Goal: Task Accomplishment & Management: Manage account settings

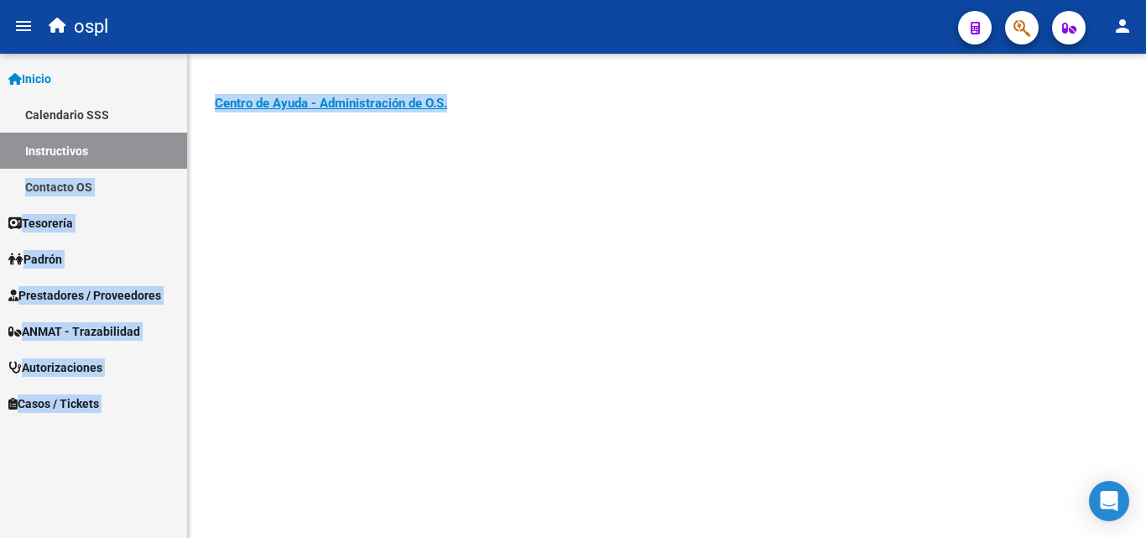
click at [0, 174] on mat-sidenav-container "Firma Express Inicio Calendario SSS Instructivos Contacto OS Tesorería Auditorí…" at bounding box center [573, 296] width 1146 height 484
click at [534, 310] on mat-sidenav-content "Instructivos y Video Tutoriales SAAS Centro de Ayuda - Administración de O.S. C…" at bounding box center [667, 296] width 958 height 484
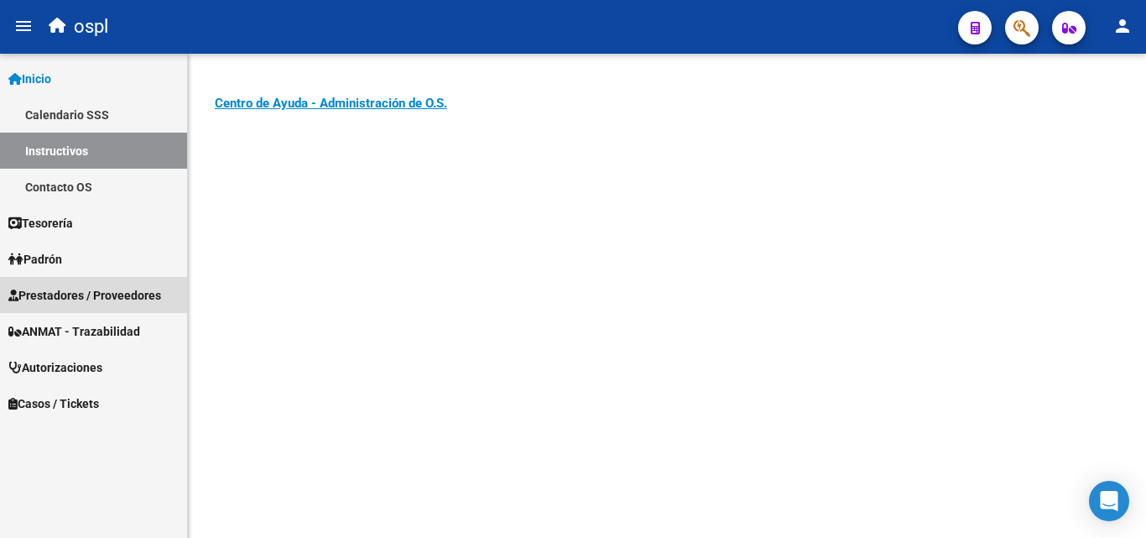
click at [161, 292] on span "Prestadores / Proveedores" at bounding box center [84, 295] width 153 height 18
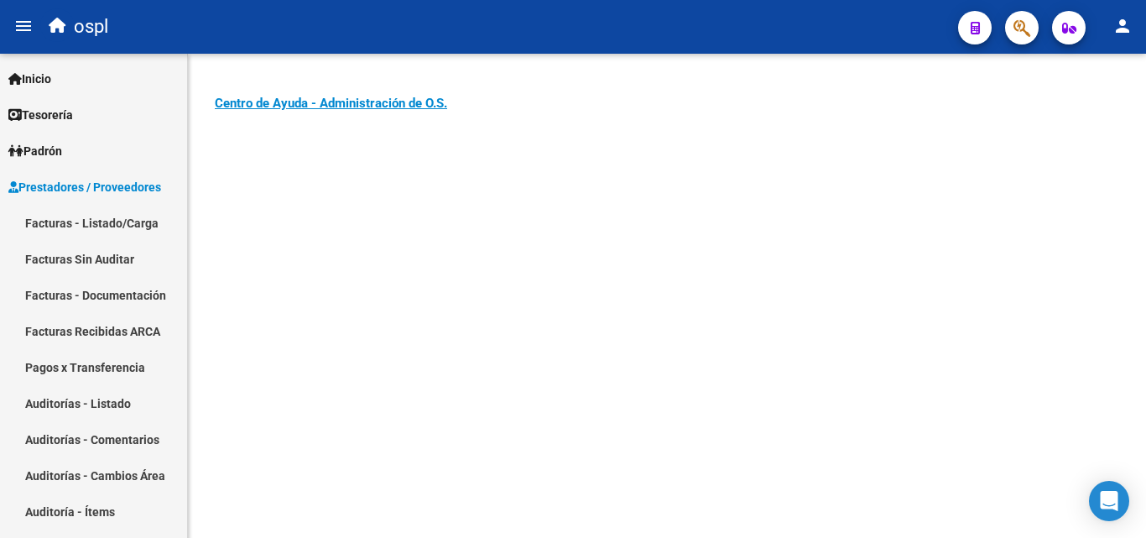
click at [1125, 37] on button "person" at bounding box center [1123, 27] width 34 height 34
click at [1101, 70] on button "person Mi Perfil" at bounding box center [1088, 70] width 102 height 40
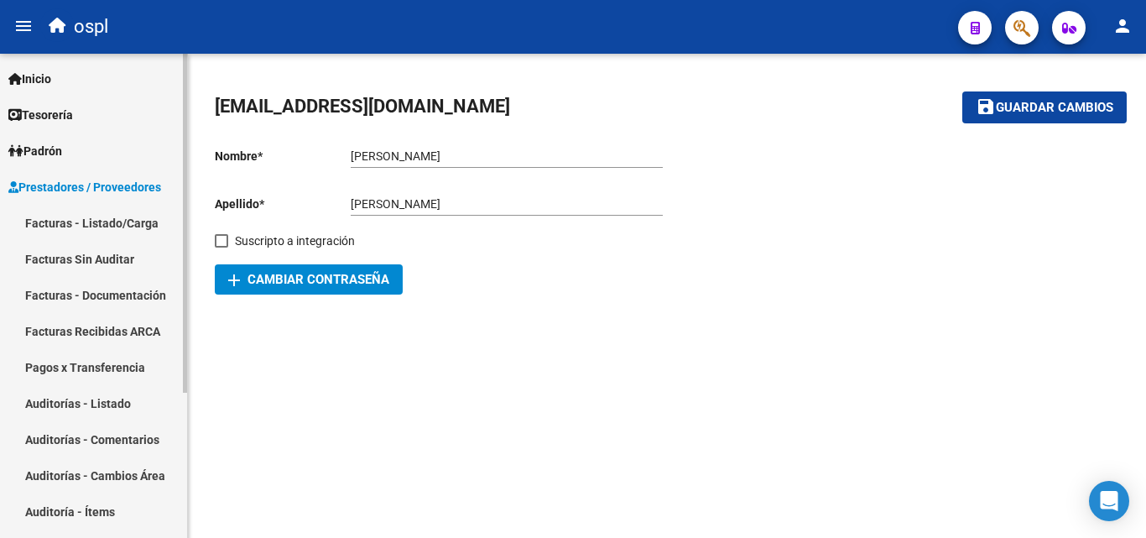
drag, startPoint x: 75, startPoint y: 219, endPoint x: 171, endPoint y: 185, distance: 102.1
click at [76, 219] on link "Facturas - Listado/Carga" at bounding box center [93, 223] width 187 height 36
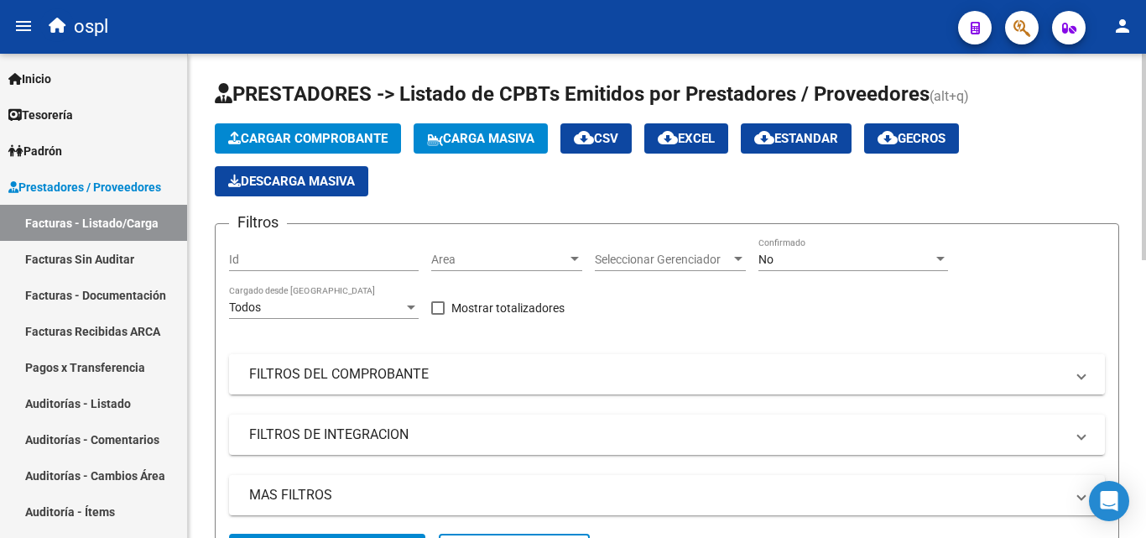
click at [403, 355] on mat-expansion-panel-header "FILTROS DEL COMPROBANTE" at bounding box center [667, 374] width 876 height 40
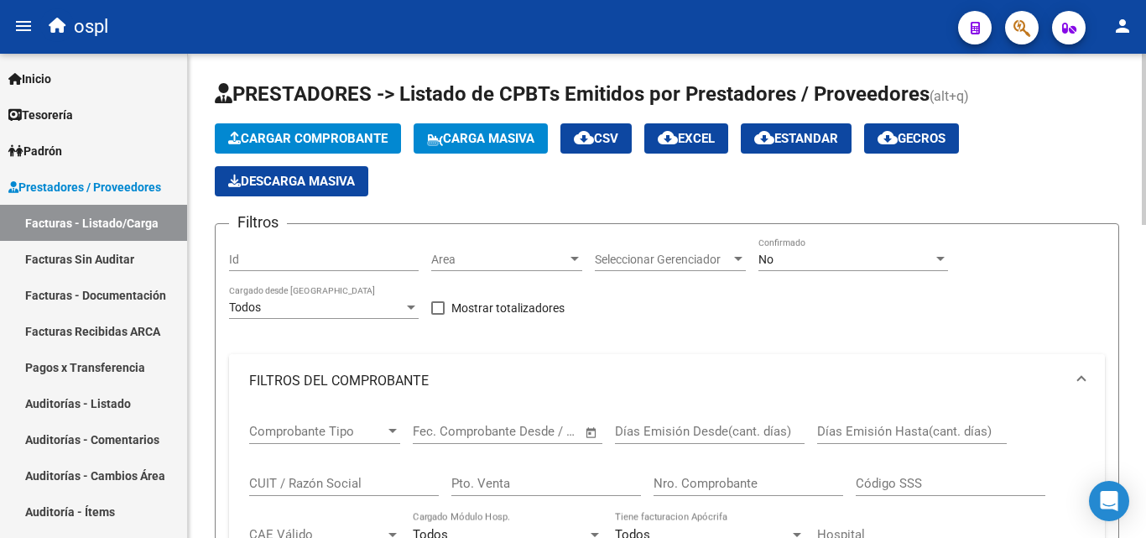
scroll to position [84, 0]
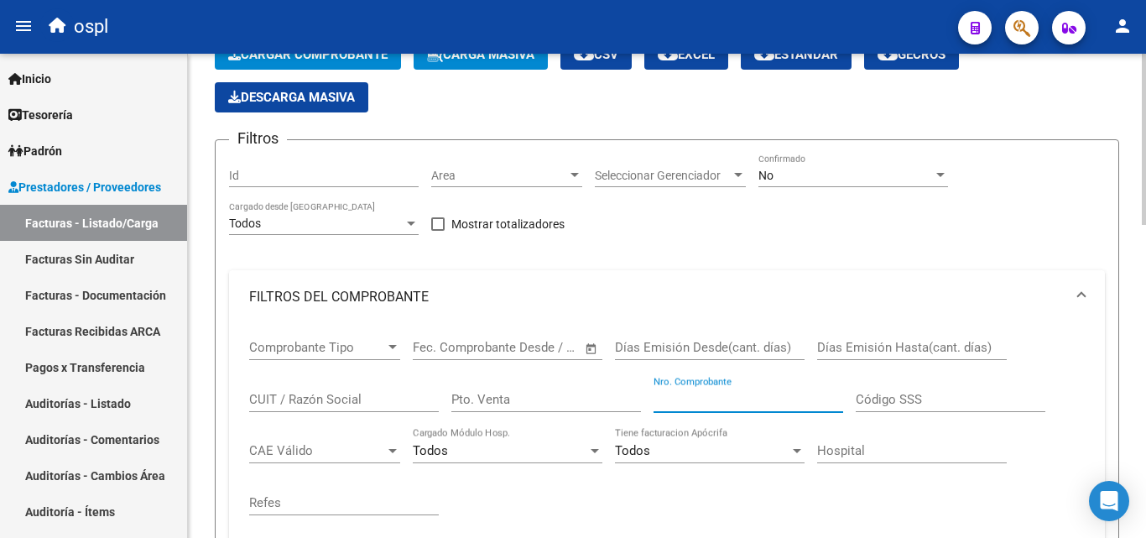
click at [671, 393] on input "Nro. Comprobante" at bounding box center [749, 399] width 190 height 15
type input "35553"
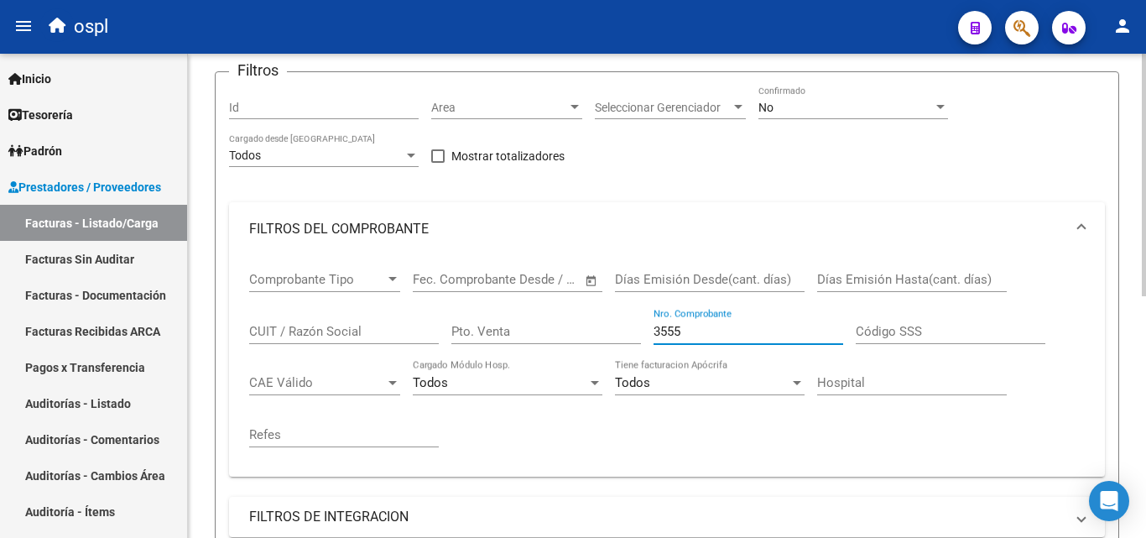
scroll to position [148, 0]
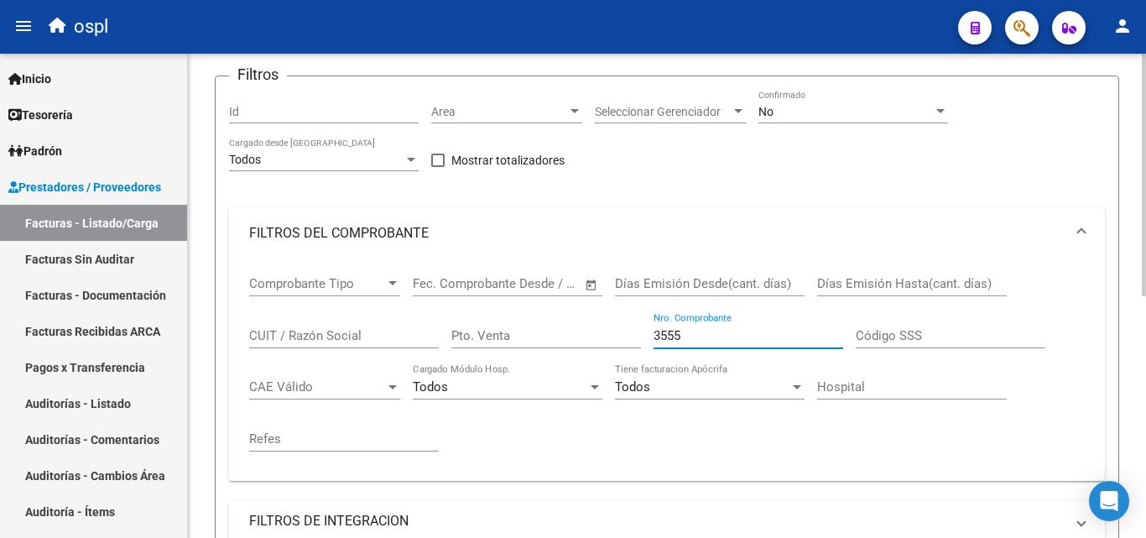
click at [643, 336] on div "Comprobante Tipo Comprobante Tipo Fecha inicio – Fecha fin Fec. Comprobante Des…" at bounding box center [667, 363] width 836 height 207
type input "3555"
drag, startPoint x: 726, startPoint y: 344, endPoint x: 646, endPoint y: 331, distance: 81.6
click at [646, 331] on div "Comprobante Tipo Comprobante Tipo Fecha inicio – Fecha fin Fec. Comprobante Des…" at bounding box center [667, 363] width 836 height 207
click at [706, 333] on input "3555" at bounding box center [749, 335] width 190 height 15
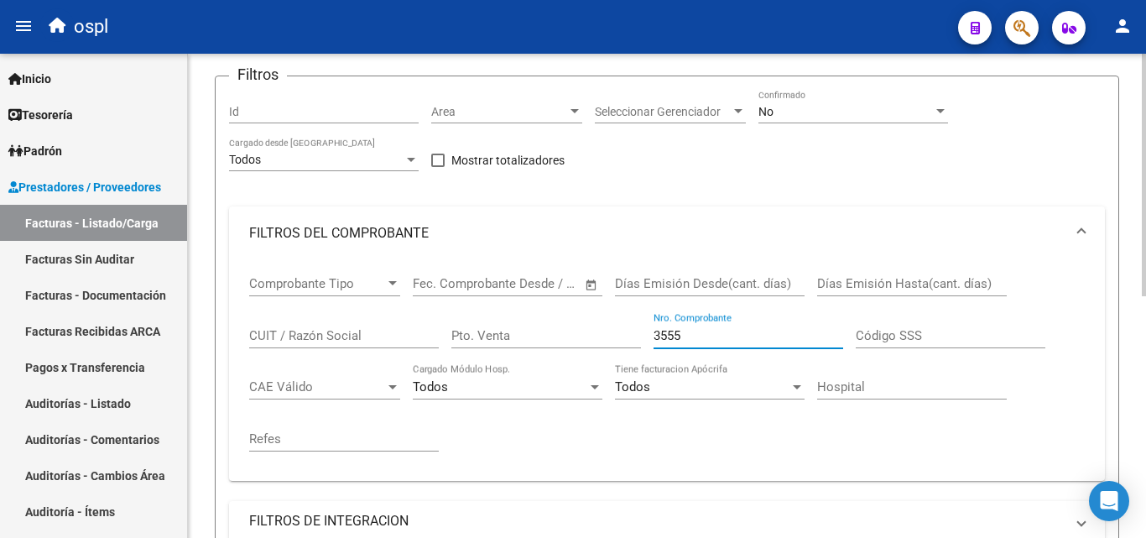
drag, startPoint x: 606, startPoint y: 328, endPoint x: 534, endPoint y: 281, distance: 85.4
click at [568, 326] on div "Comprobante Tipo Comprobante Tipo Fecha inicio – Fecha fin Fec. Comprobante Des…" at bounding box center [667, 363] width 836 height 207
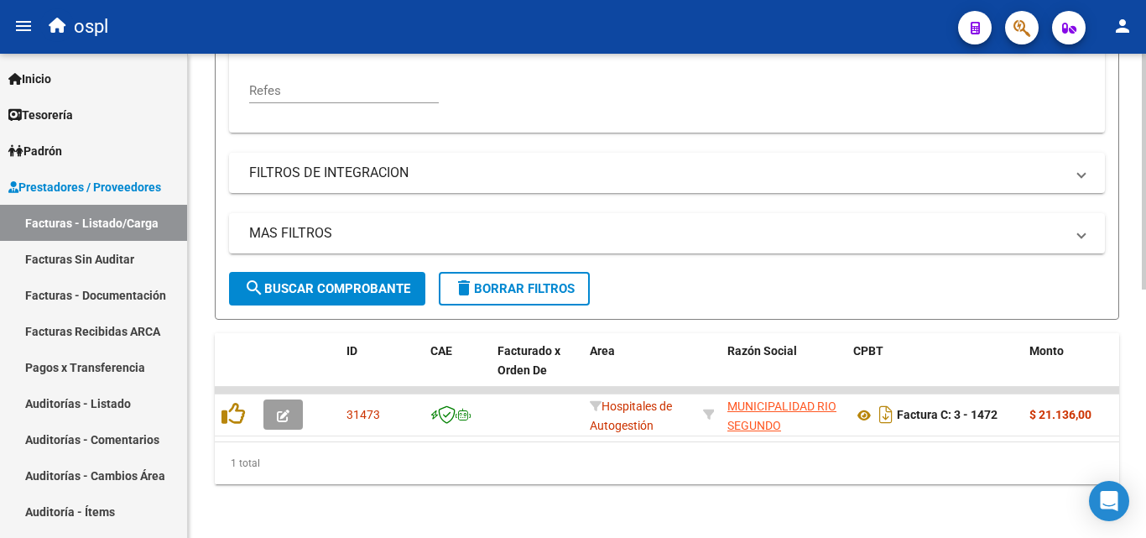
scroll to position [509, 0]
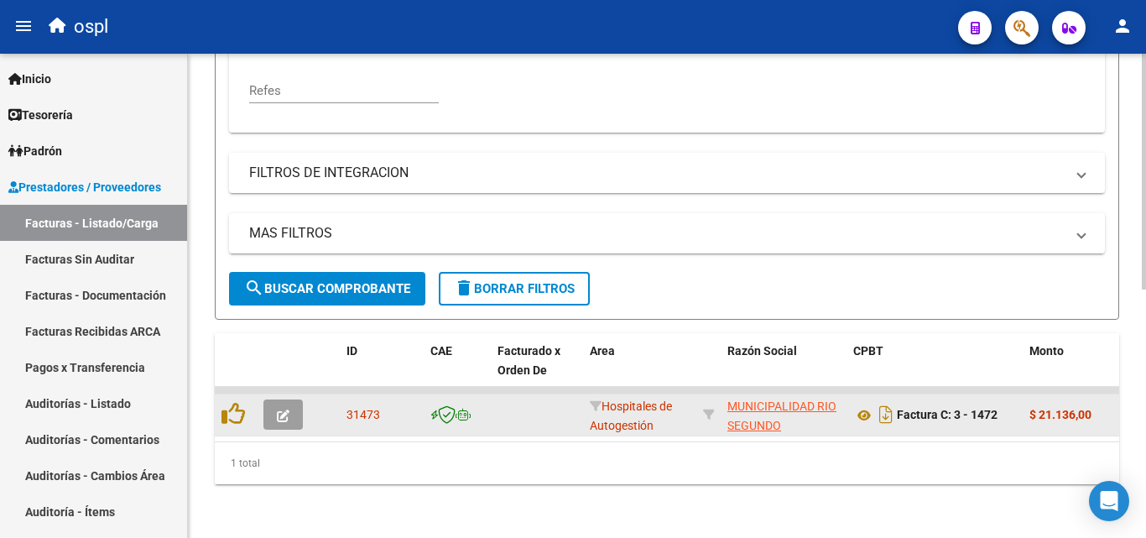
type input "1472"
click at [284, 409] on icon "button" at bounding box center [283, 415] width 13 height 13
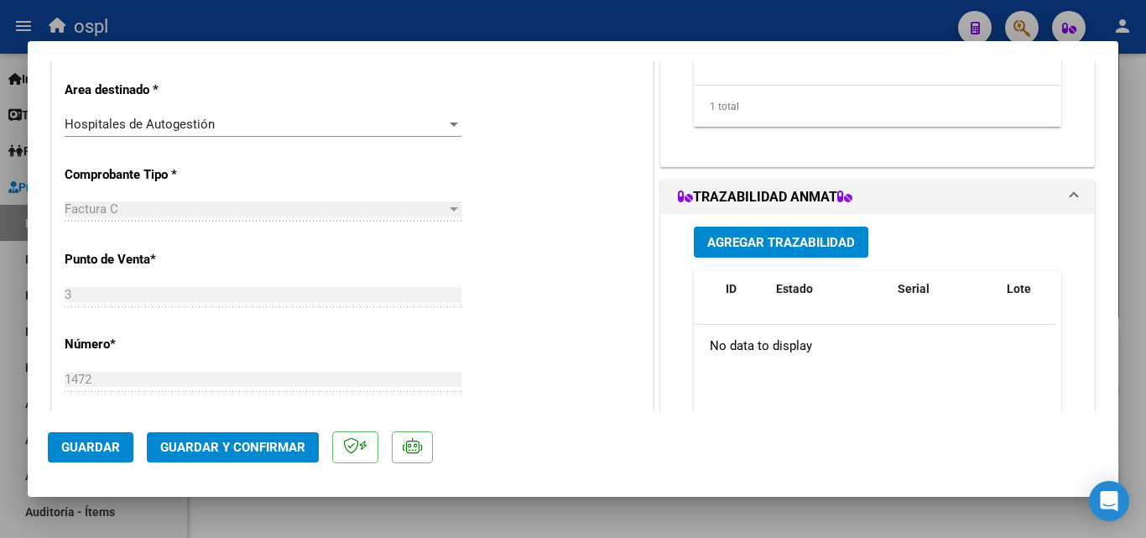
scroll to position [252, 0]
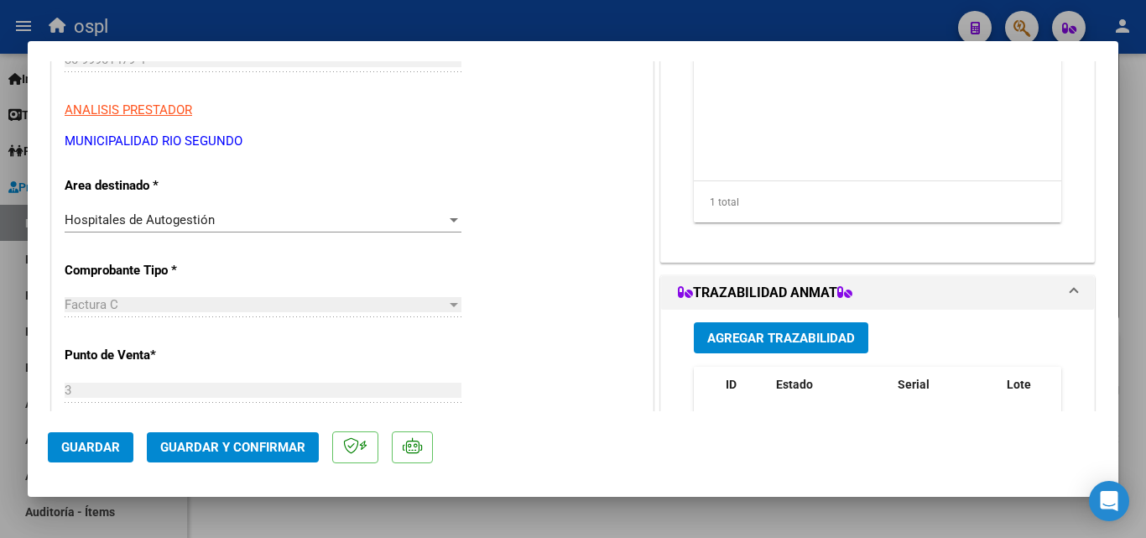
click at [336, 225] on div "Hospitales de Autogestión" at bounding box center [256, 219] width 382 height 15
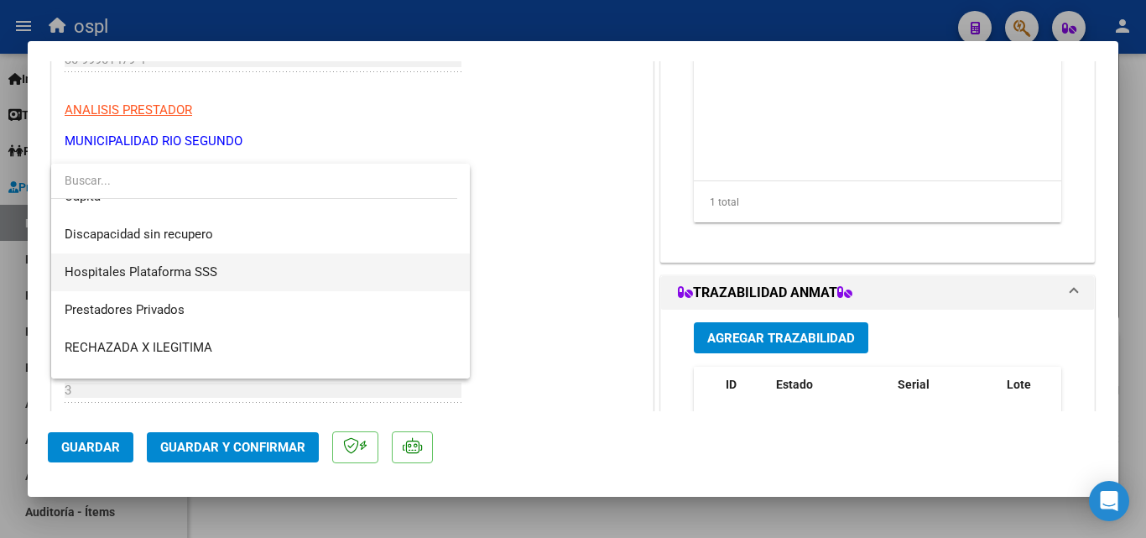
scroll to position [238, 0]
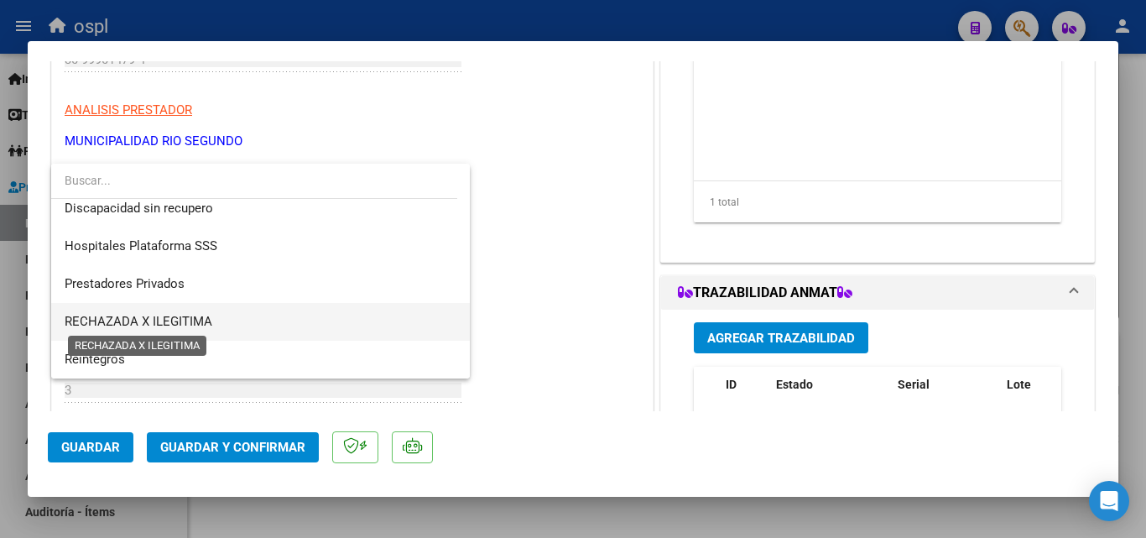
click at [202, 325] on span "RECHAZADA X ILEGITIMA" at bounding box center [139, 321] width 148 height 15
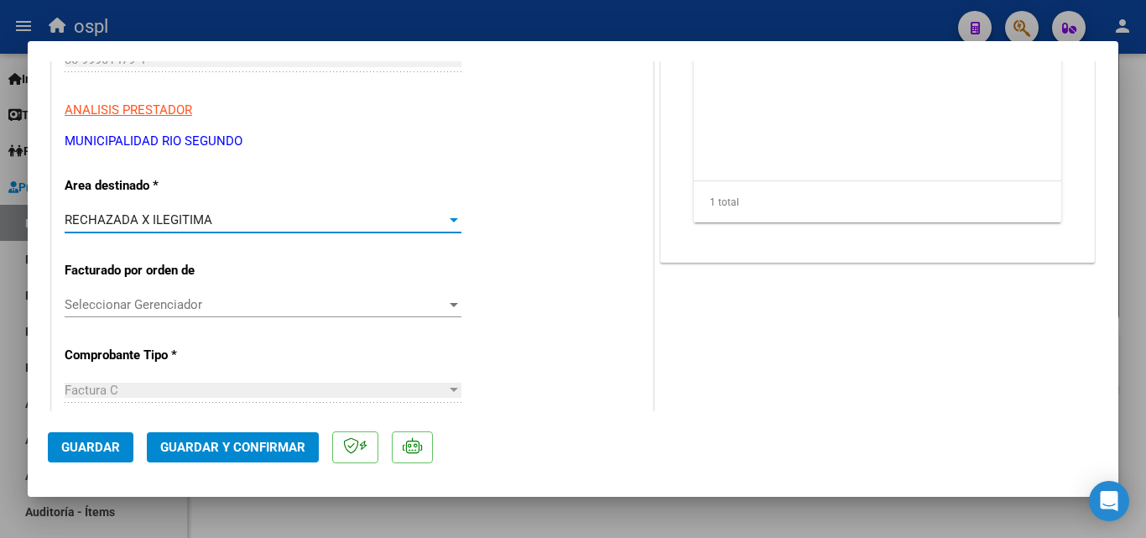
click at [216, 442] on span "Guardar y Confirmar" at bounding box center [232, 447] width 145 height 15
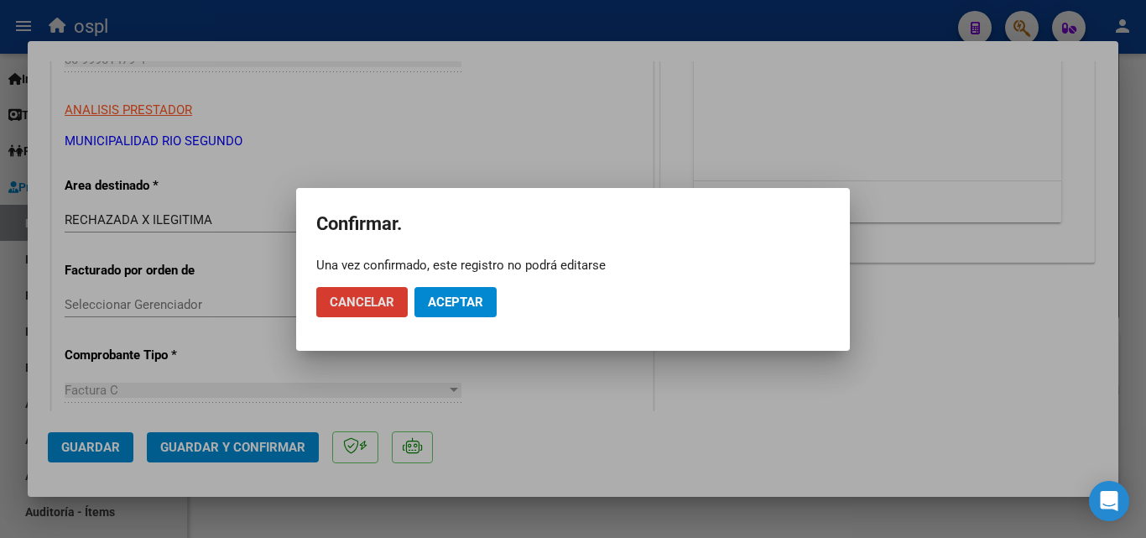
click at [473, 285] on mat-dialog-actions "Cancelar Aceptar" at bounding box center [572, 301] width 513 height 57
click at [469, 295] on span "Aceptar" at bounding box center [455, 301] width 55 height 15
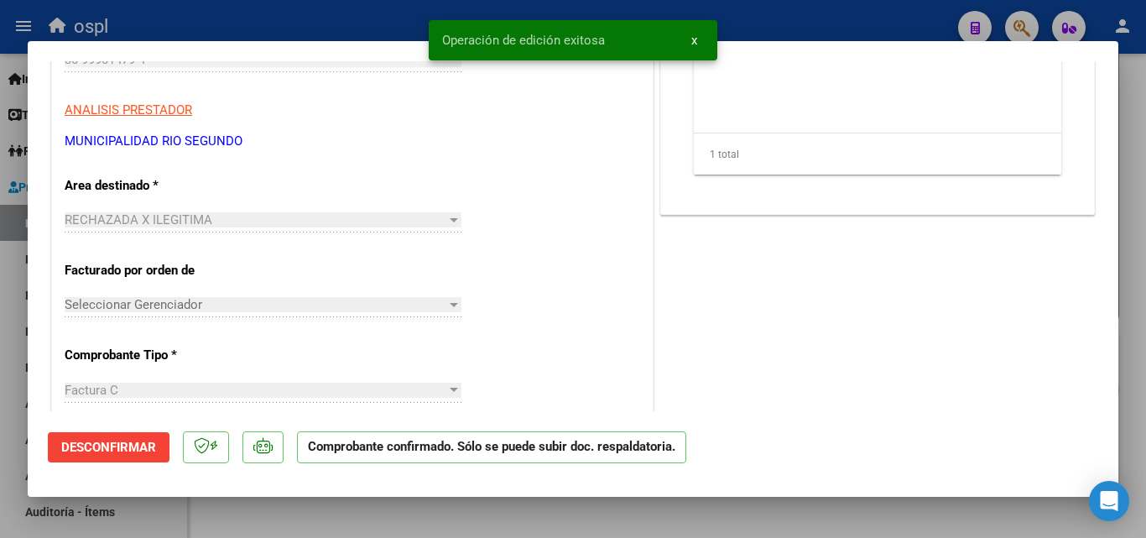
click at [7, 279] on div at bounding box center [573, 269] width 1146 height 538
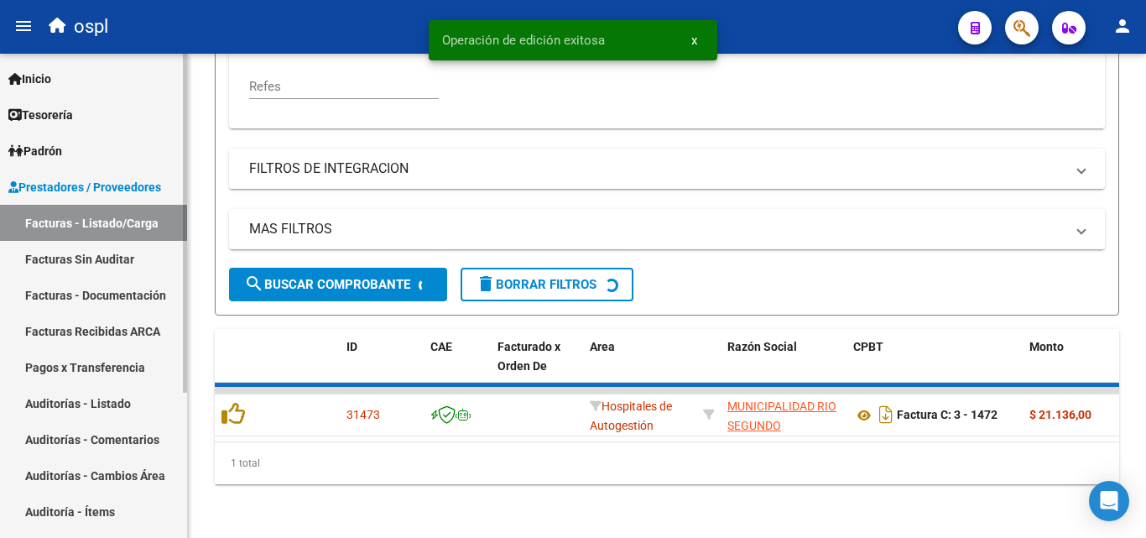
scroll to position [483, 0]
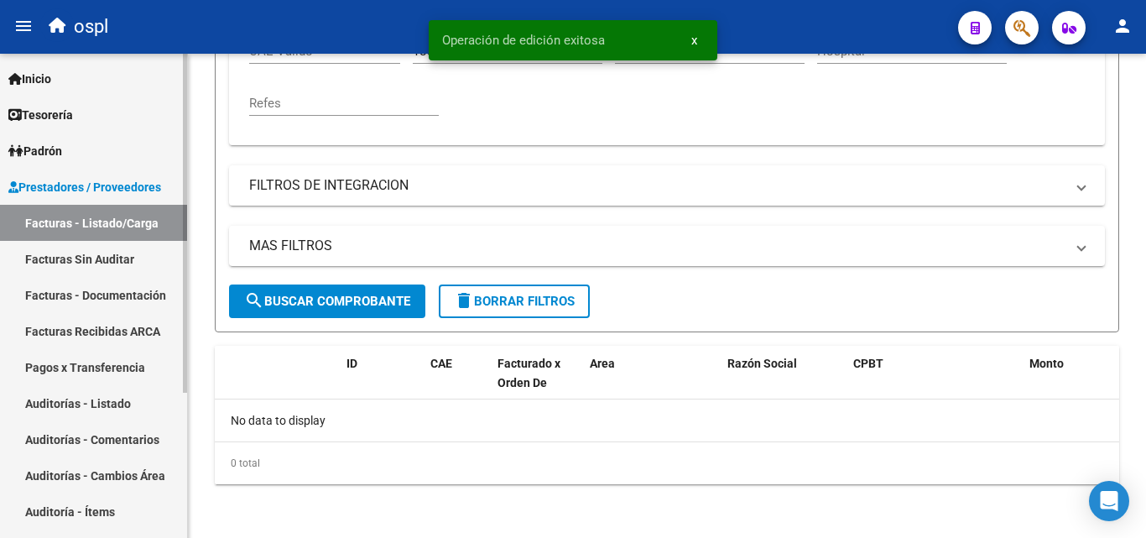
click at [95, 259] on link "Facturas Sin Auditar" at bounding box center [93, 259] width 187 height 36
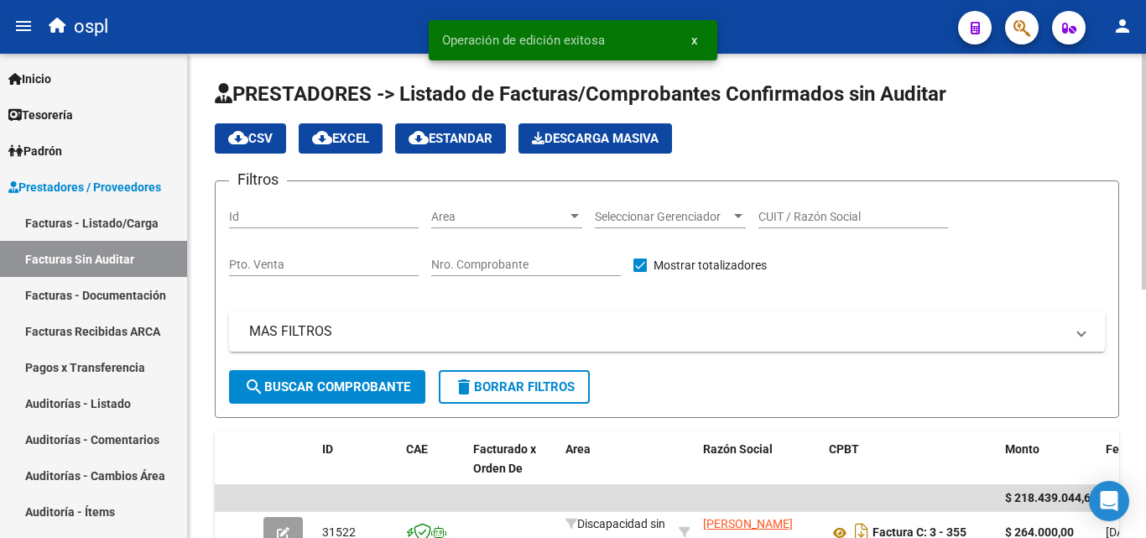
click at [489, 253] on div "Nro. Comprobante" at bounding box center [526, 259] width 190 height 34
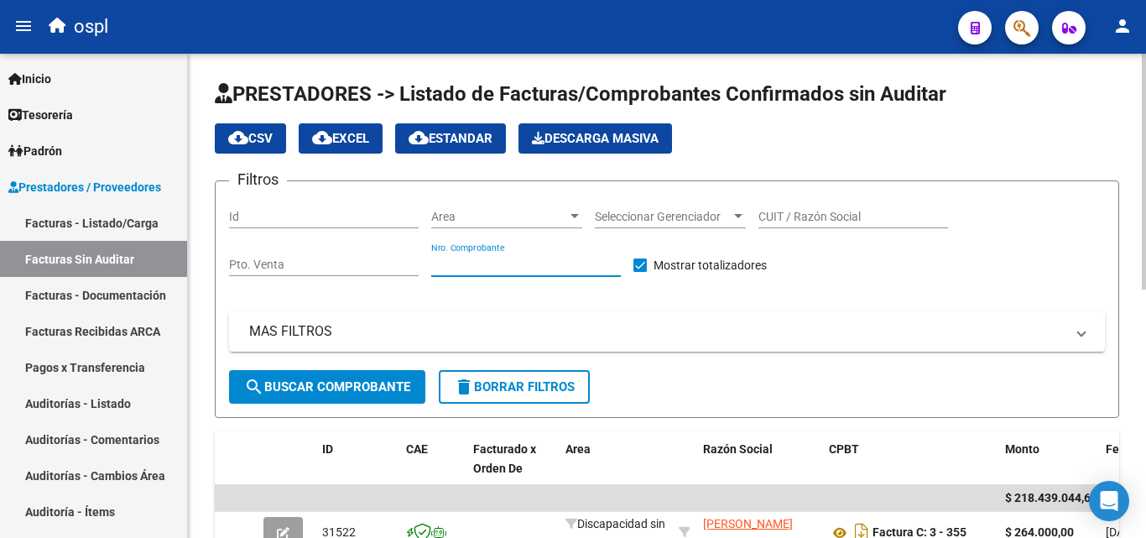
click at [482, 263] on input "Nro. Comprobante" at bounding box center [526, 265] width 190 height 14
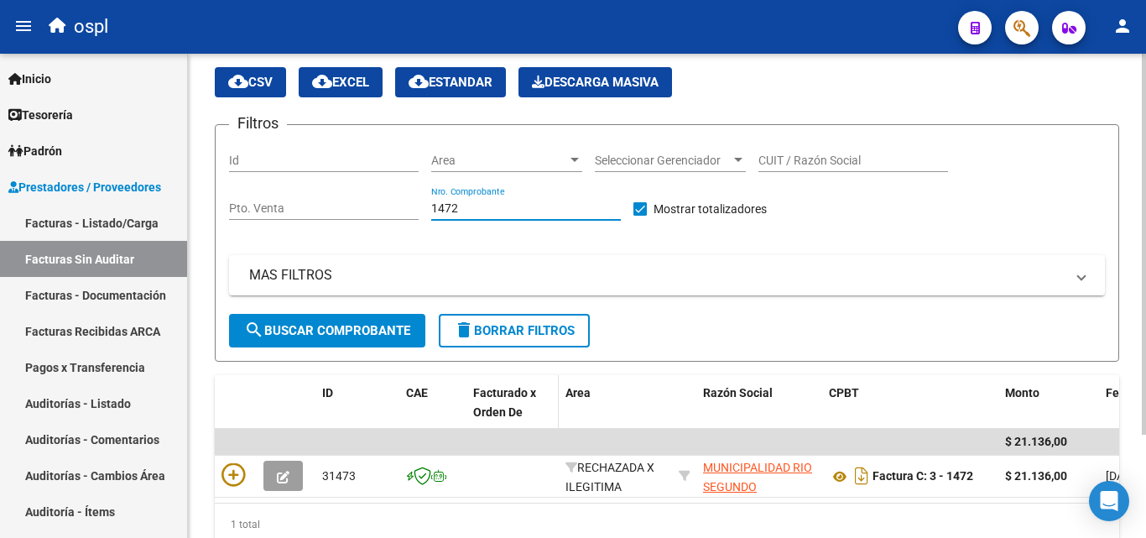
scroll to position [131, 0]
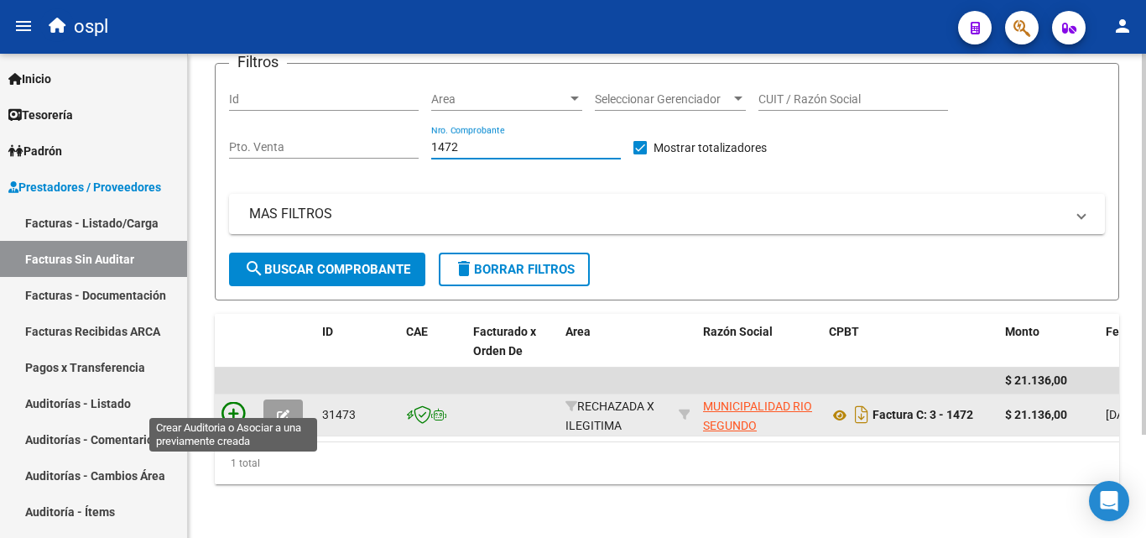
type input "1472"
click at [239, 402] on icon at bounding box center [232, 413] width 23 height 23
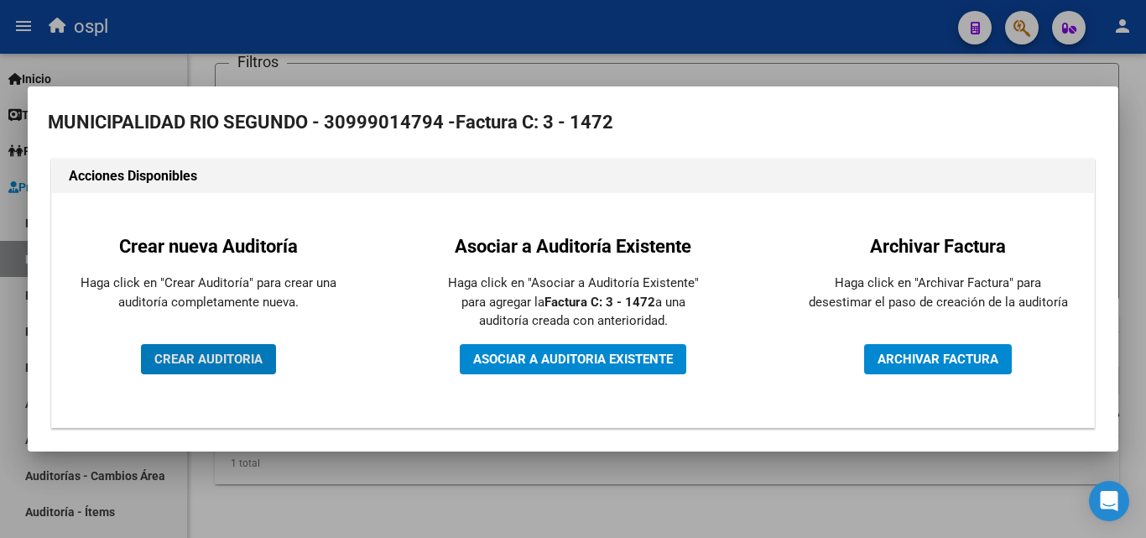
click at [235, 352] on span "CREAR AUDITORIA" at bounding box center [208, 358] width 108 height 15
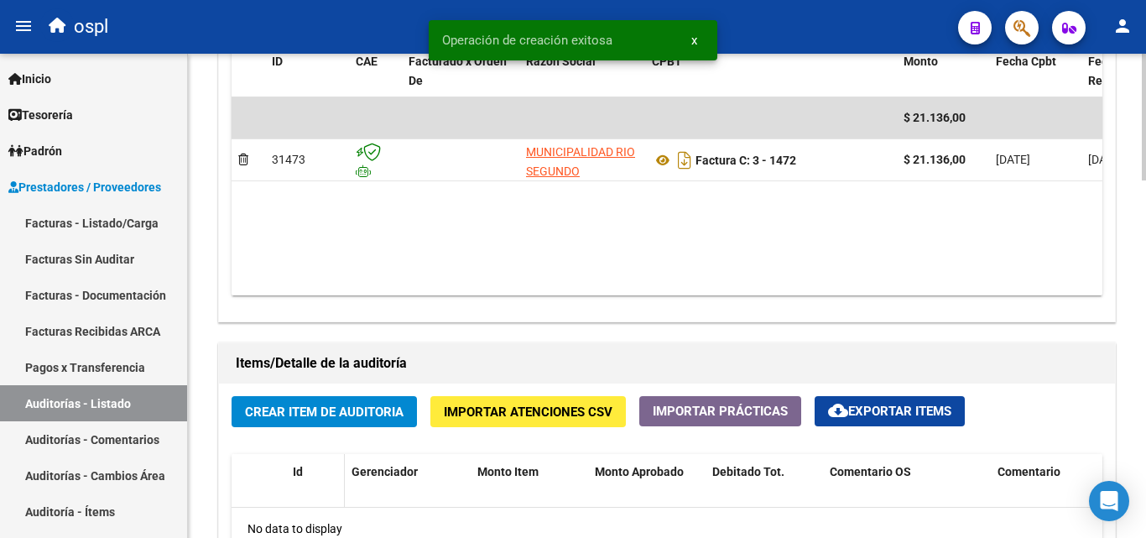
scroll to position [1091, 0]
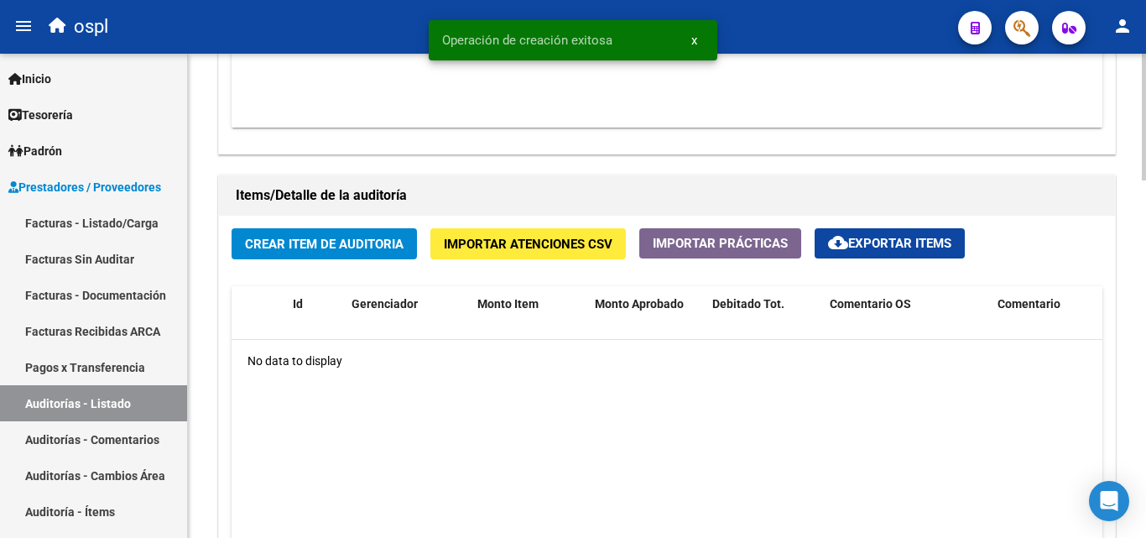
click at [313, 260] on div "Crear Item de Auditoria Importar Atenciones CSV Importar Prácticas cloud_downlo…" at bounding box center [667, 452] width 896 height 473
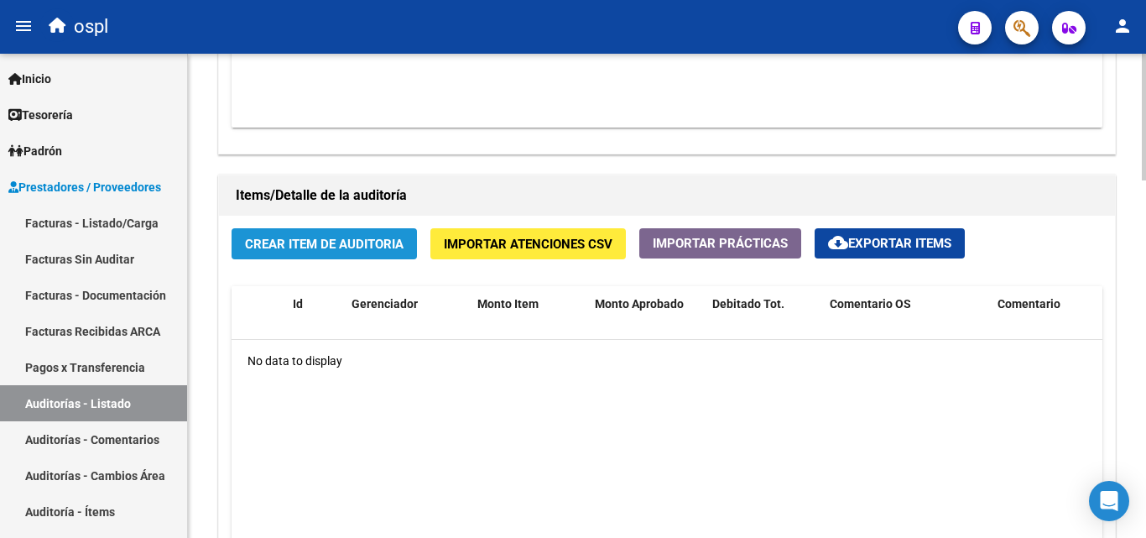
click at [320, 254] on button "Crear Item de Auditoria" at bounding box center [324, 243] width 185 height 31
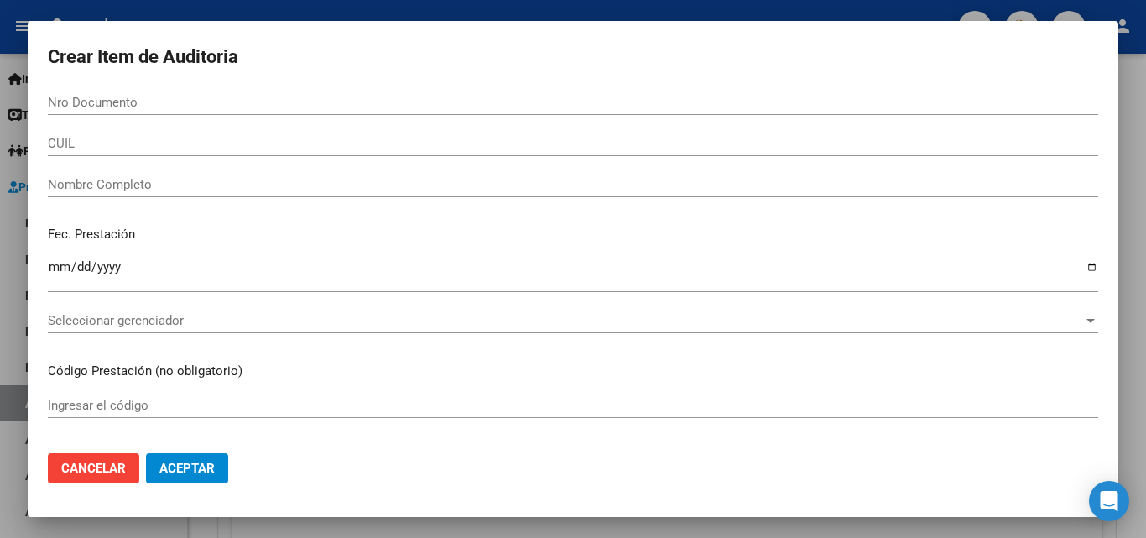
click at [136, 193] on div "Nombre Completo" at bounding box center [573, 184] width 1050 height 25
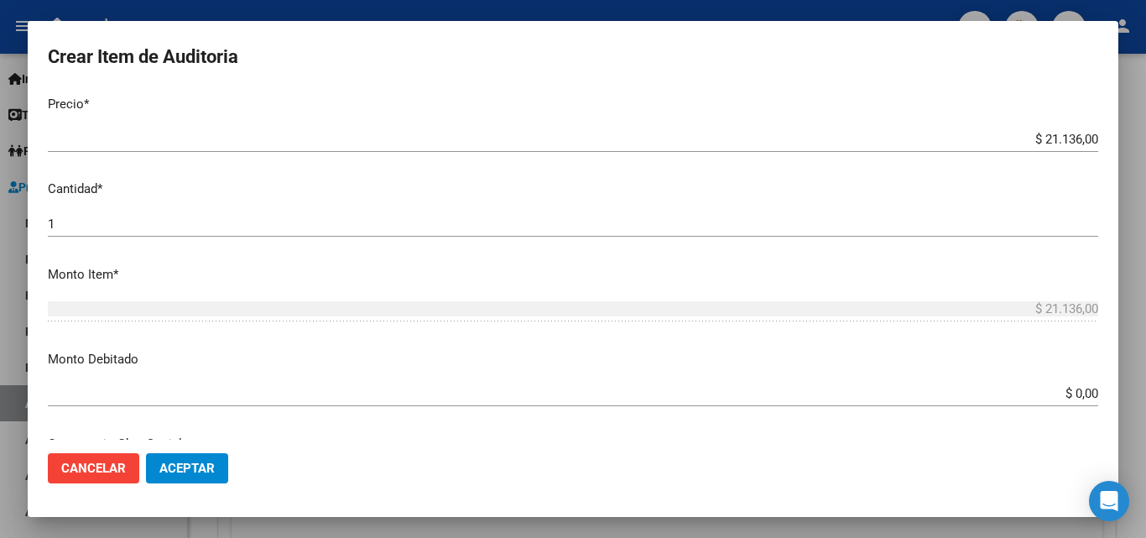
scroll to position [419, 0]
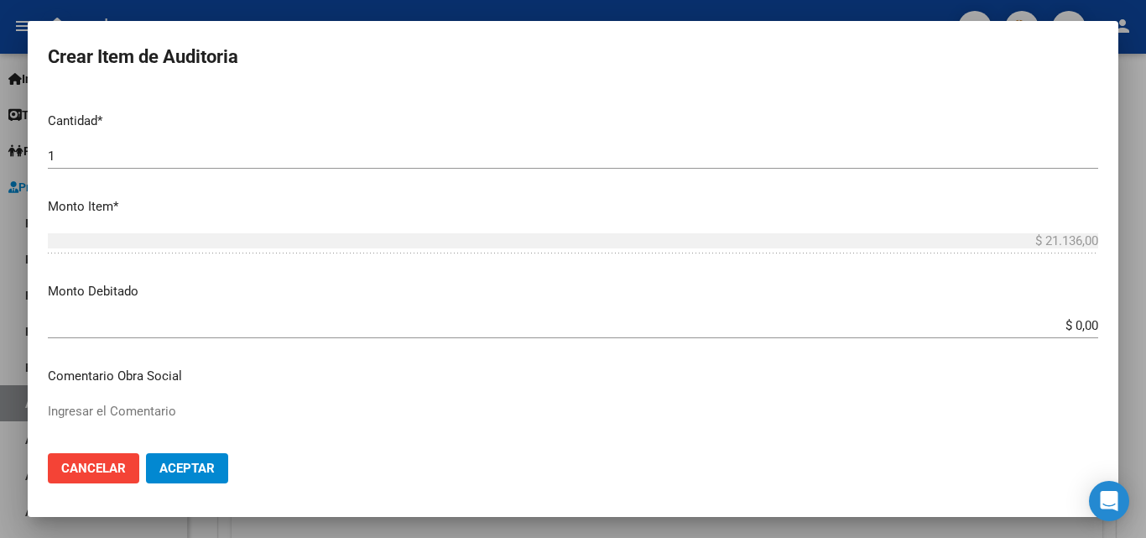
type input "todos"
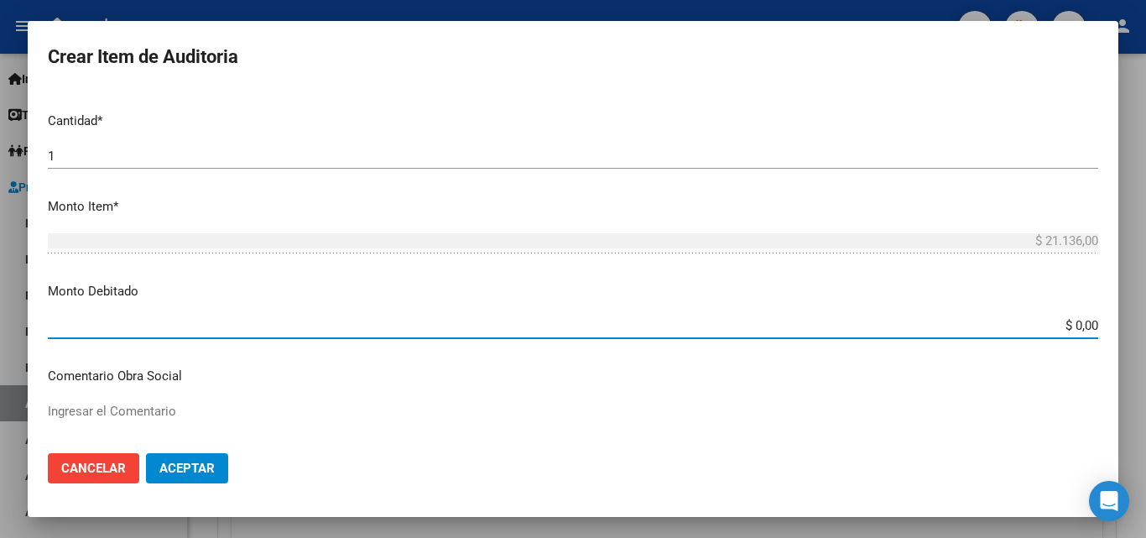
drag, startPoint x: 1065, startPoint y: 330, endPoint x: 1136, endPoint y: 336, distance: 71.5
click at [1132, 337] on div "Crear Item de Auditoria Nro Documento CUIL todos Nombre Completo Fec. Prestació…" at bounding box center [573, 269] width 1146 height 538
type input "$ 21.136,00"
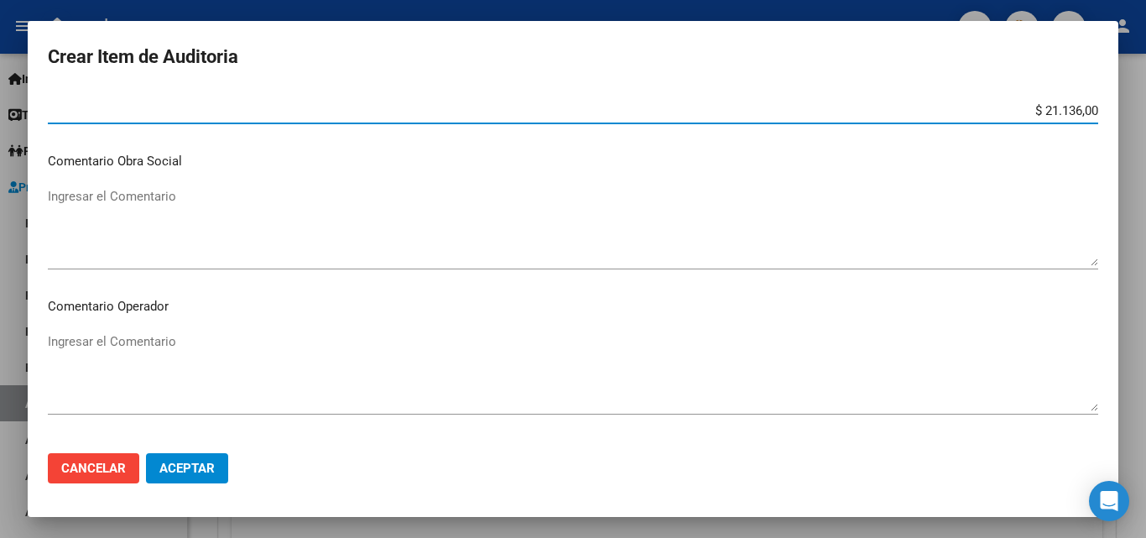
scroll to position [671, 0]
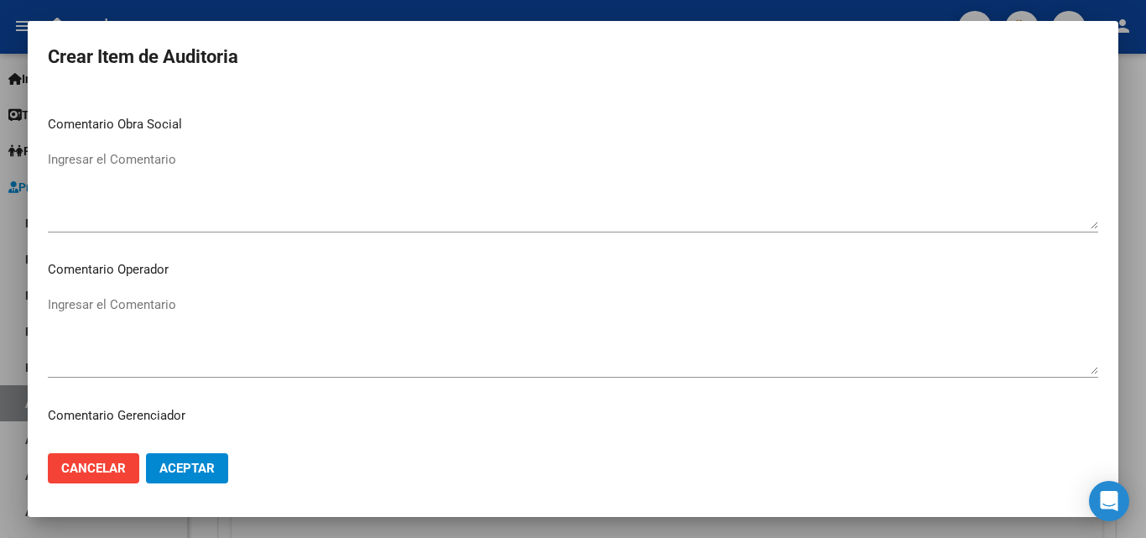
click at [362, 323] on textarea "Ingresar el Comentario" at bounding box center [573, 334] width 1050 height 79
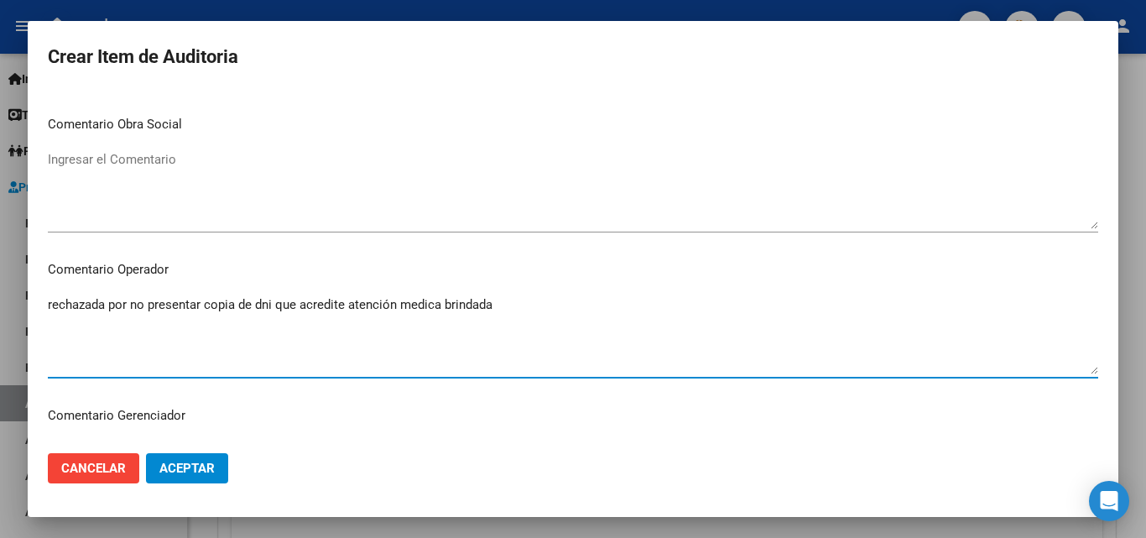
type textarea "rechazada por no presentar copia de dni que acredite atención medica brindada"
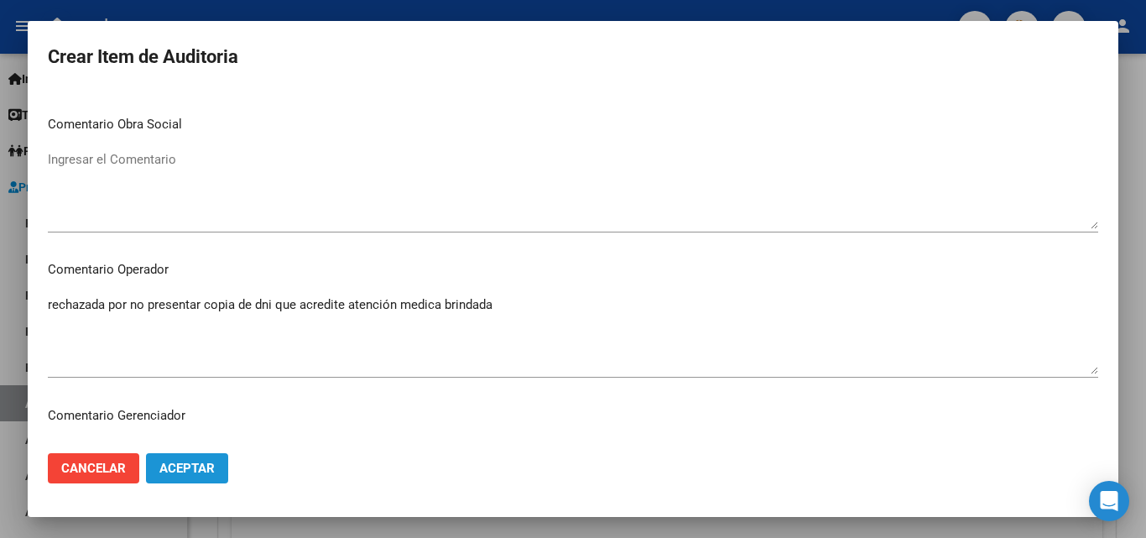
click at [206, 471] on span "Aceptar" at bounding box center [186, 468] width 55 height 15
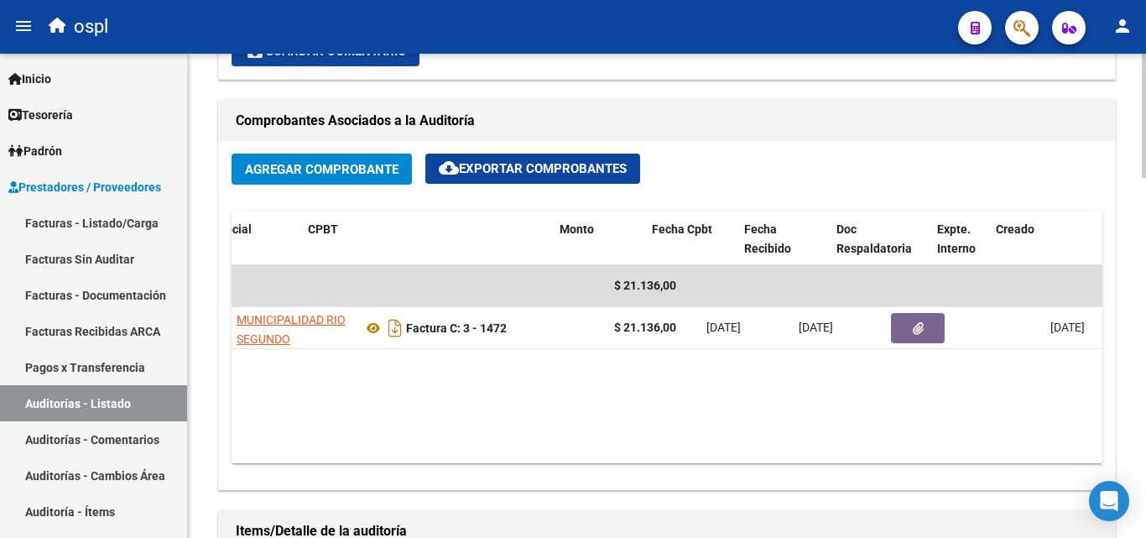
scroll to position [0, 374]
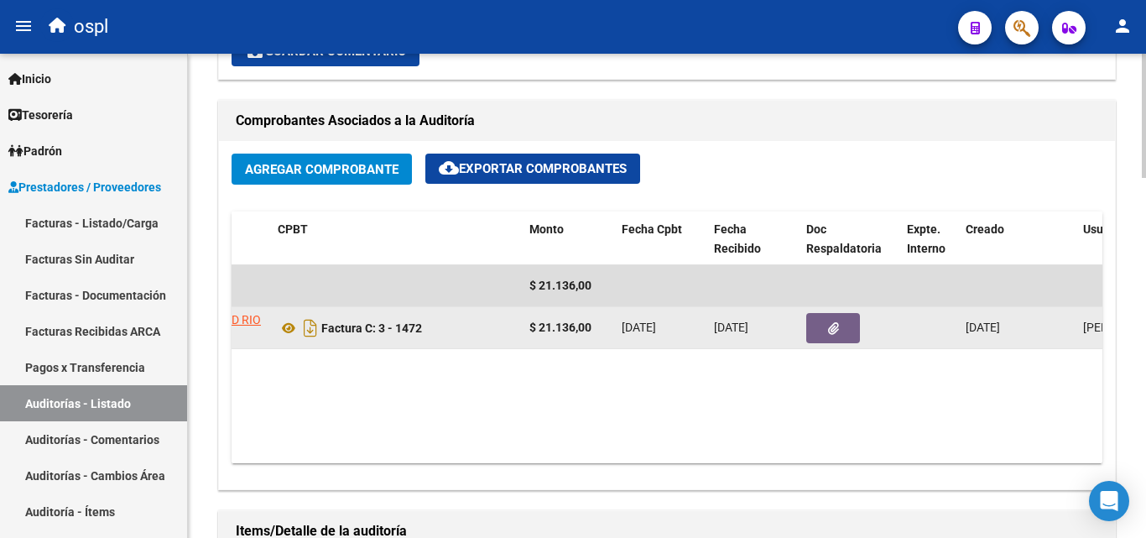
click at [848, 338] on button "button" at bounding box center [833, 328] width 54 height 30
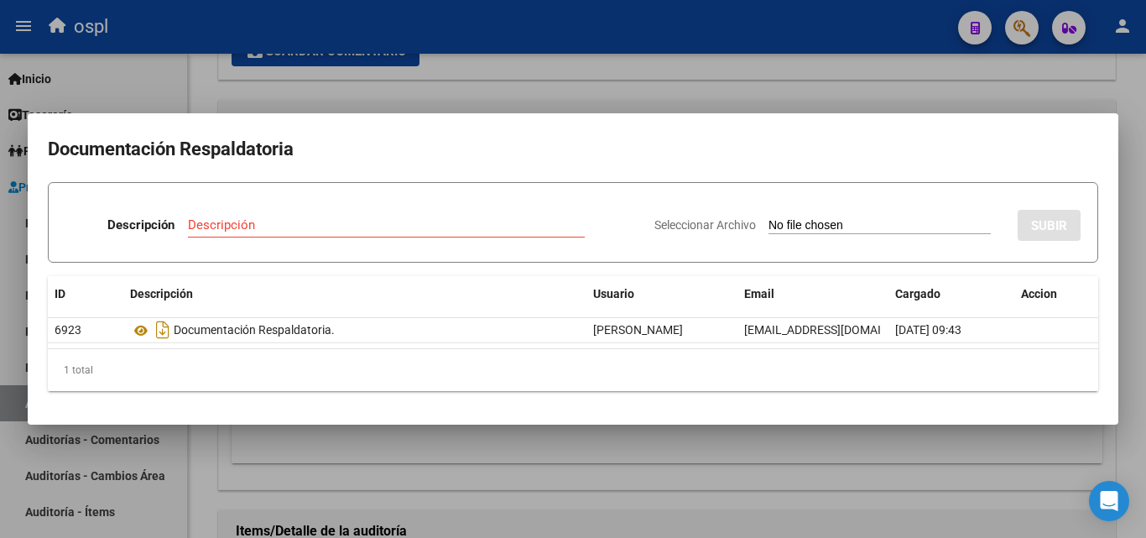
click at [805, 226] on input "Seleccionar Archivo" at bounding box center [879, 226] width 222 height 16
type input "C:\fakepath\RECHAZO X ILEGITIMA - FC 1472.pdf"
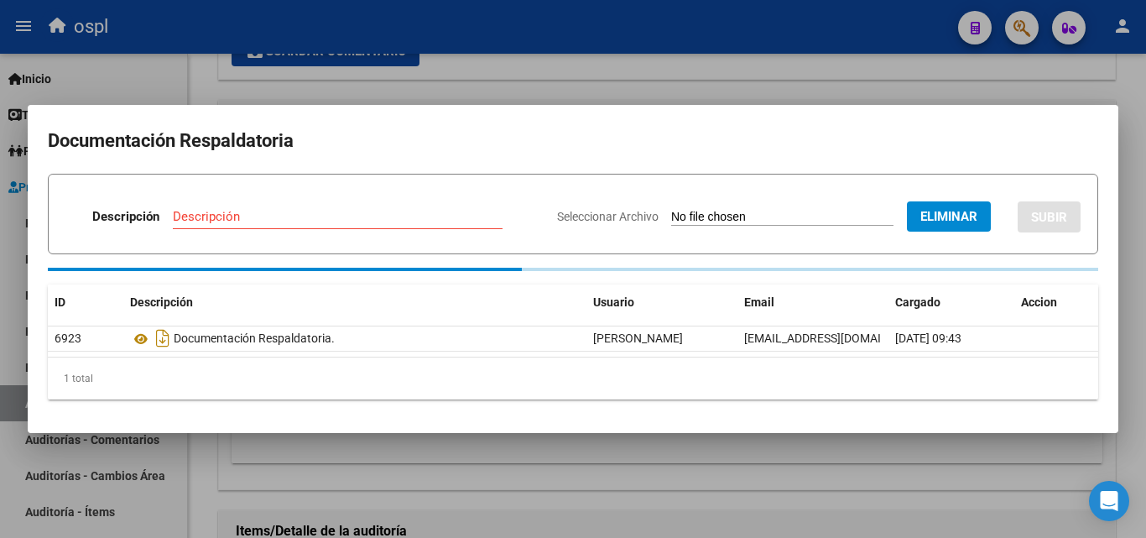
click at [239, 223] on input "Descripción" at bounding box center [338, 216] width 330 height 15
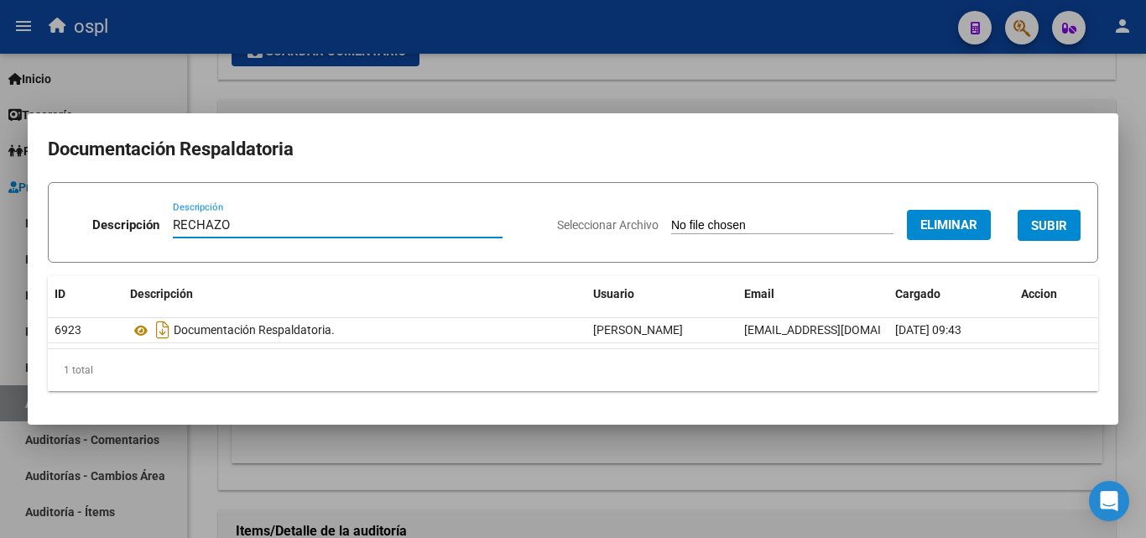
type input "RECHAZO"
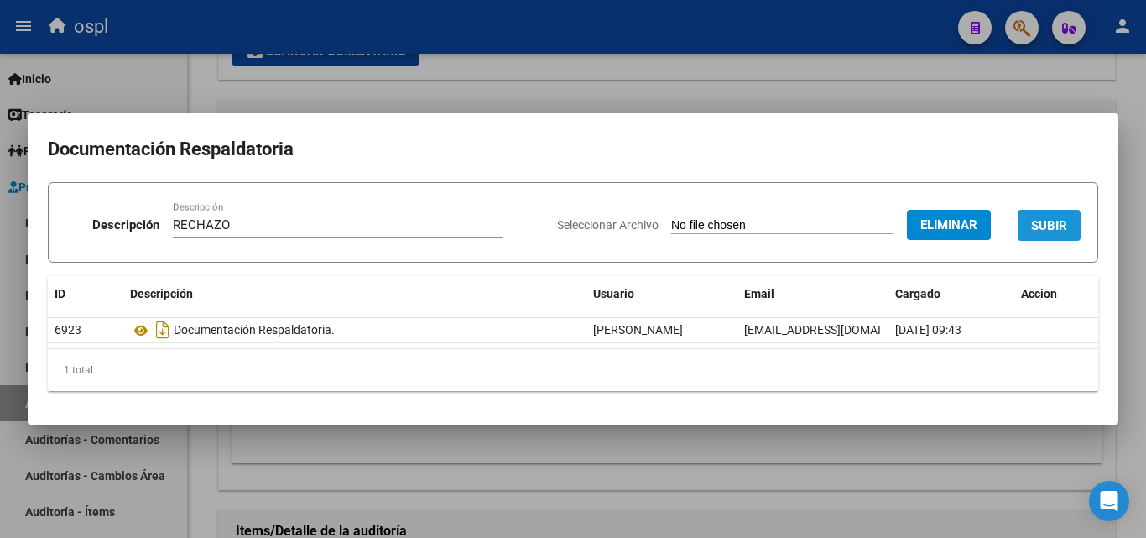
click at [1060, 231] on span "SUBIR" at bounding box center [1049, 225] width 36 height 15
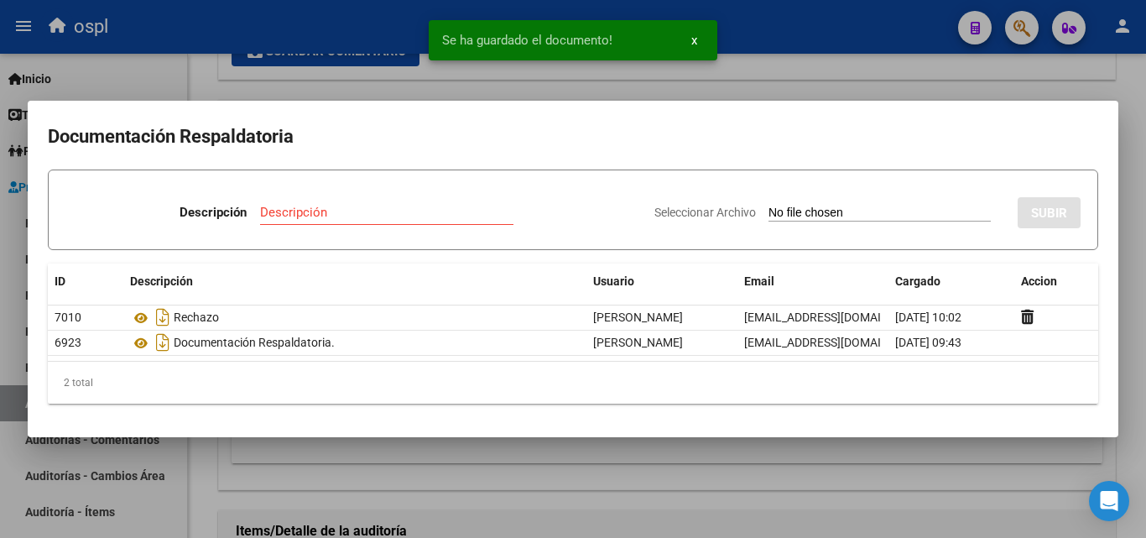
click at [831, 55] on div at bounding box center [573, 269] width 1146 height 538
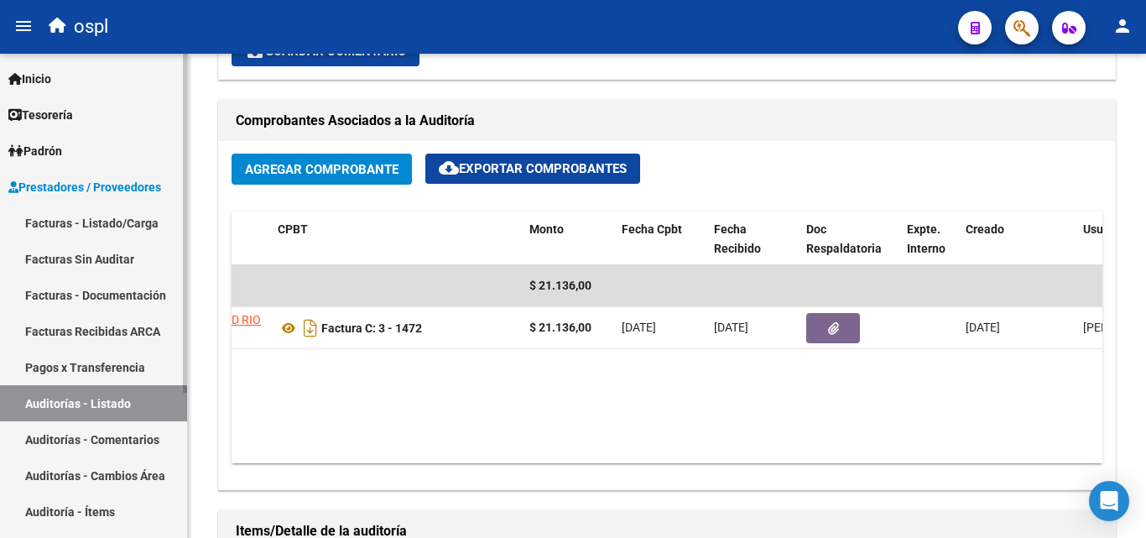
click at [117, 214] on link "Facturas - Listado/Carga" at bounding box center [93, 223] width 187 height 36
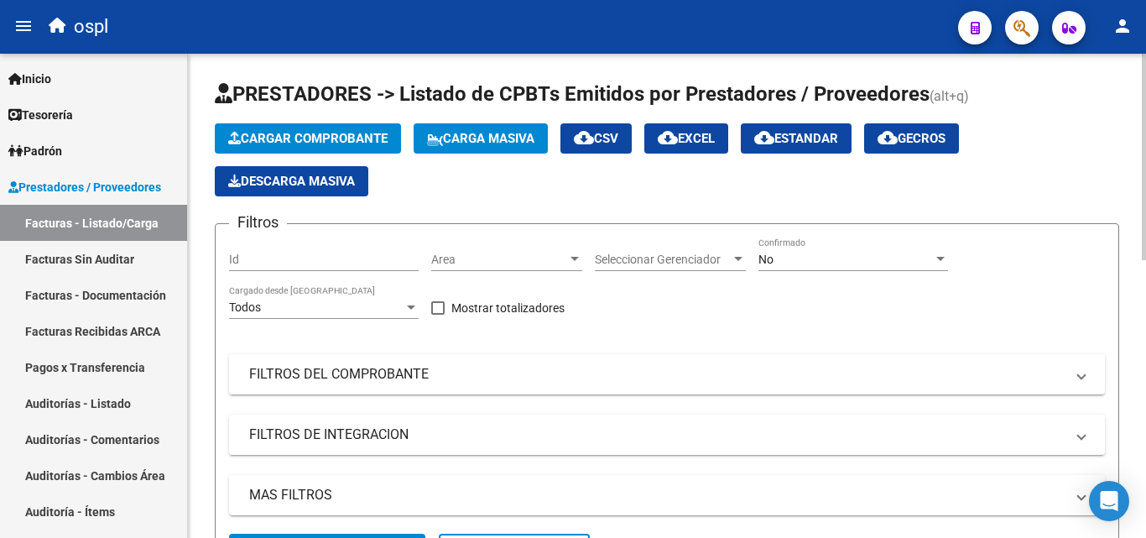
click at [491, 253] on span "Area" at bounding box center [499, 260] width 136 height 14
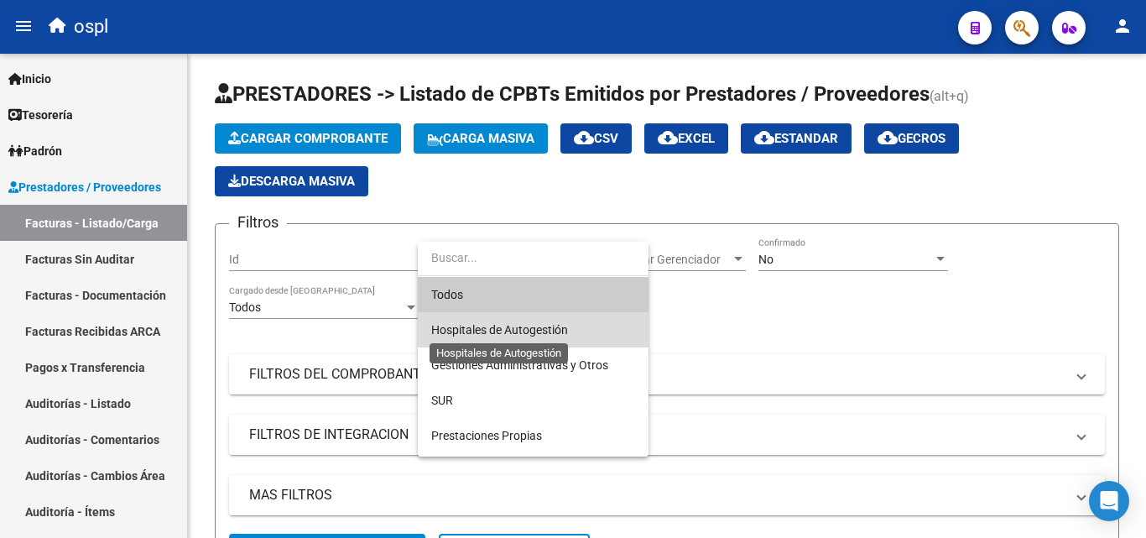
click at [504, 326] on span "Hospitales de Autogestión" at bounding box center [499, 329] width 137 height 13
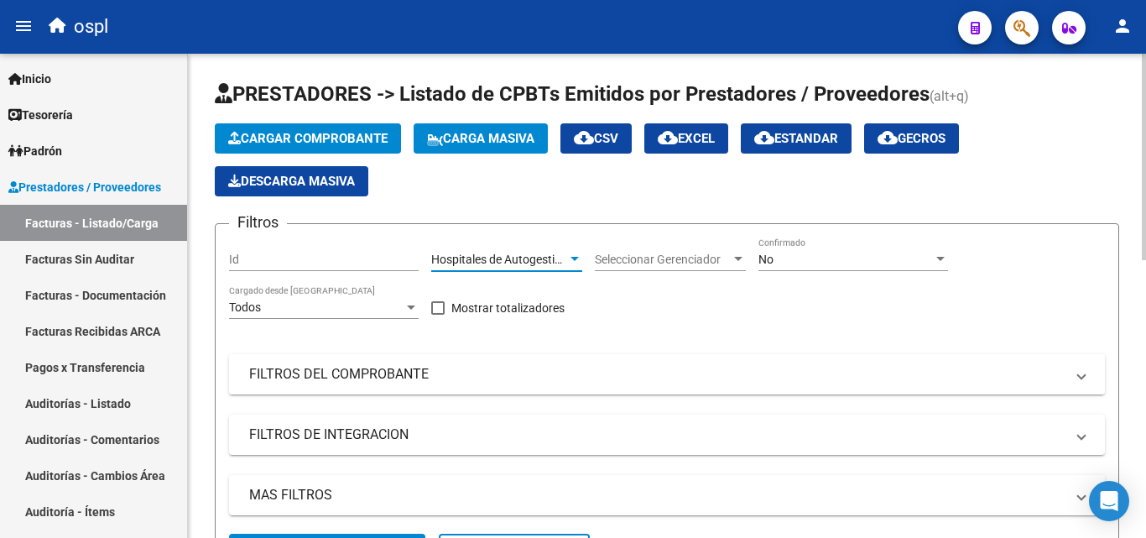
click at [366, 361] on mat-expansion-panel-header "FILTROS DEL COMPROBANTE" at bounding box center [667, 374] width 876 height 40
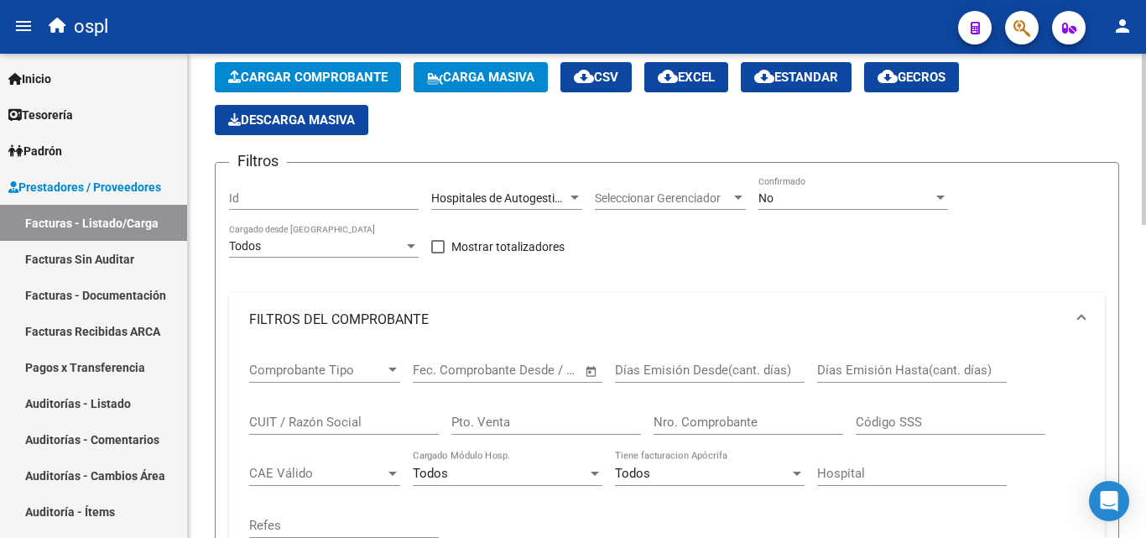
scroll to position [84, 0]
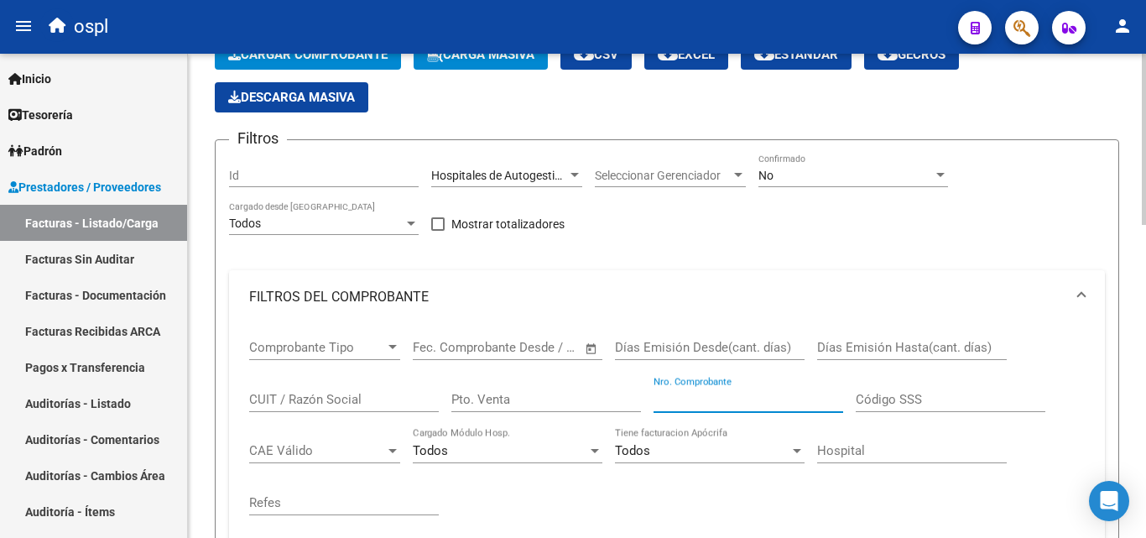
click at [712, 399] on input "Nro. Comprobante" at bounding box center [749, 399] width 190 height 15
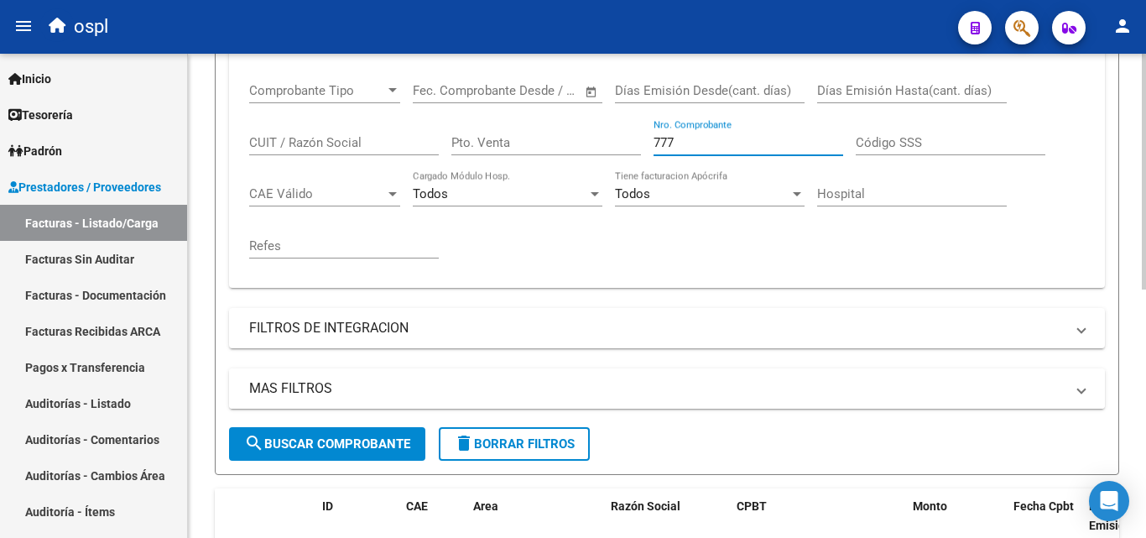
scroll to position [509, 0]
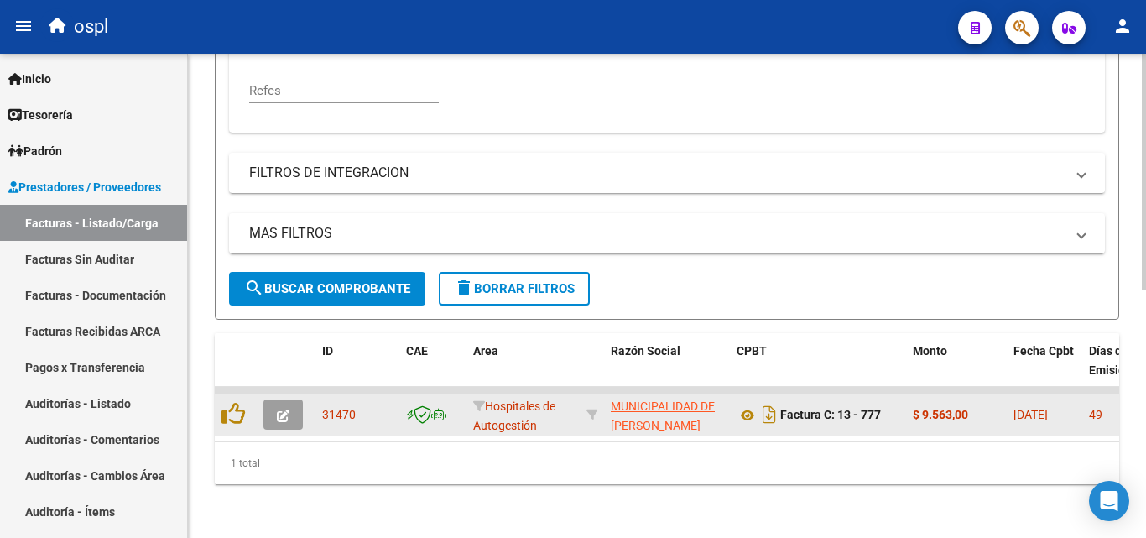
type input "777"
click at [293, 402] on button "button" at bounding box center [282, 414] width 39 height 30
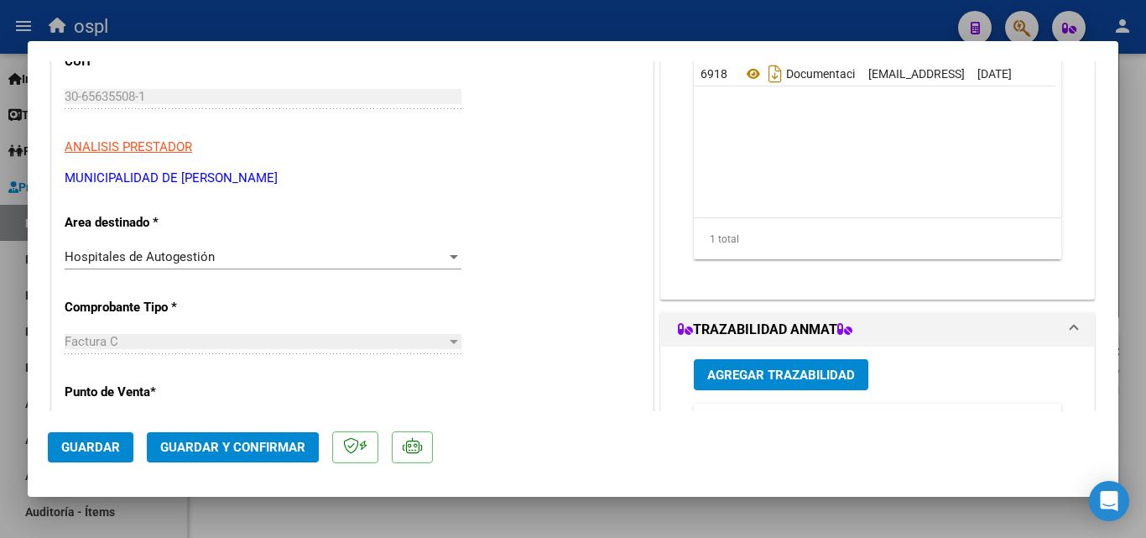
scroll to position [252, 0]
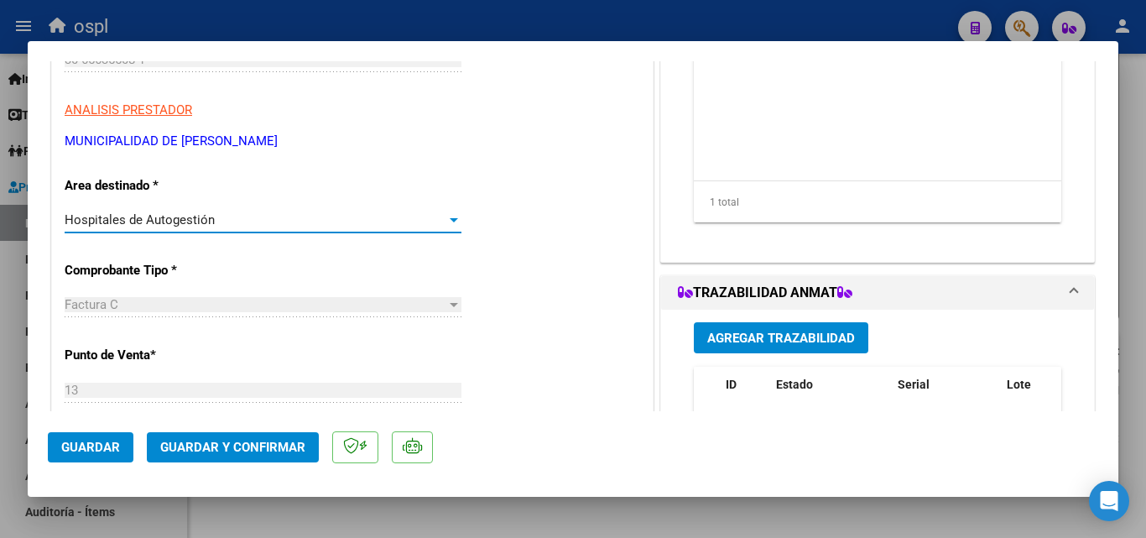
click at [183, 221] on span "Hospitales de Autogestión" at bounding box center [140, 219] width 150 height 15
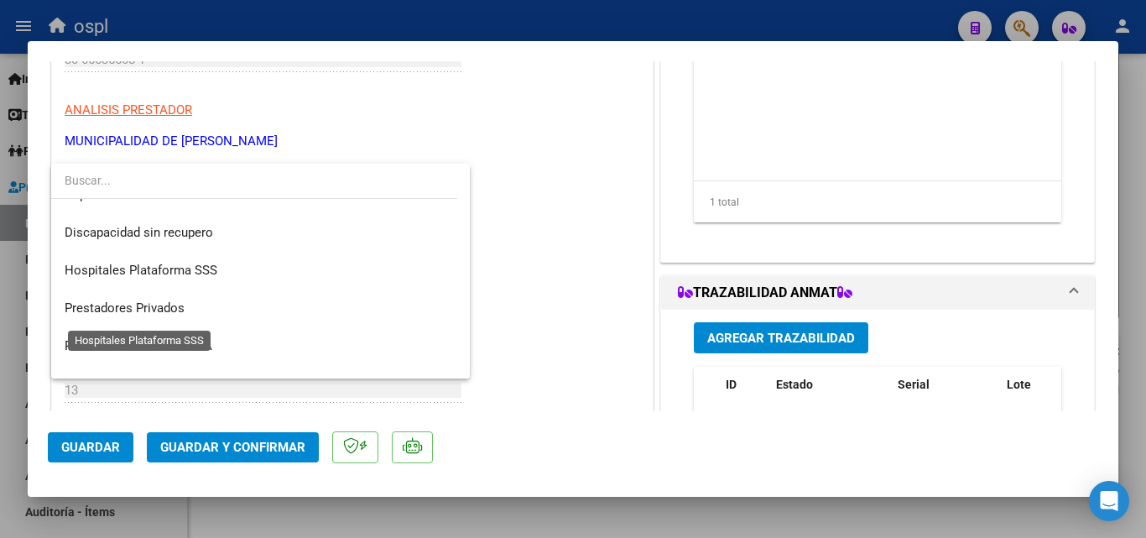
scroll to position [238, 0]
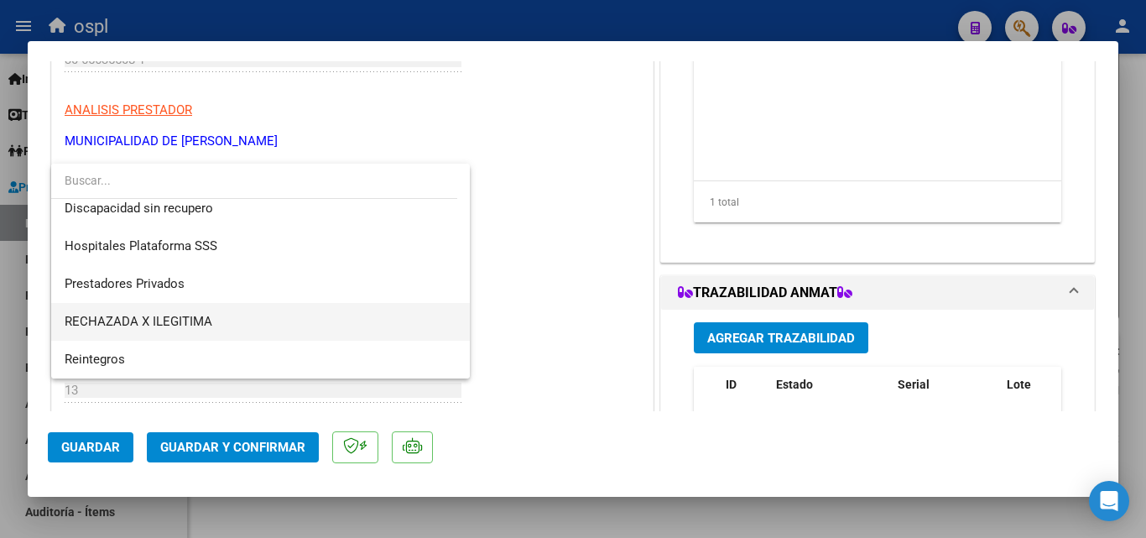
click at [177, 313] on span "RECHAZADA X ILEGITIMA" at bounding box center [261, 322] width 392 height 38
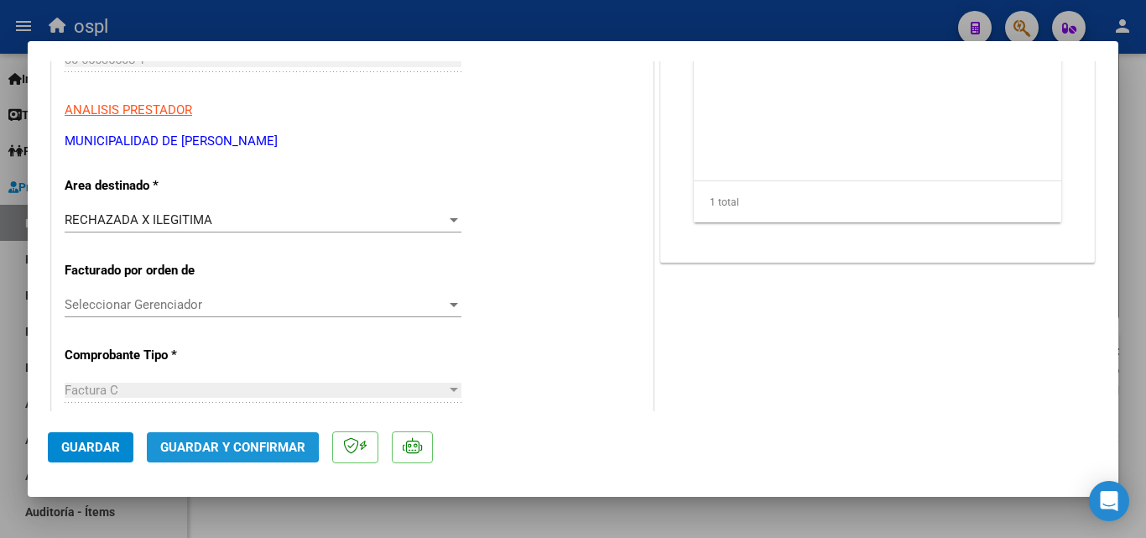
click at [224, 445] on span "Guardar y Confirmar" at bounding box center [232, 447] width 145 height 15
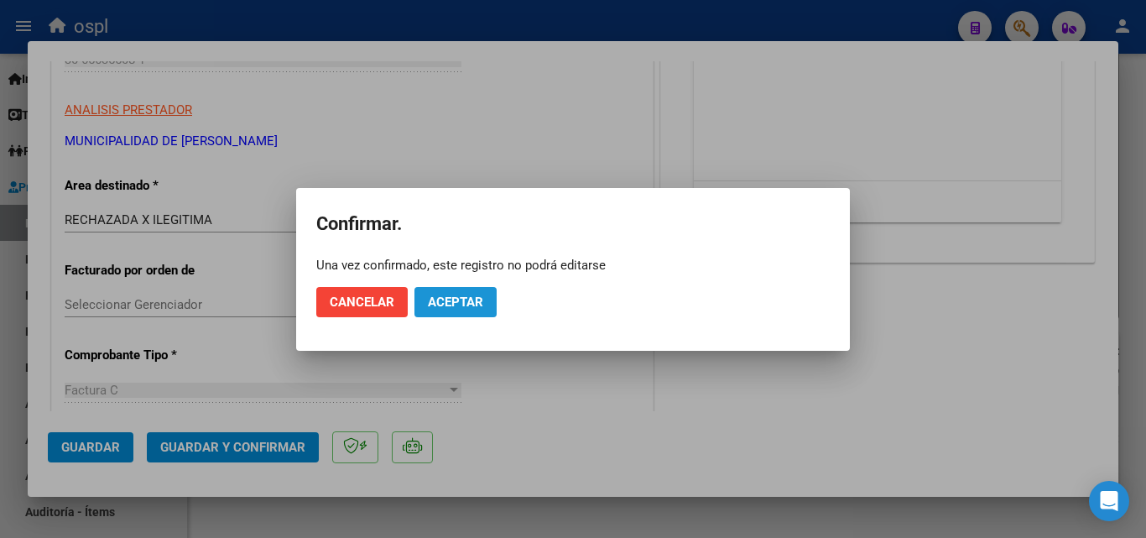
click at [451, 294] on span "Aceptar" at bounding box center [455, 301] width 55 height 15
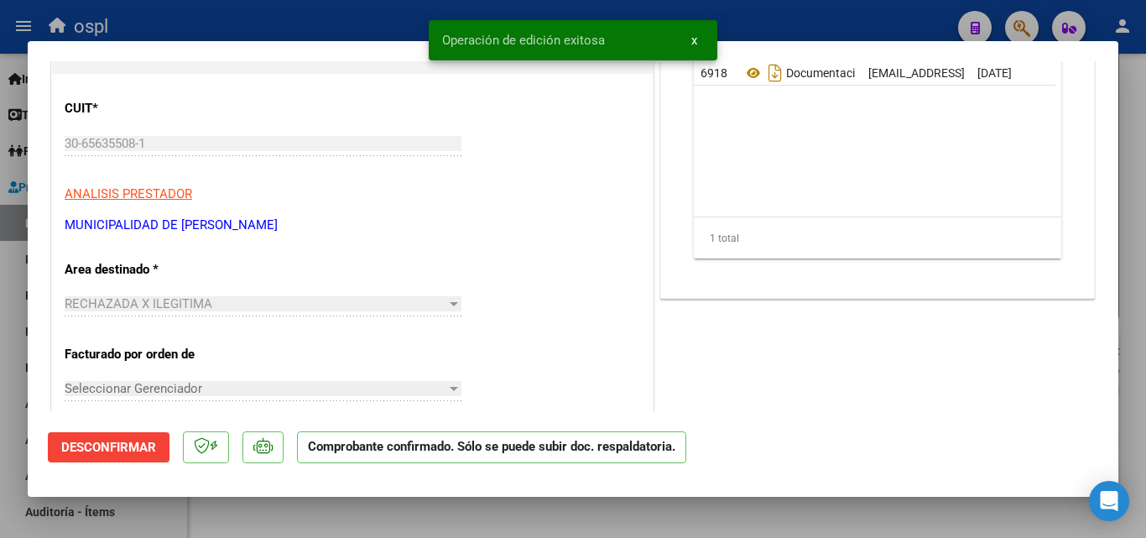
scroll to position [0, 0]
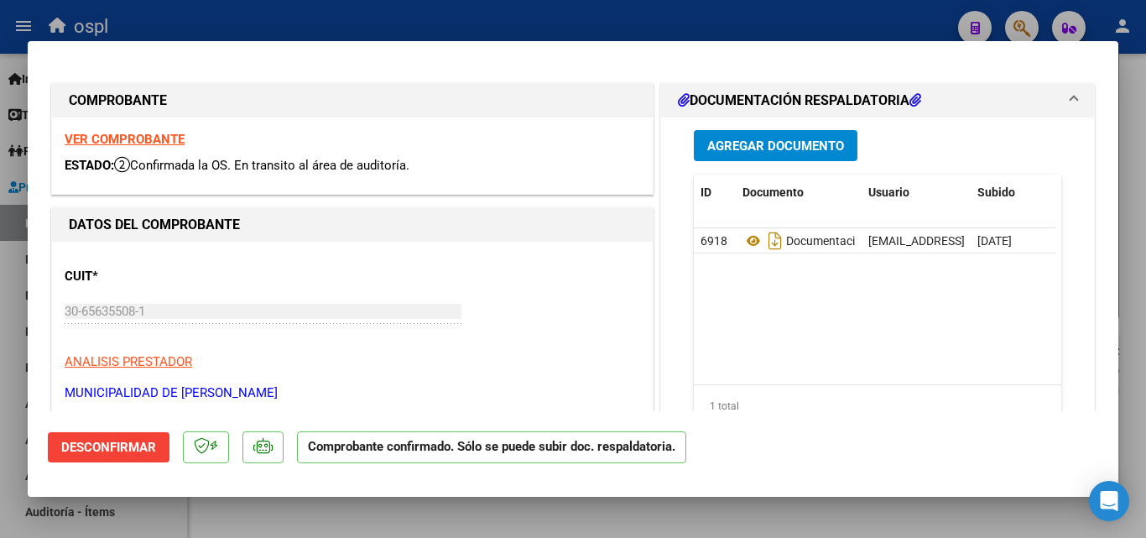
click at [0, 333] on div at bounding box center [573, 269] width 1146 height 538
type input "$ 0,00"
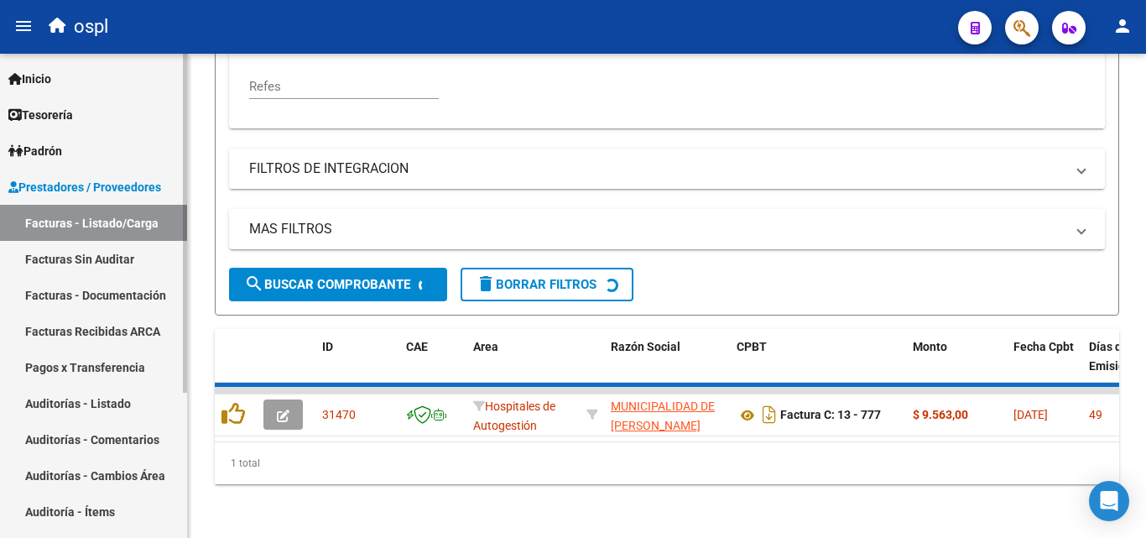
scroll to position [483, 0]
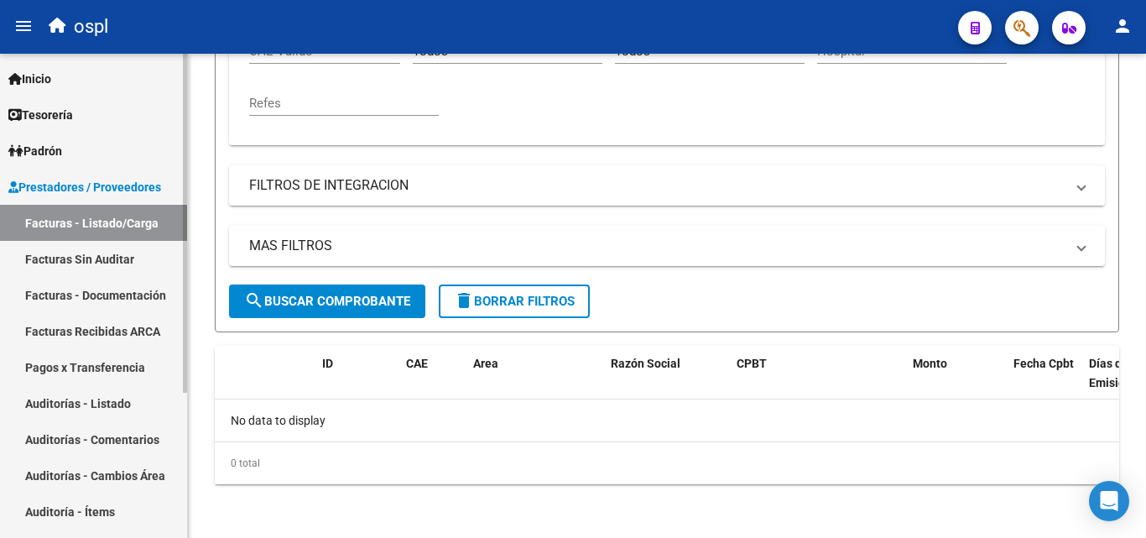
click at [70, 245] on link "Facturas Sin Auditar" at bounding box center [93, 259] width 187 height 36
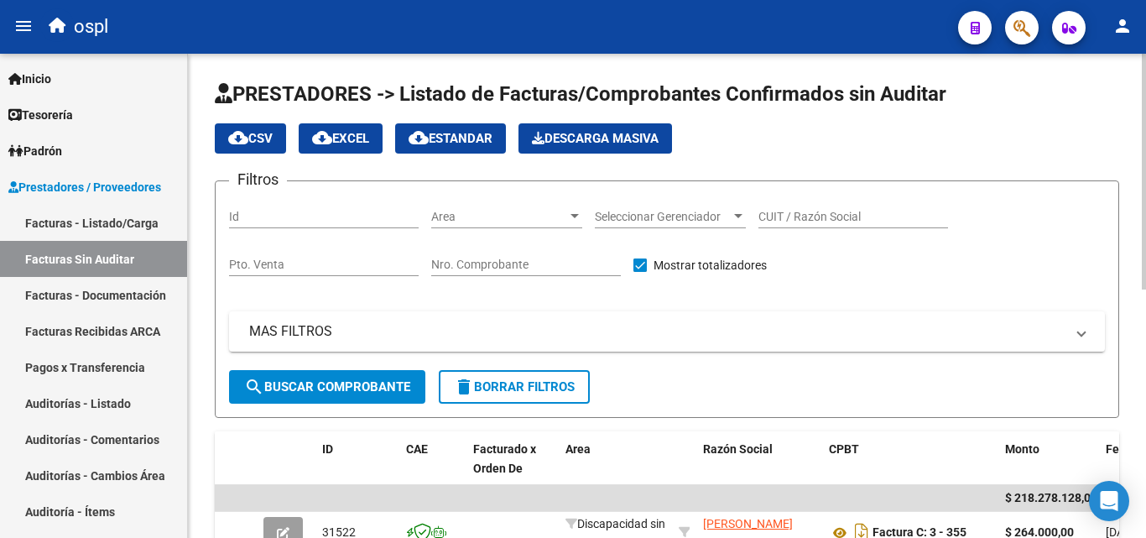
click at [479, 269] on input "Nro. Comprobante" at bounding box center [526, 265] width 190 height 14
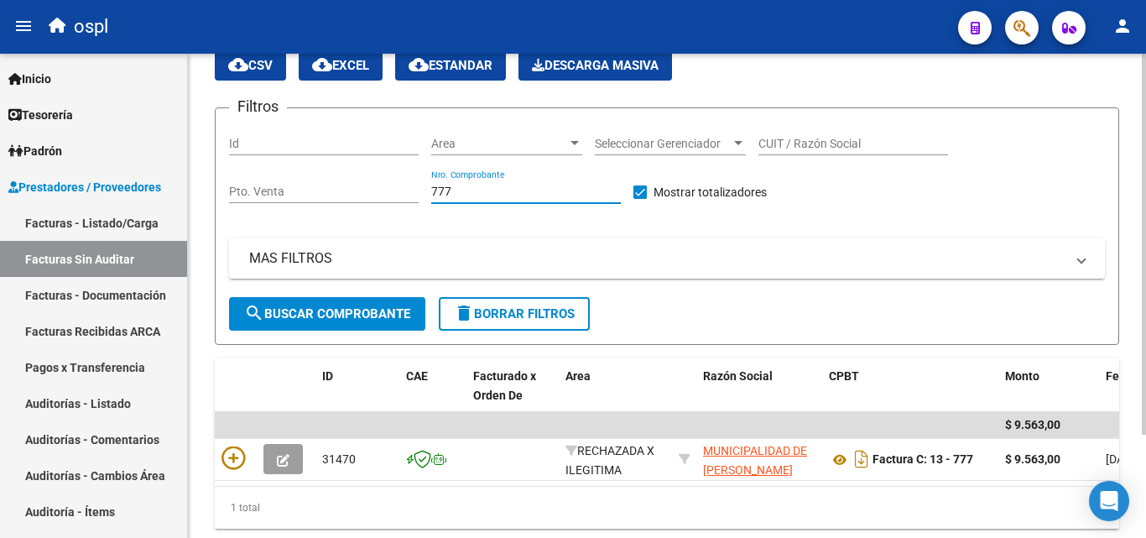
scroll to position [131, 0]
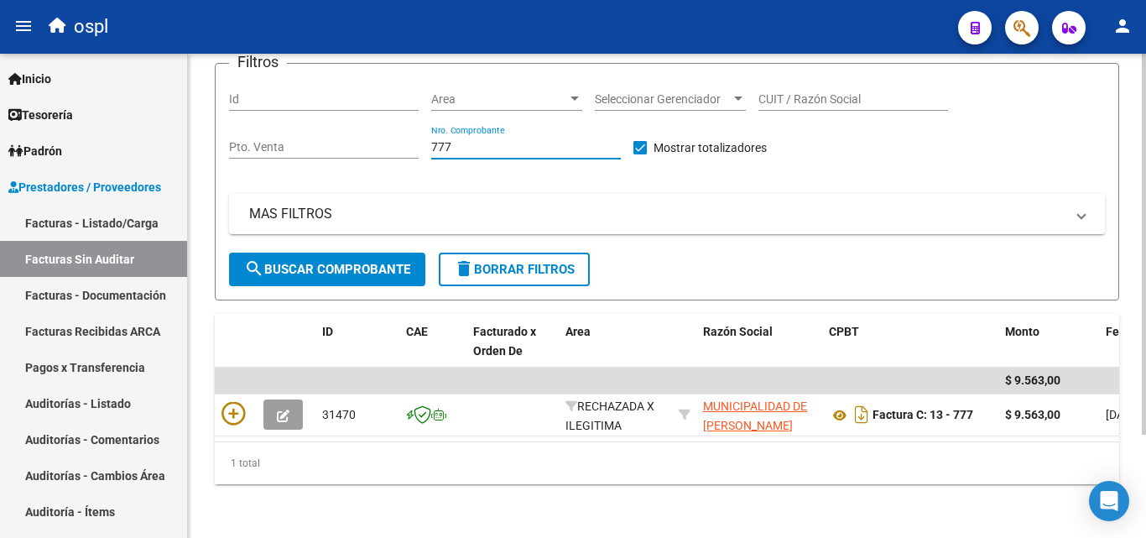
type input "777"
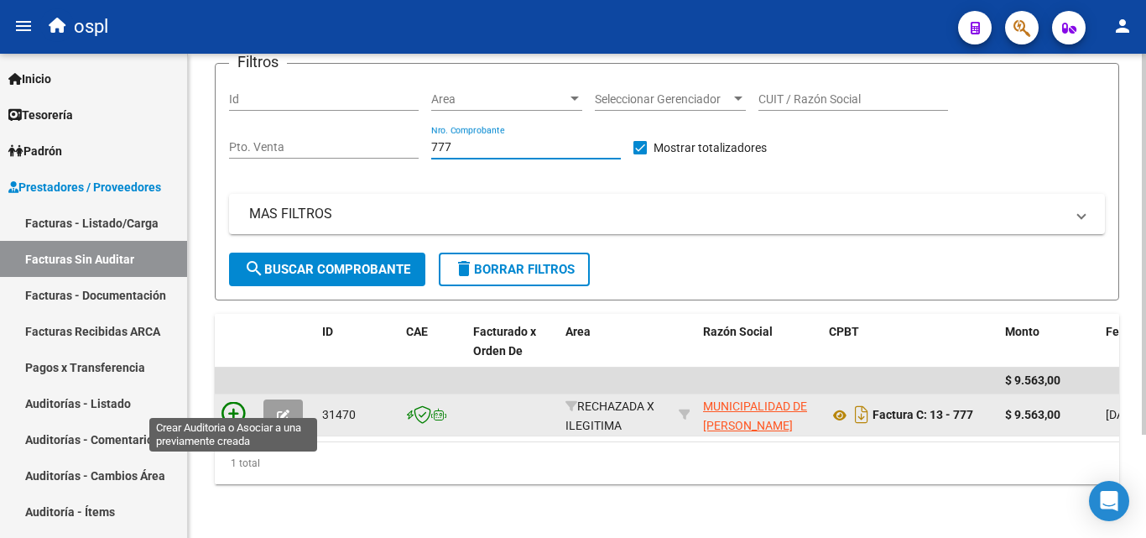
click at [238, 402] on icon at bounding box center [232, 413] width 23 height 23
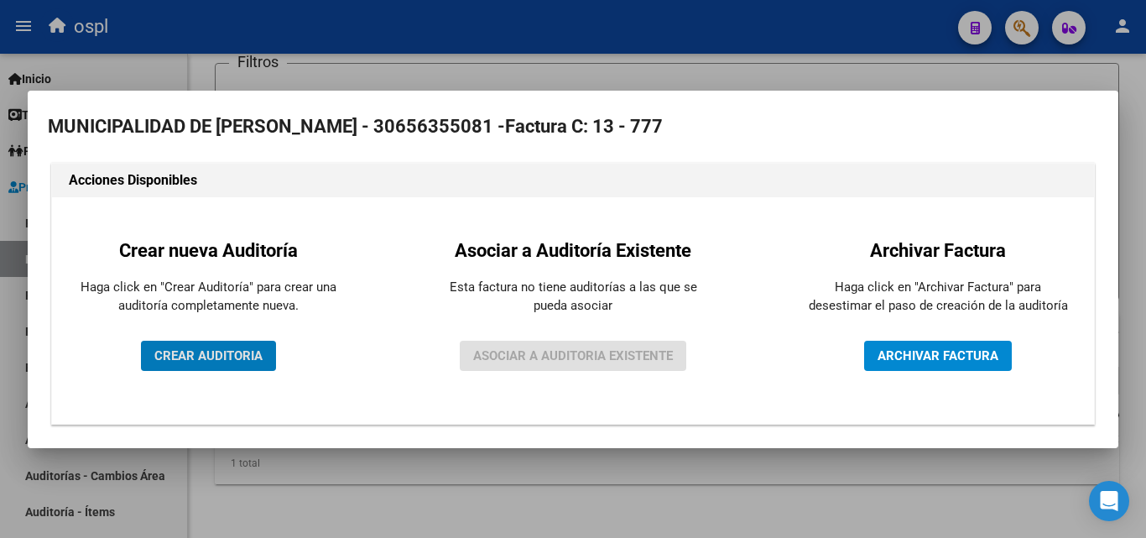
click at [185, 357] on span "CREAR AUDITORIA" at bounding box center [208, 355] width 108 height 15
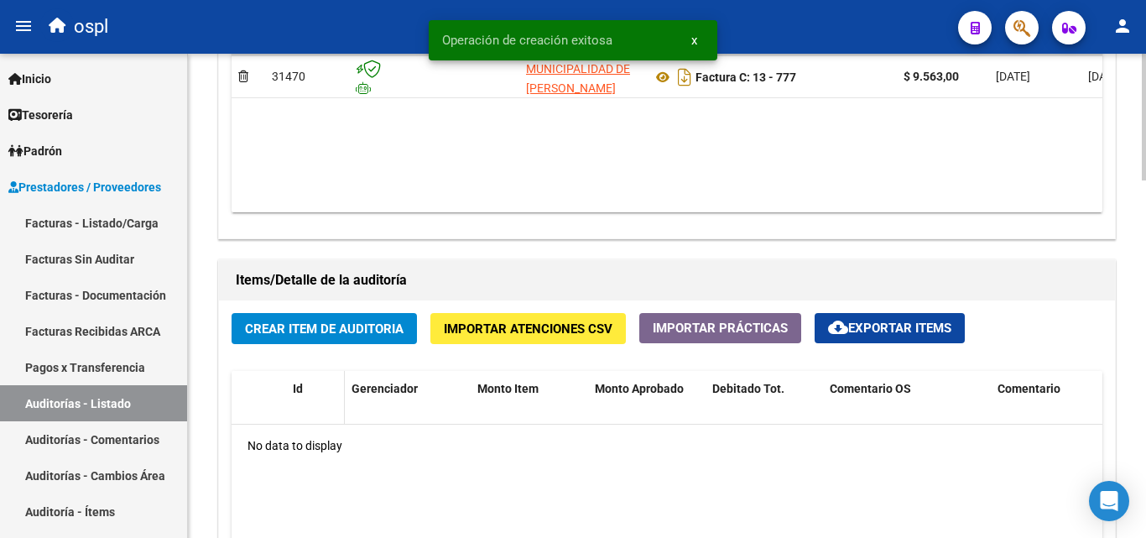
scroll to position [1007, 0]
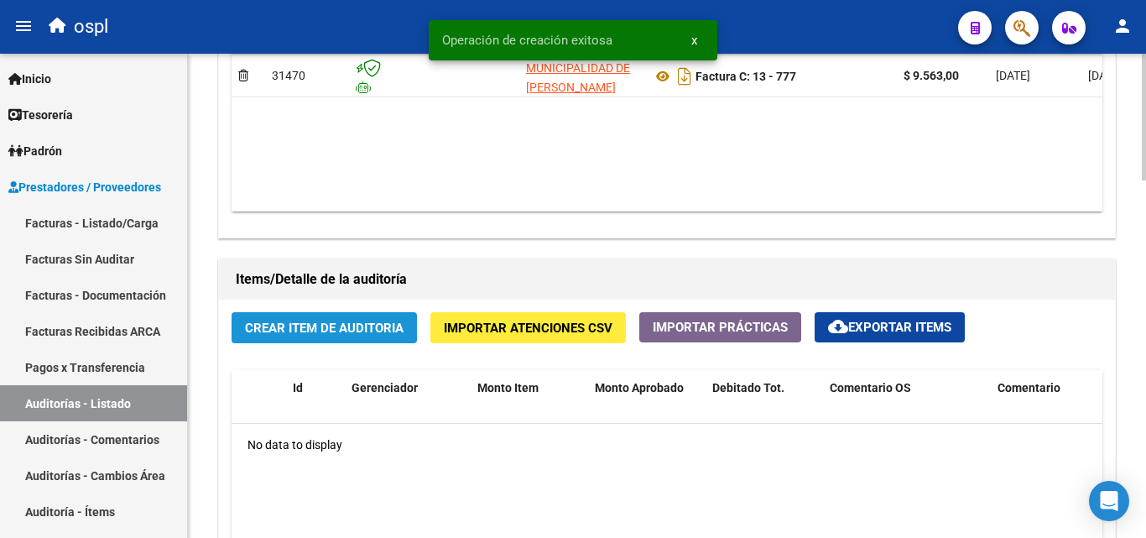
click at [324, 335] on span "Crear Item de Auditoria" at bounding box center [324, 327] width 159 height 15
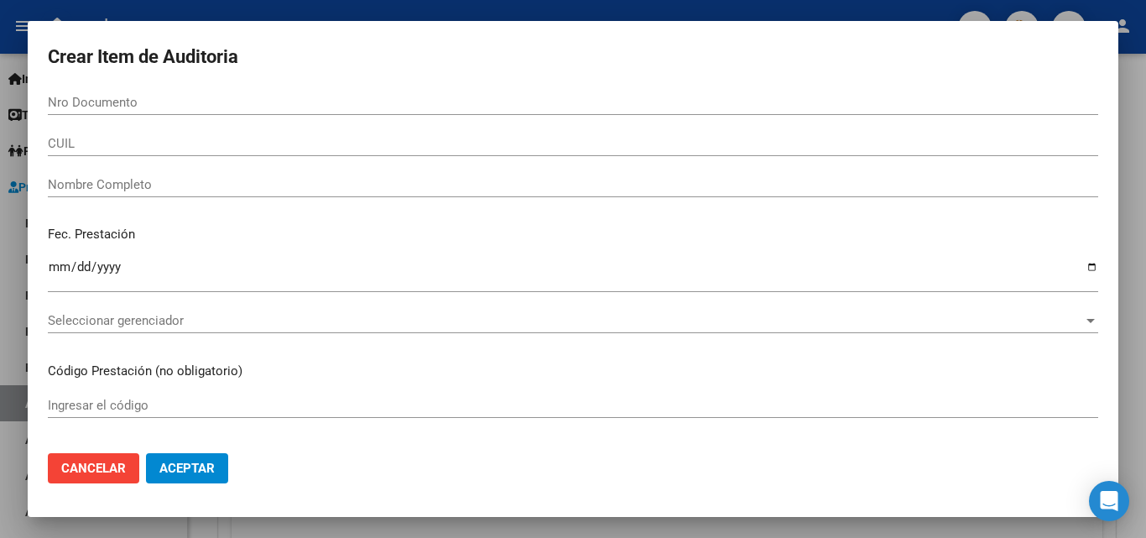
click at [167, 203] on div "Nombre Completo" at bounding box center [573, 192] width 1050 height 41
click at [169, 192] on div "Nombre Completo" at bounding box center [573, 184] width 1050 height 25
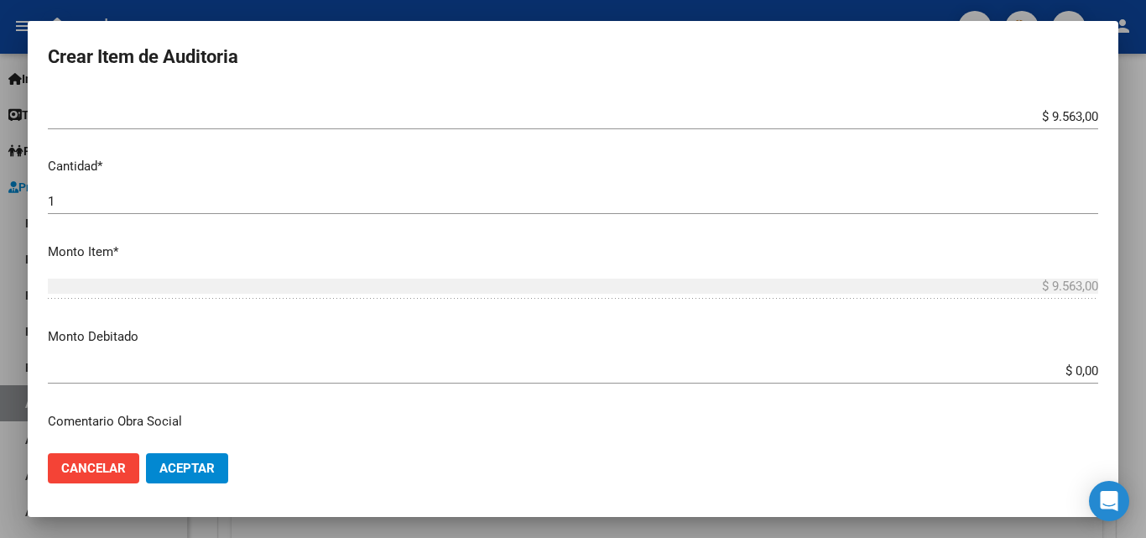
scroll to position [419, 0]
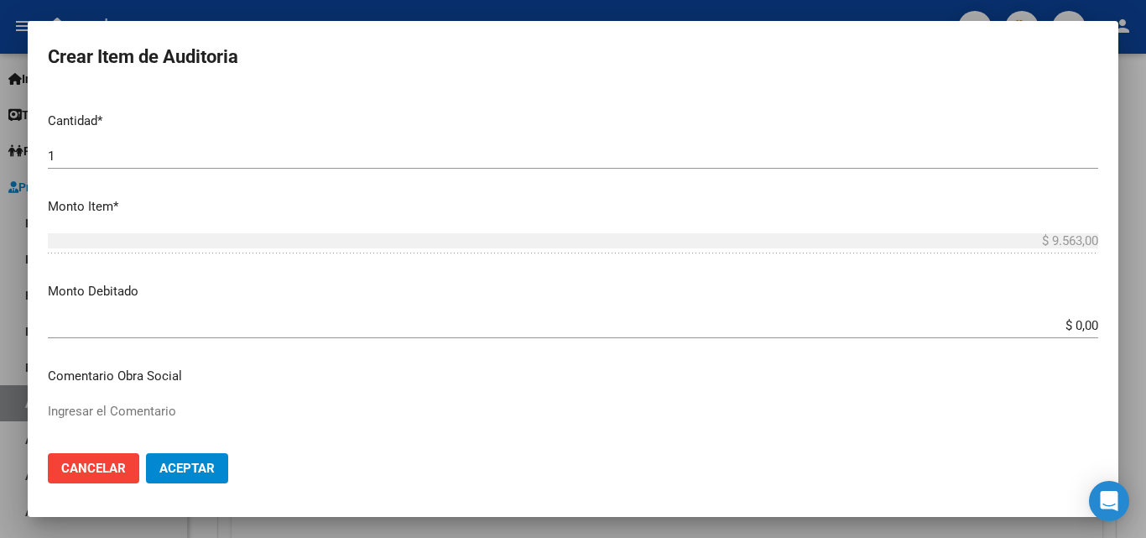
type input "TODOS"
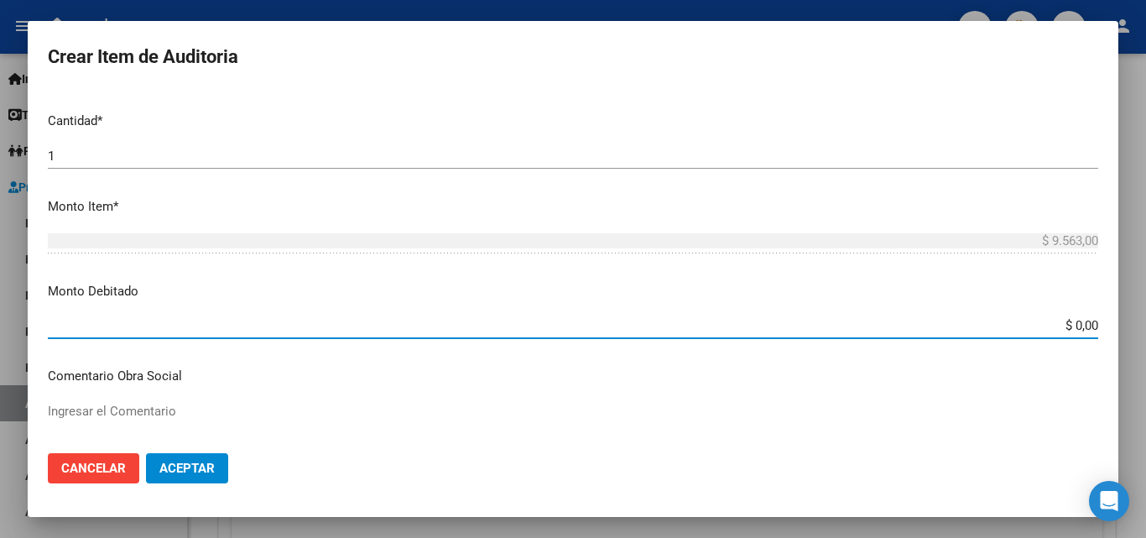
drag, startPoint x: 1033, startPoint y: 320, endPoint x: 1145, endPoint y: 364, distance: 120.6
click at [1145, 364] on div "Crear Item de Auditoria Nro Documento CUIL TODOS Nombre Completo Fec. Prestació…" at bounding box center [573, 269] width 1146 height 538
type input "$ 9.563,00"
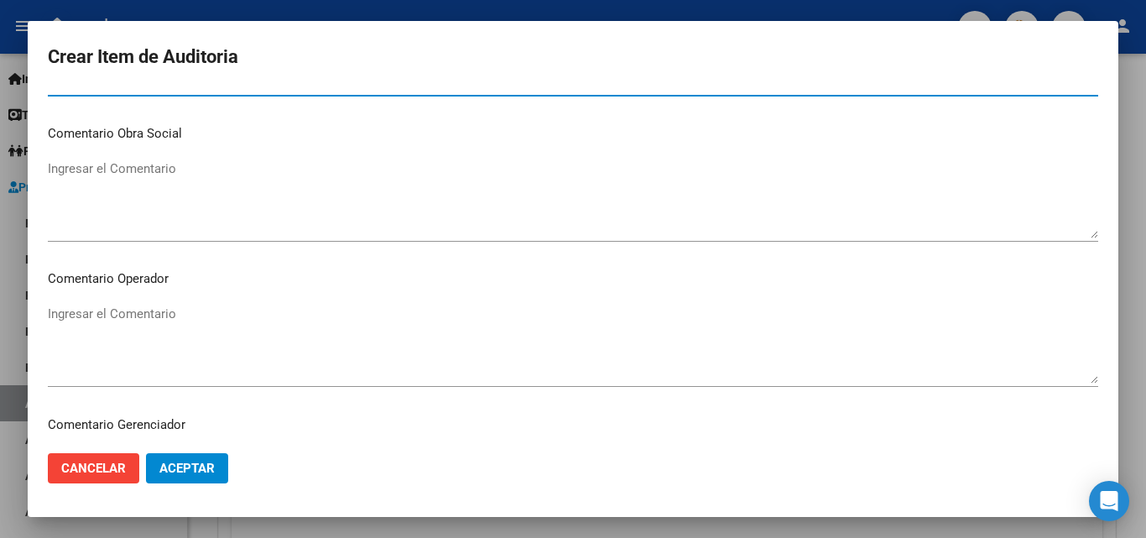
scroll to position [671, 0]
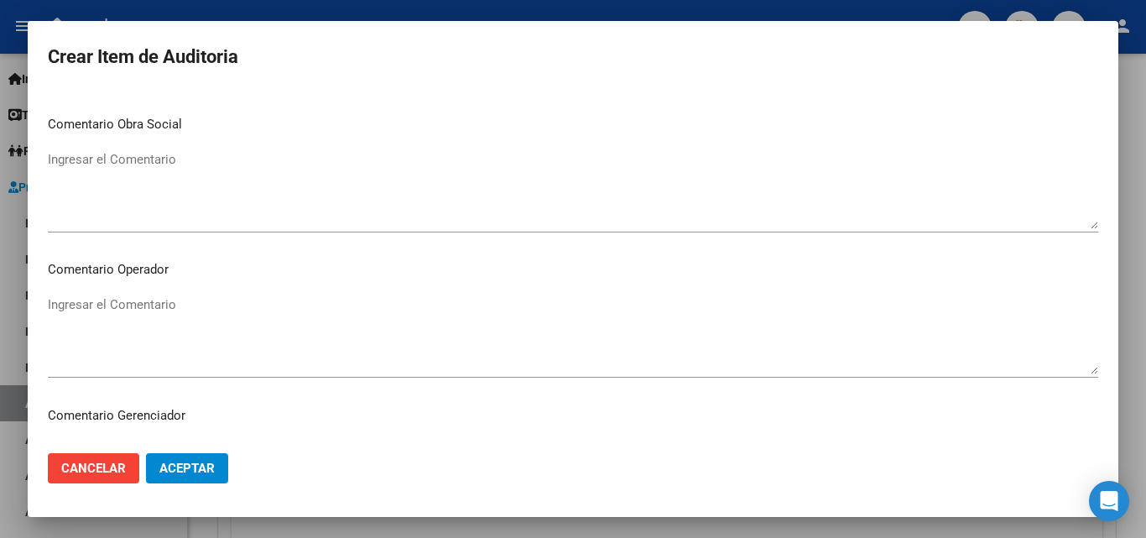
click at [254, 325] on textarea "Ingresar el Comentario" at bounding box center [573, 334] width 1050 height 79
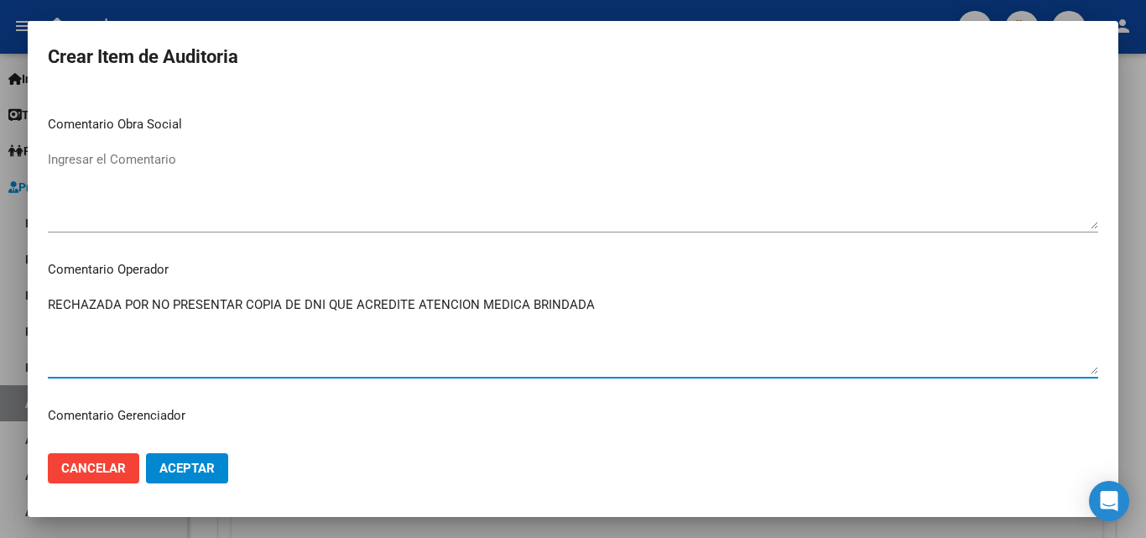
type textarea "RECHAZADA POR NO PRESENTAR COPIA DE DNI QUE ACREDITE ATENCION MEDICA BRINDADA"
click at [192, 461] on span "Aceptar" at bounding box center [186, 468] width 55 height 15
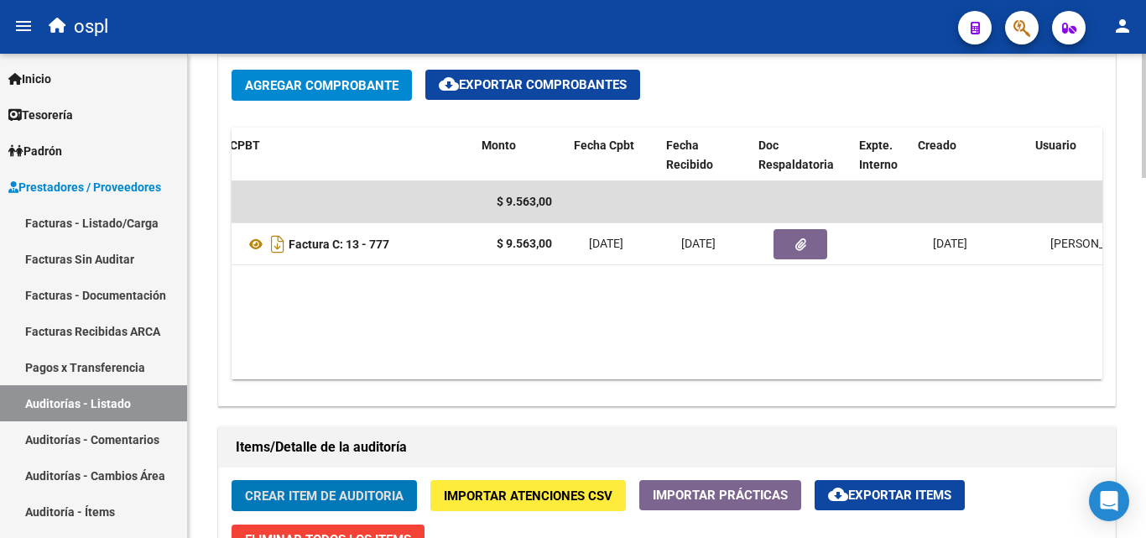
scroll to position [0, 422]
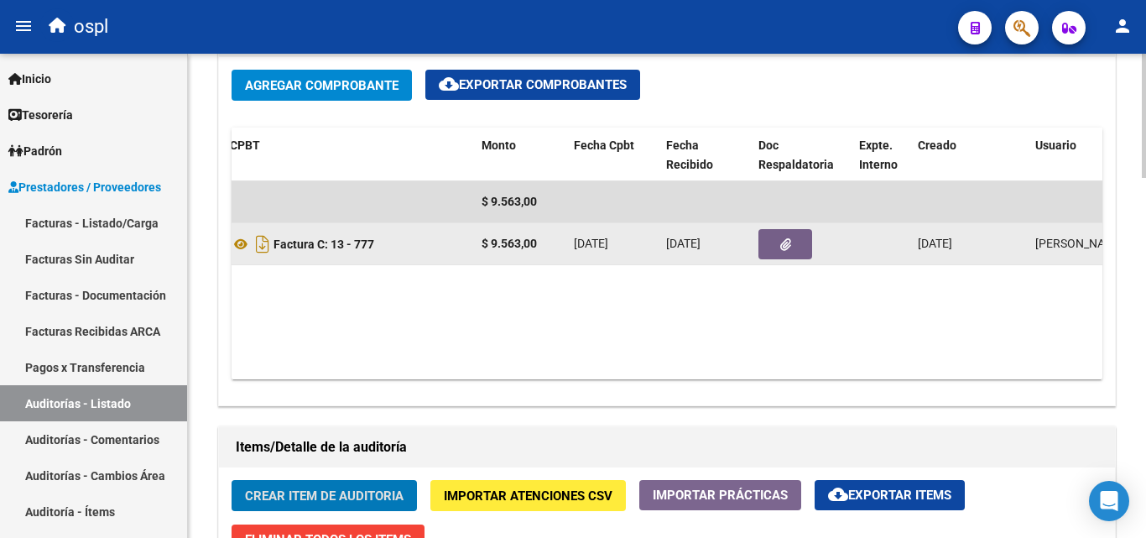
click at [802, 254] on button "button" at bounding box center [785, 244] width 54 height 30
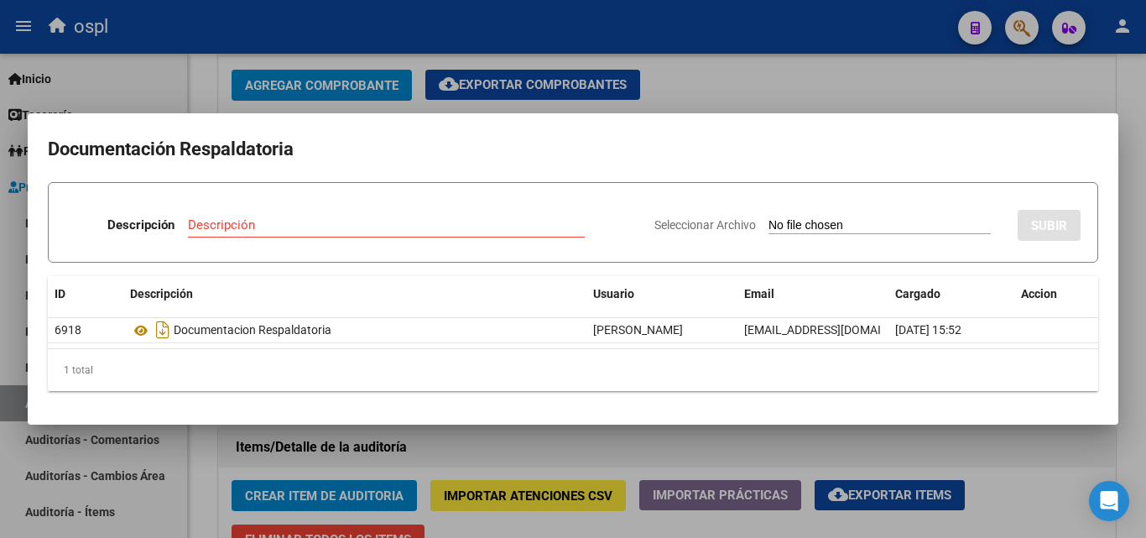
click at [816, 227] on input "Seleccionar Archivo" at bounding box center [879, 226] width 222 height 16
type input "C:\fakepath\RECHAZO X ILEGITIMA - FC 777.pdf"
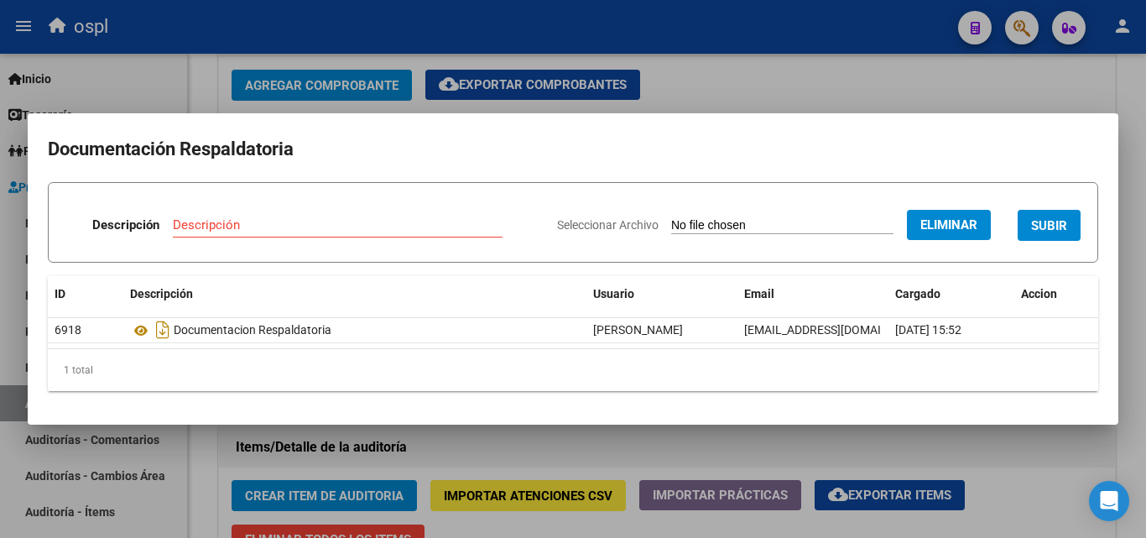
click at [244, 222] on input "Descripción" at bounding box center [338, 224] width 330 height 15
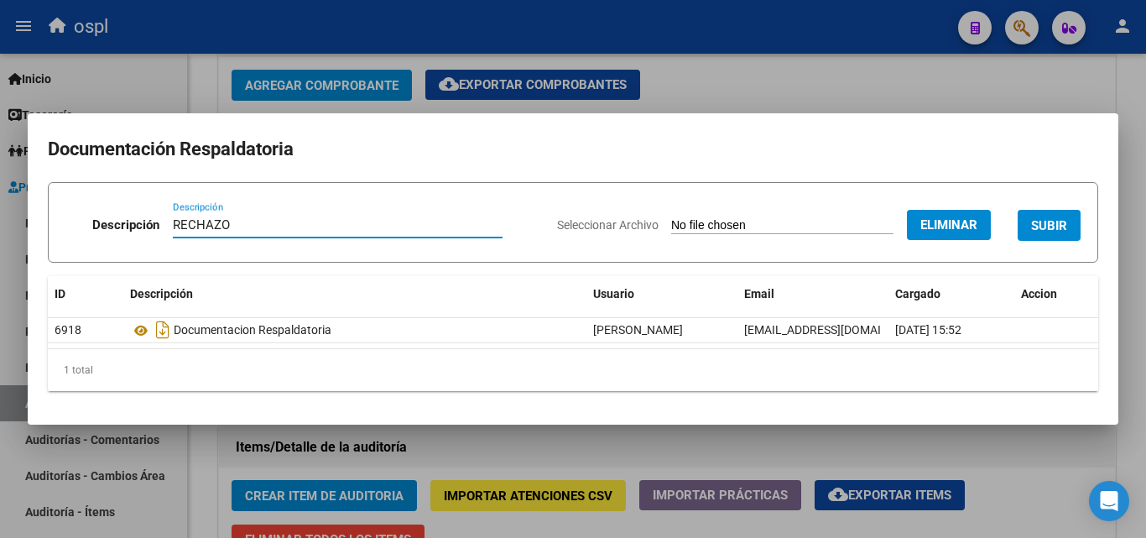
type input "RECHAZO"
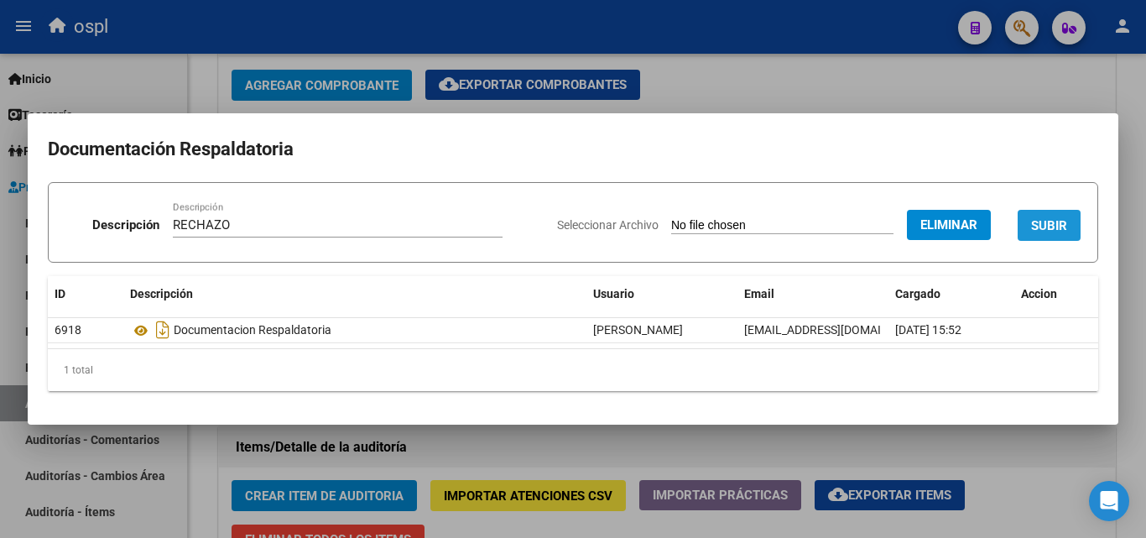
click at [1070, 231] on button "SUBIR" at bounding box center [1049, 225] width 63 height 31
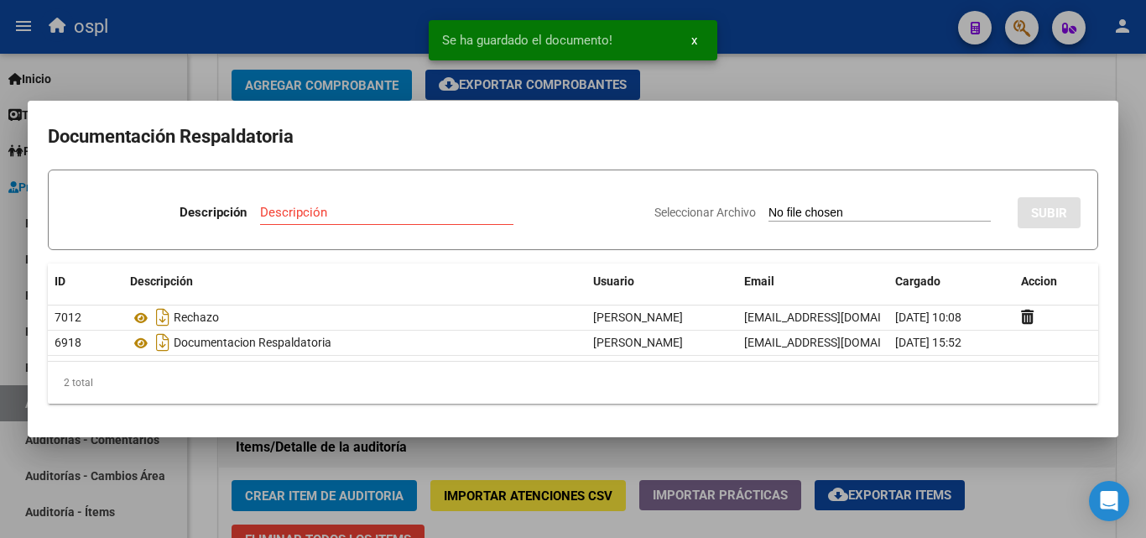
click at [869, 65] on div at bounding box center [573, 269] width 1146 height 538
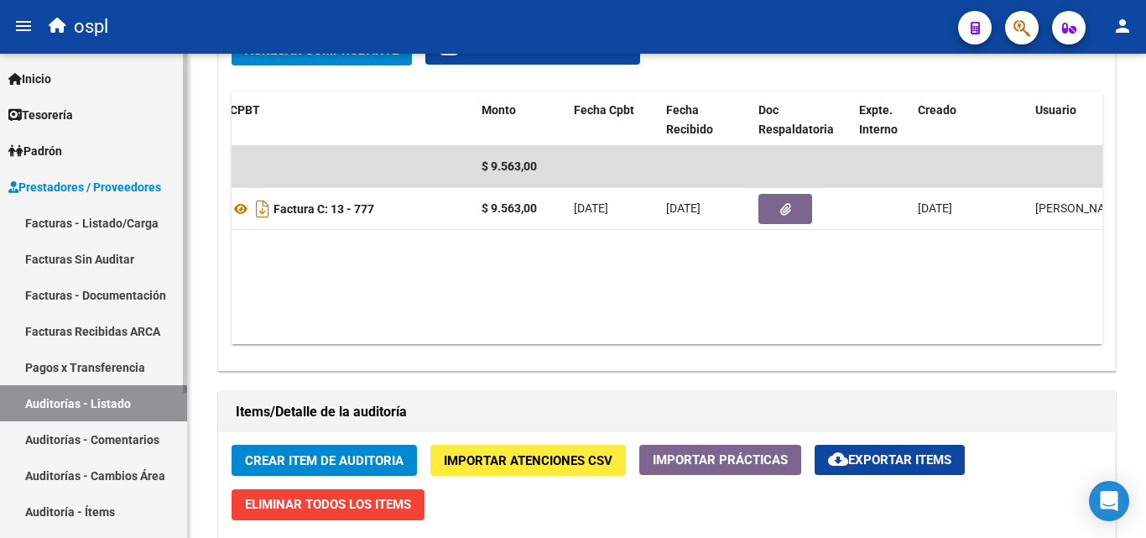
scroll to position [840, 0]
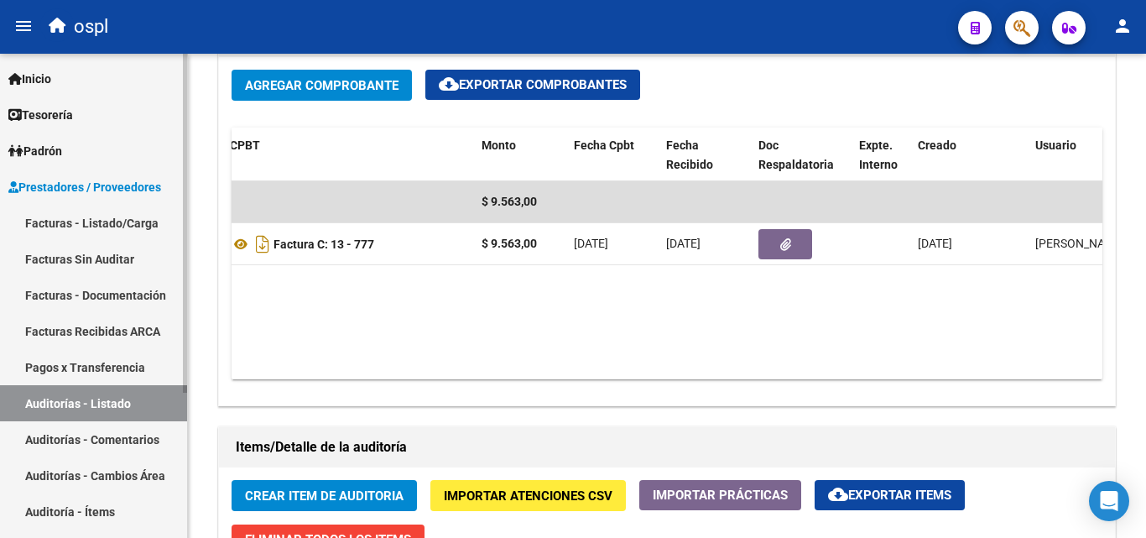
click at [86, 227] on link "Facturas - Listado/Carga" at bounding box center [93, 223] width 187 height 36
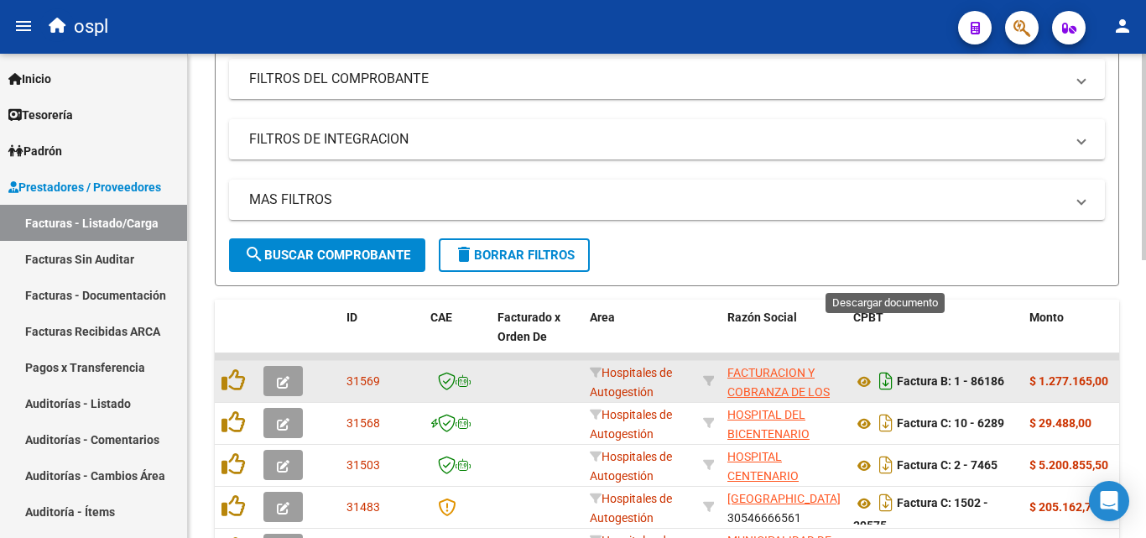
scroll to position [233, 0]
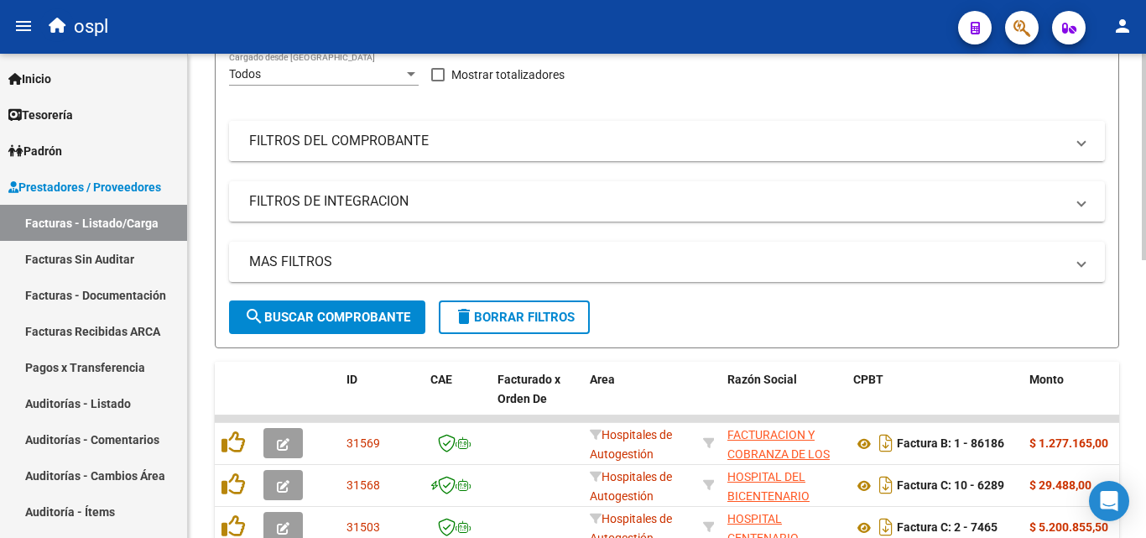
click at [711, 148] on mat-panel-title "FILTROS DEL COMPROBANTE" at bounding box center [656, 141] width 815 height 18
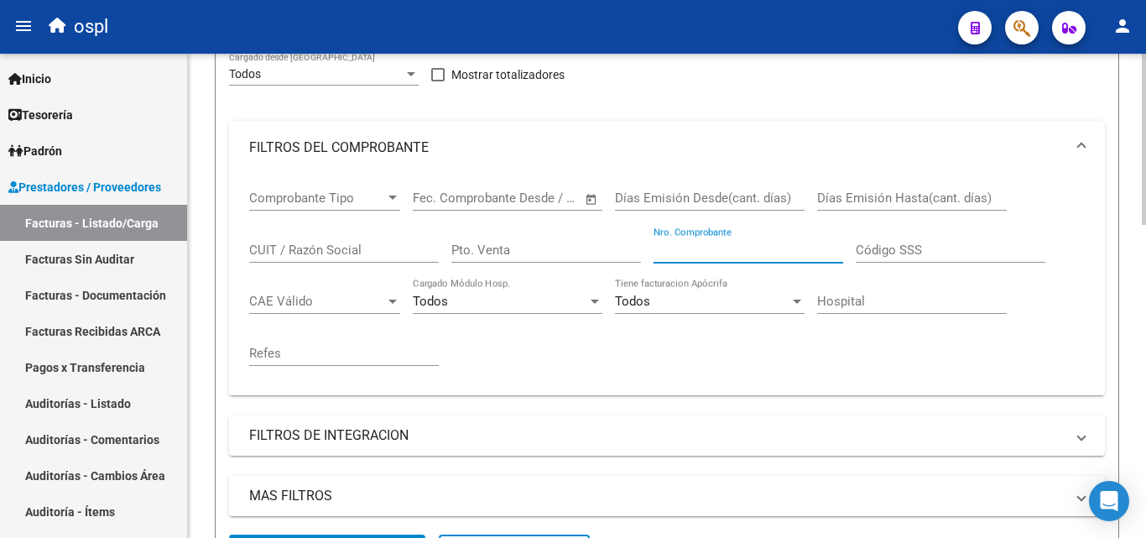
click at [743, 247] on input "Nro. Comprobante" at bounding box center [749, 249] width 190 height 15
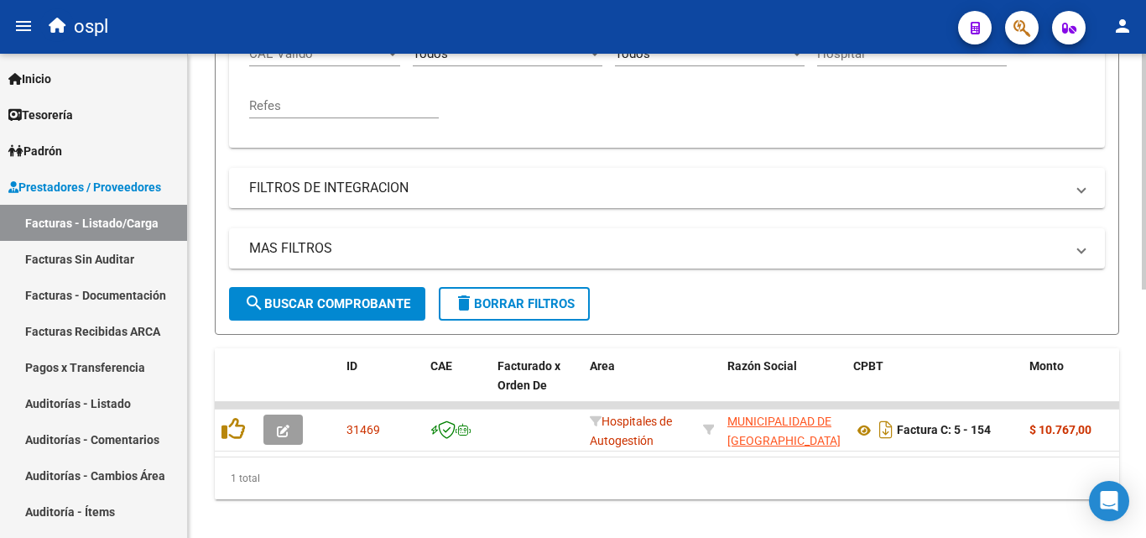
scroll to position [509, 0]
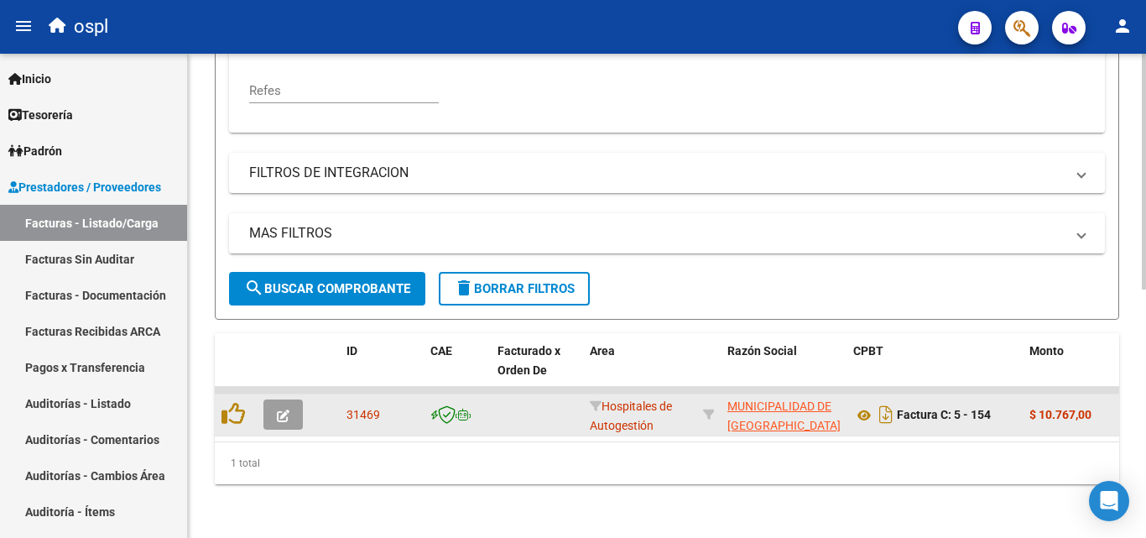
type input "154"
click at [272, 407] on button "button" at bounding box center [282, 414] width 39 height 30
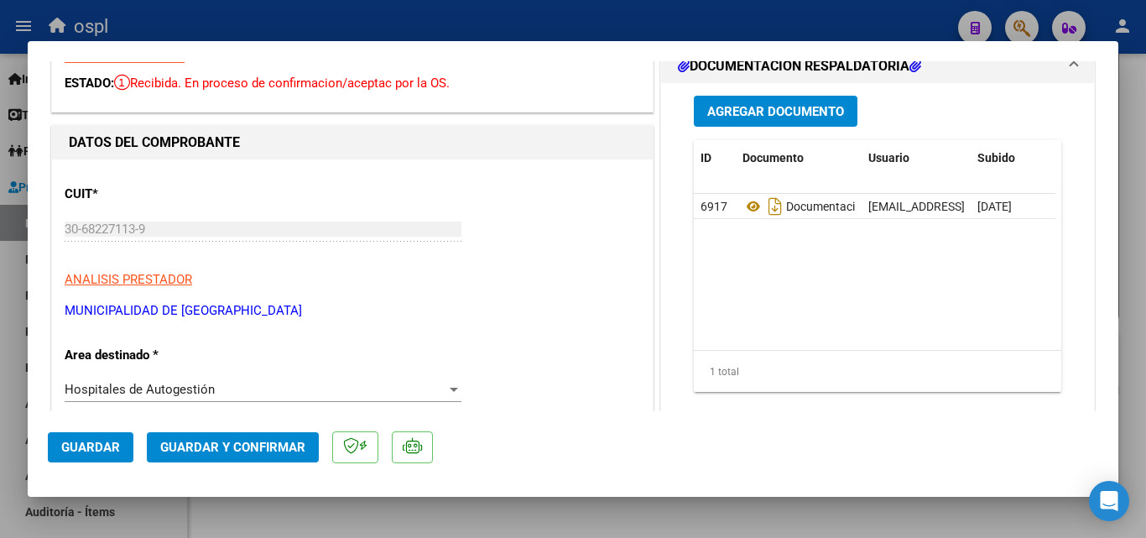
scroll to position [252, 0]
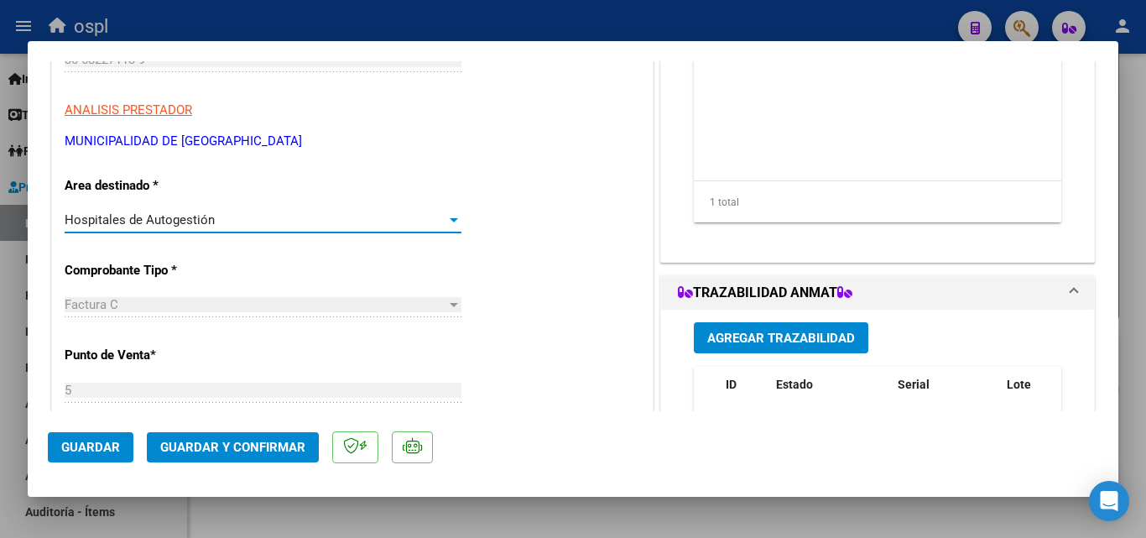
click at [306, 221] on div "Hospitales de Autogestión" at bounding box center [256, 219] width 382 height 15
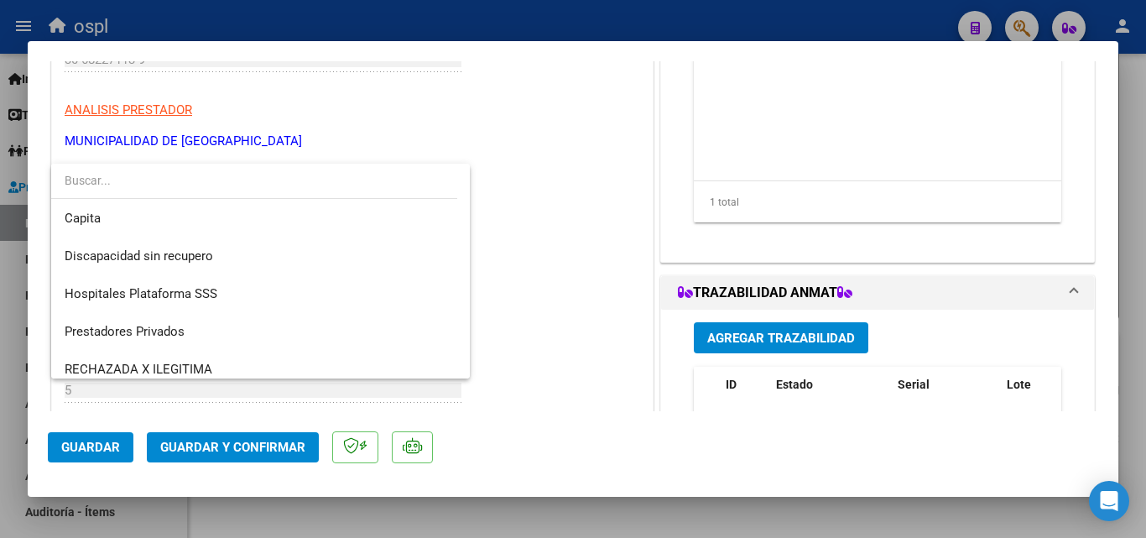
scroll to position [238, 0]
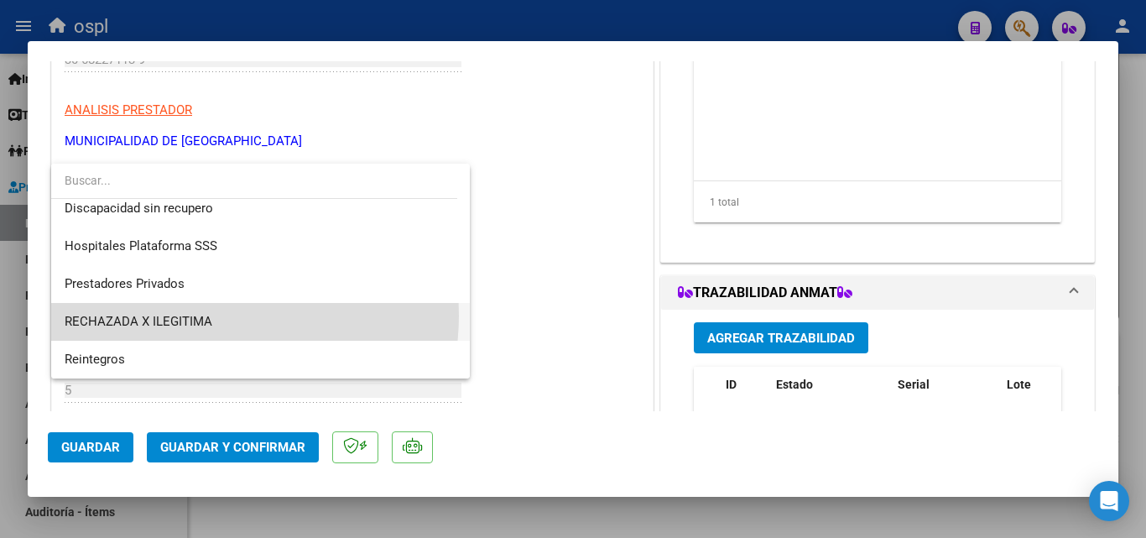
drag, startPoint x: 211, startPoint y: 315, endPoint x: 230, endPoint y: 367, distance: 54.4
click at [211, 316] on span "RECHAZADA X ILEGITIMA" at bounding box center [261, 322] width 392 height 38
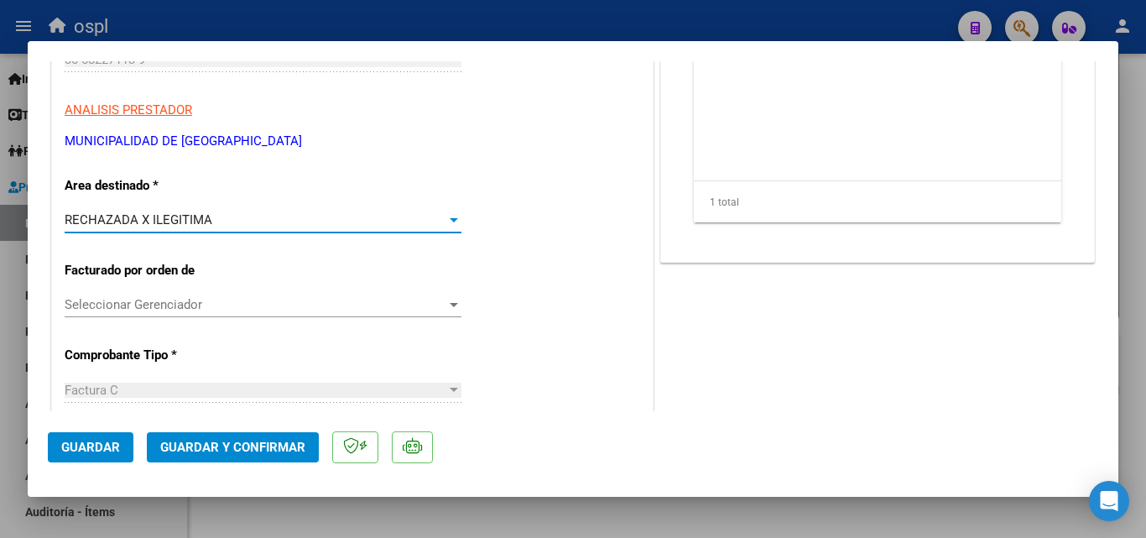
click at [245, 445] on span "Guardar y Confirmar" at bounding box center [232, 447] width 145 height 15
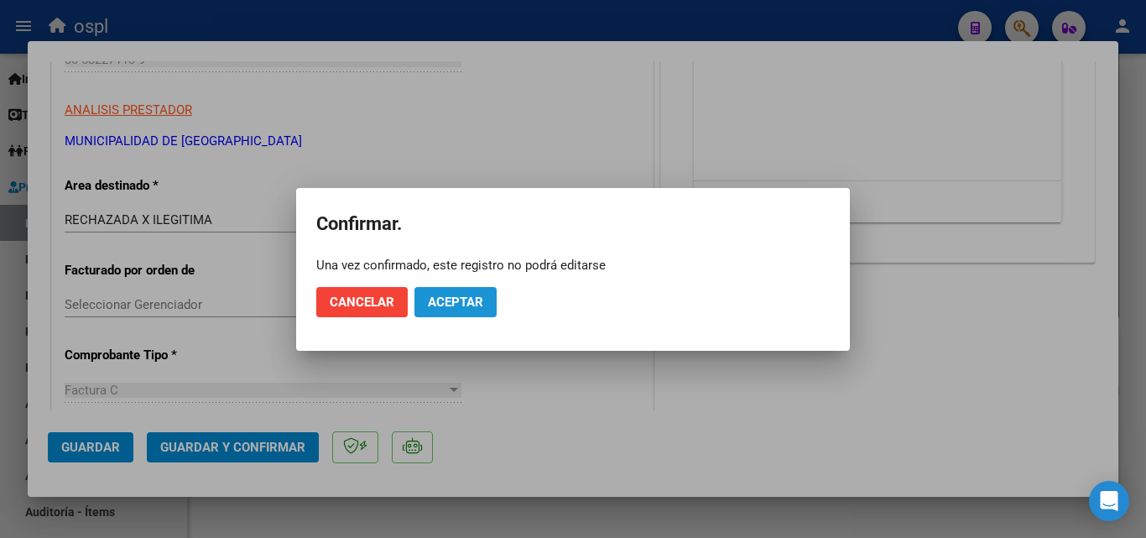
click at [445, 302] on span "Aceptar" at bounding box center [455, 301] width 55 height 15
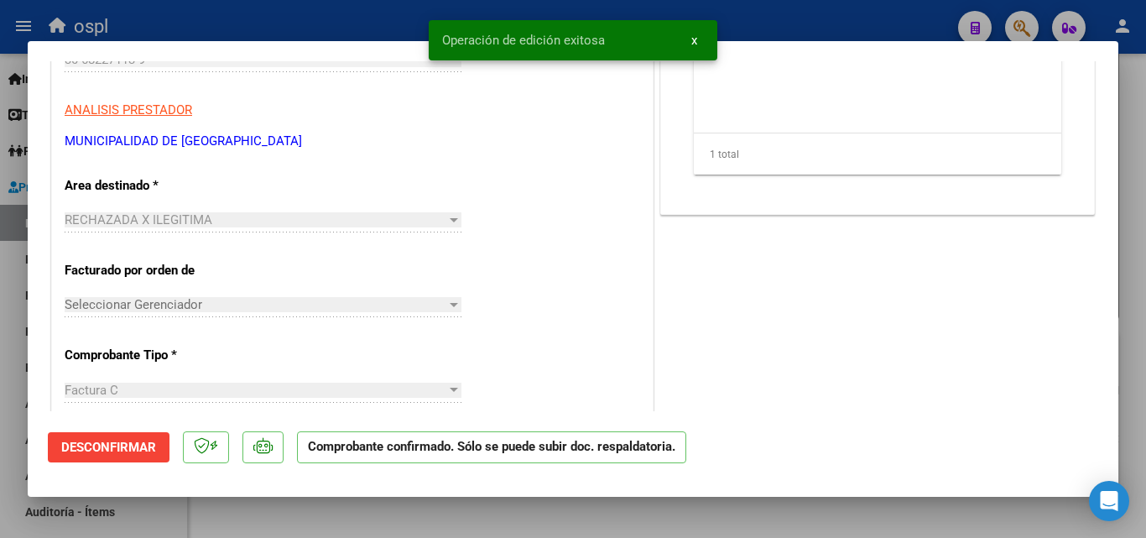
click at [0, 346] on div at bounding box center [573, 269] width 1146 height 538
type input "$ 0,00"
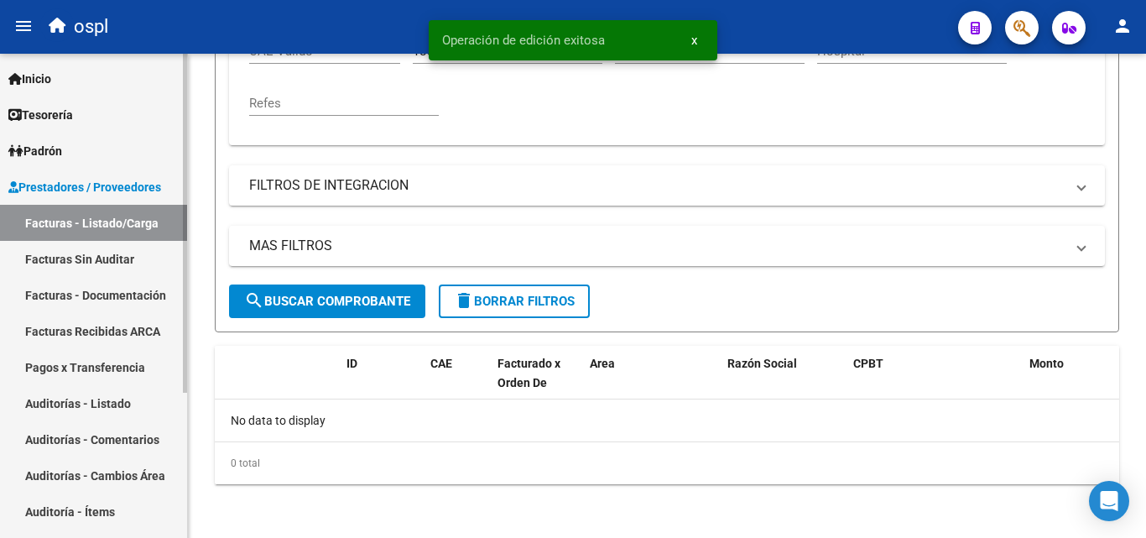
scroll to position [483, 0]
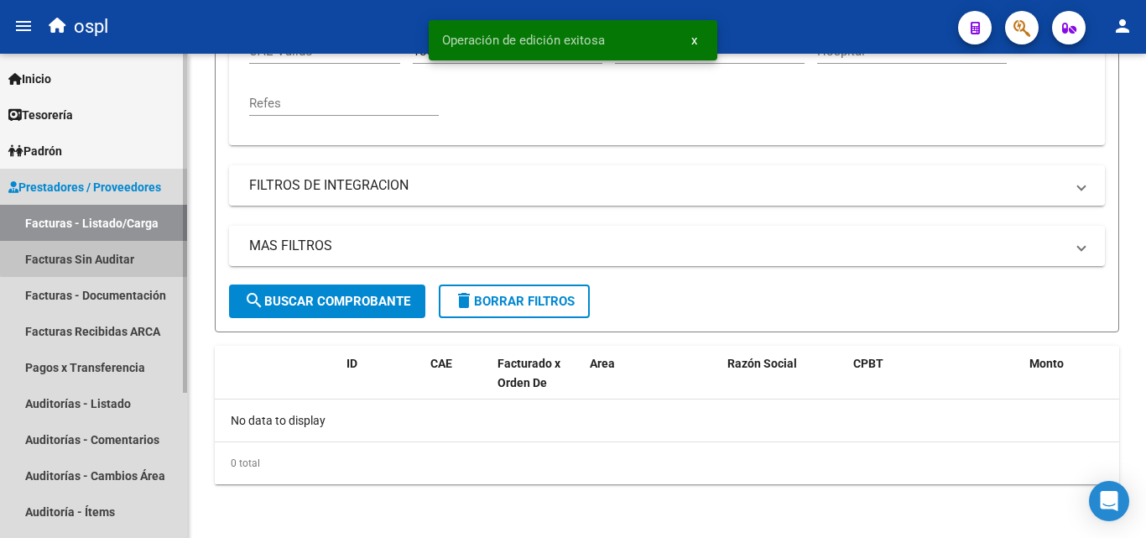
click at [111, 256] on link "Facturas Sin Auditar" at bounding box center [93, 259] width 187 height 36
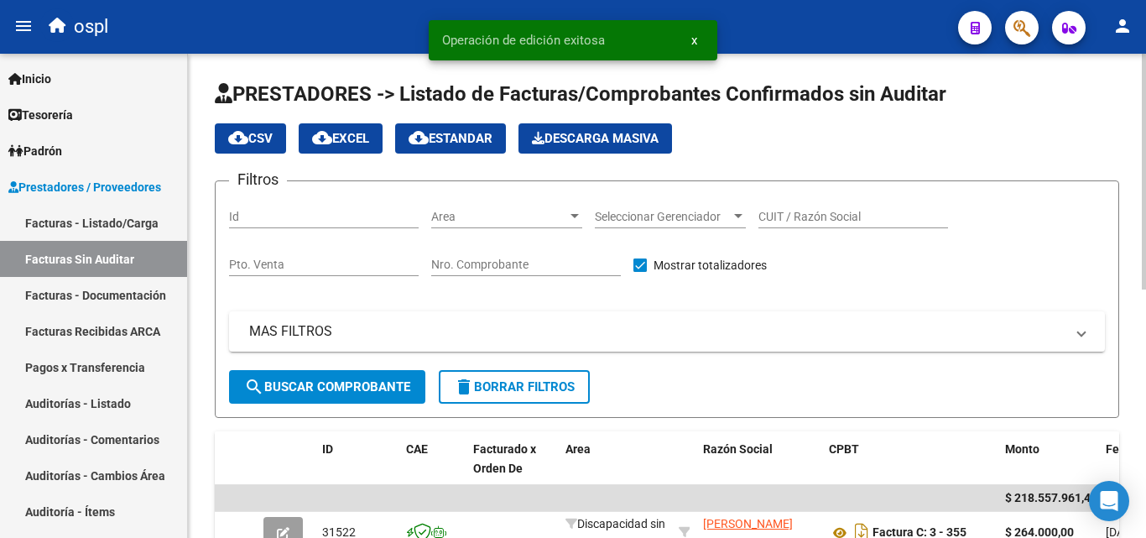
click at [507, 258] on input "Nro. Comprobante" at bounding box center [526, 265] width 190 height 14
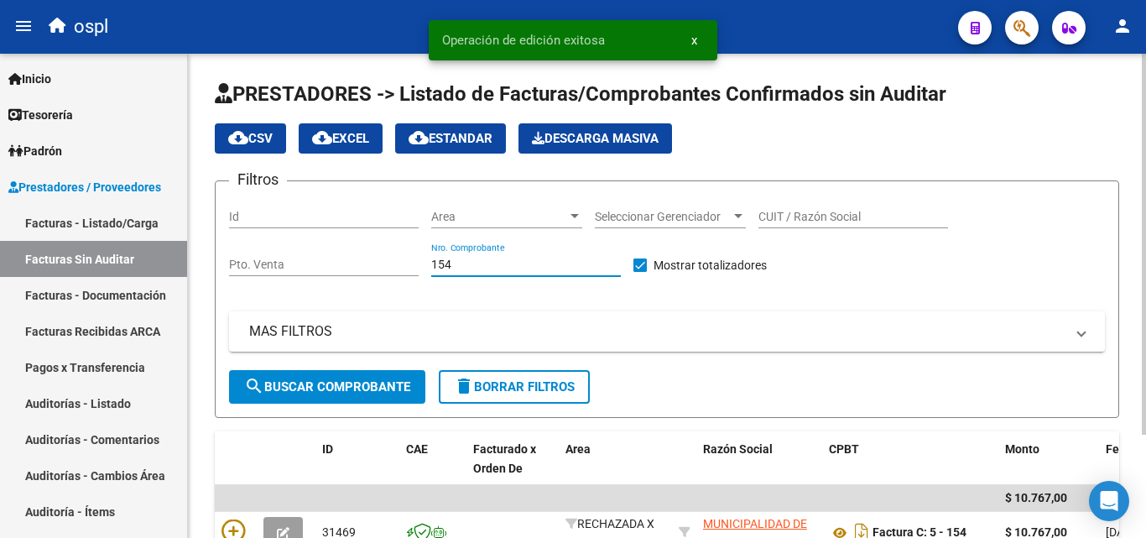
scroll to position [131, 0]
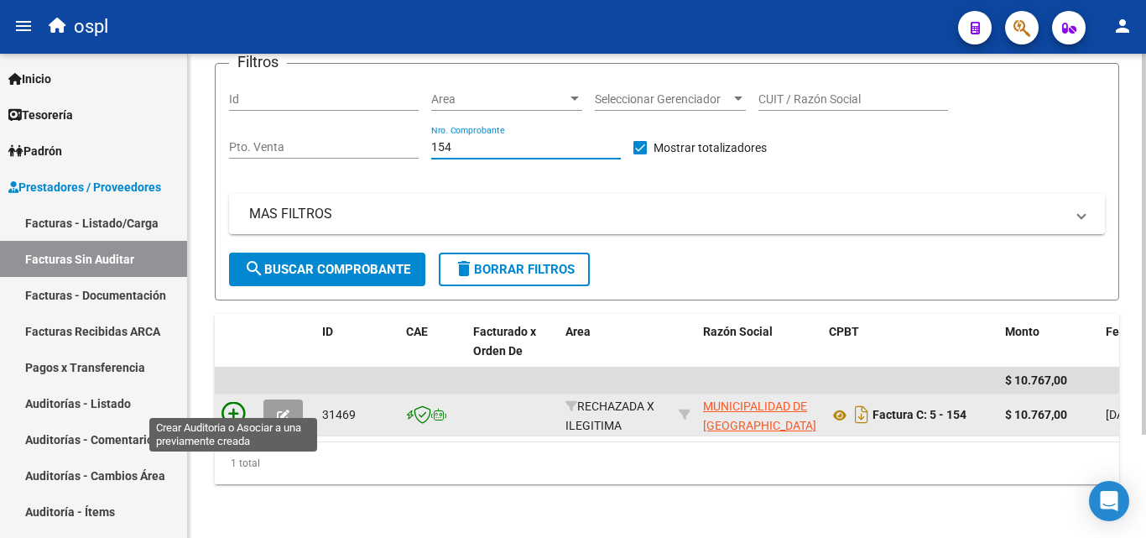
type input "154"
click at [233, 402] on icon at bounding box center [232, 413] width 23 height 23
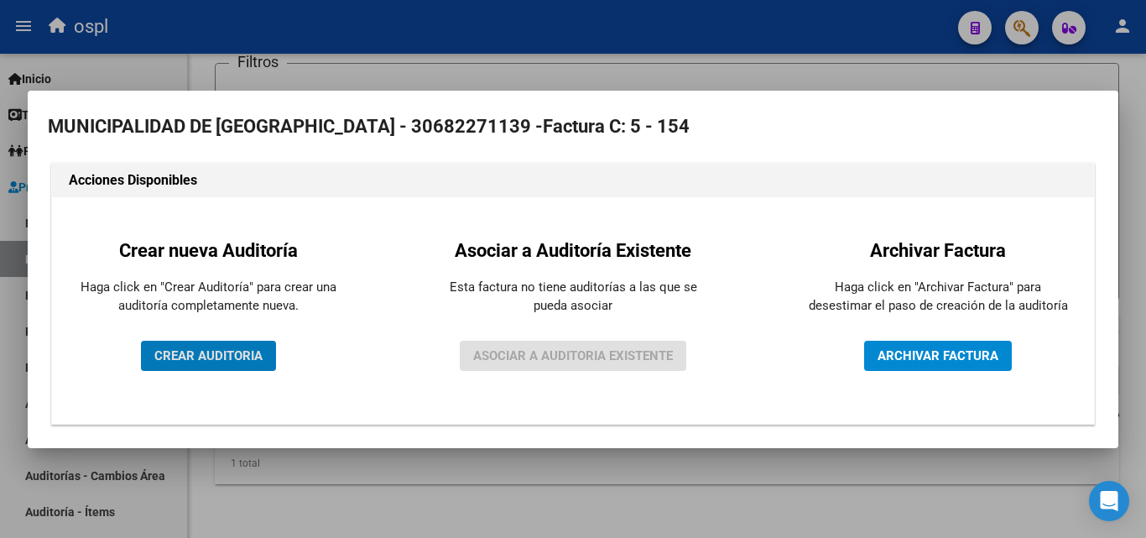
click at [214, 357] on span "CREAR AUDITORIA" at bounding box center [208, 355] width 108 height 15
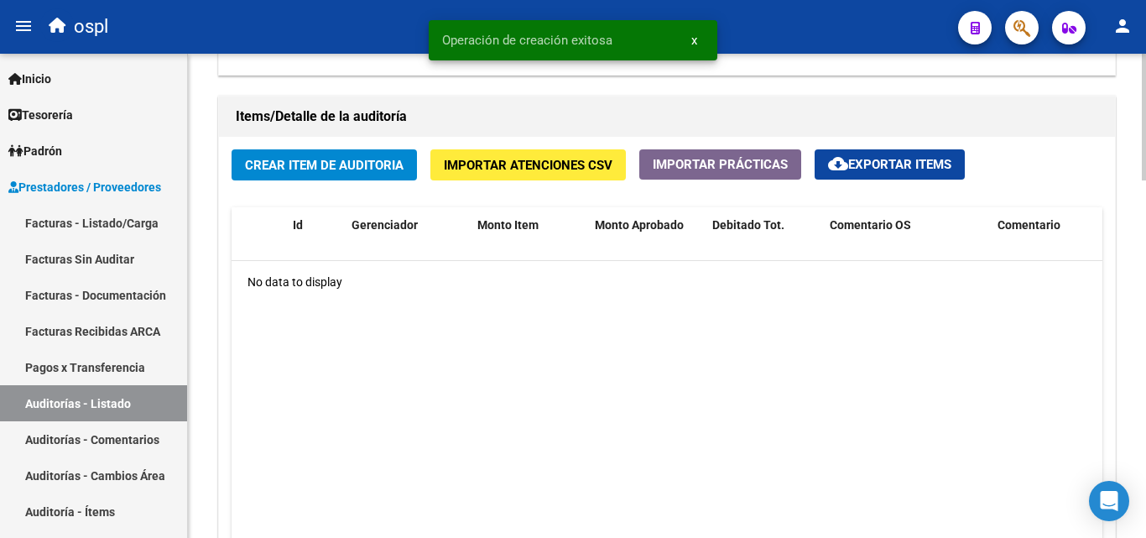
scroll to position [1174, 0]
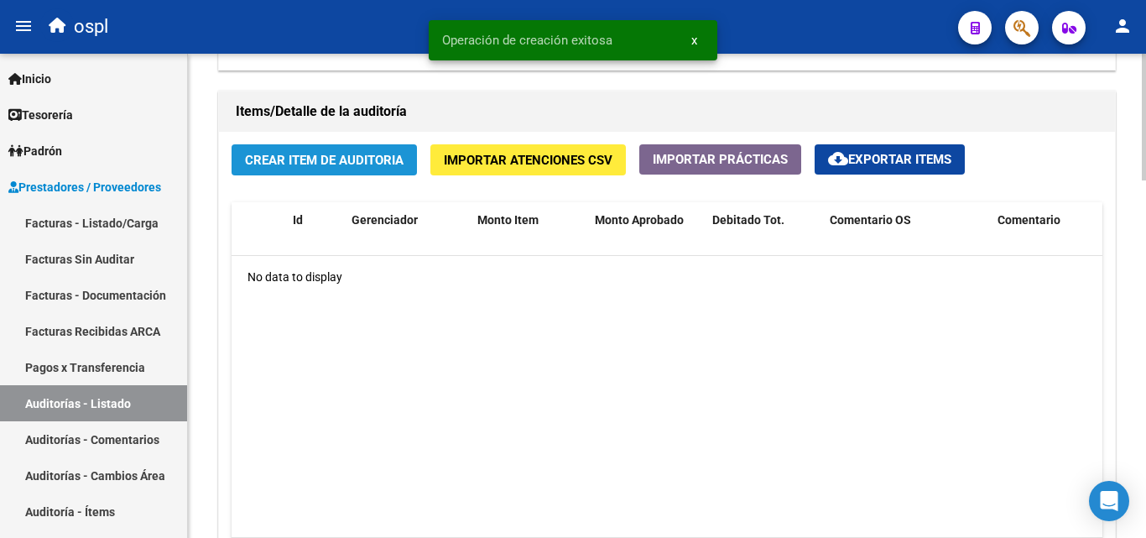
click at [297, 166] on span "Crear Item de Auditoria" at bounding box center [324, 160] width 159 height 15
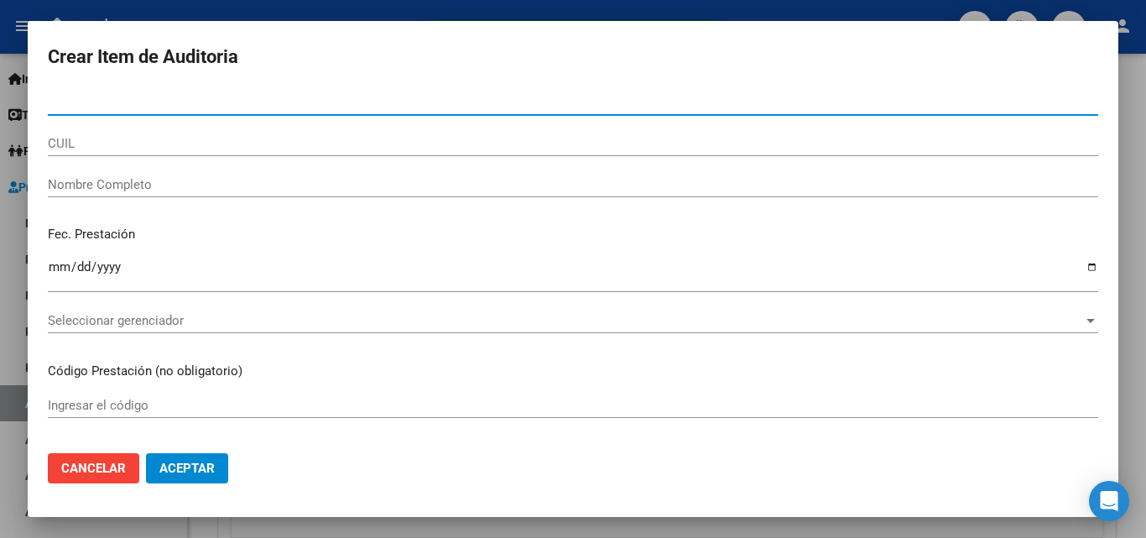
click at [101, 189] on input "Nombre Completo" at bounding box center [573, 184] width 1050 height 15
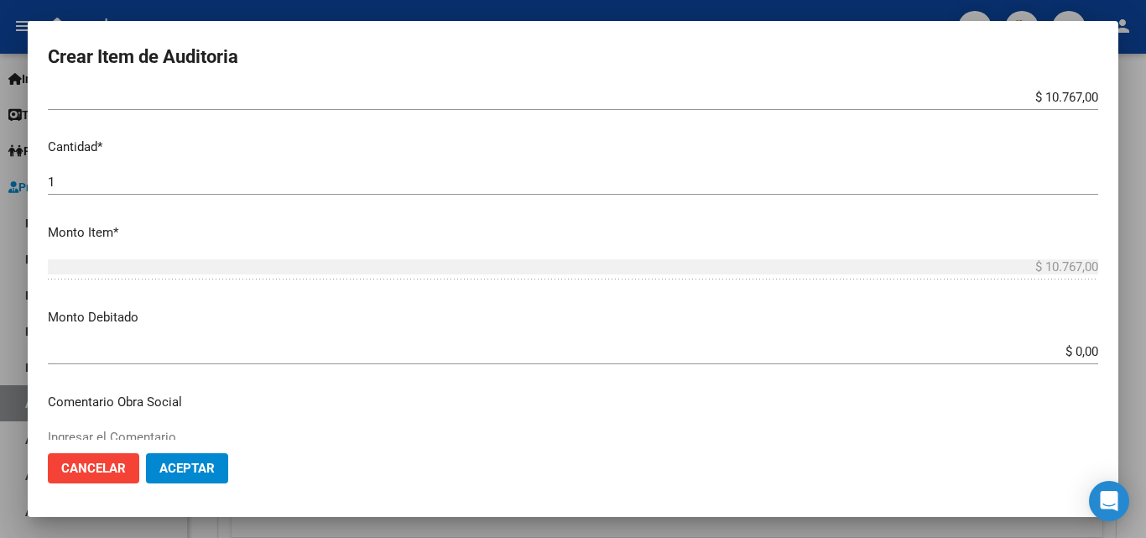
scroll to position [419, 0]
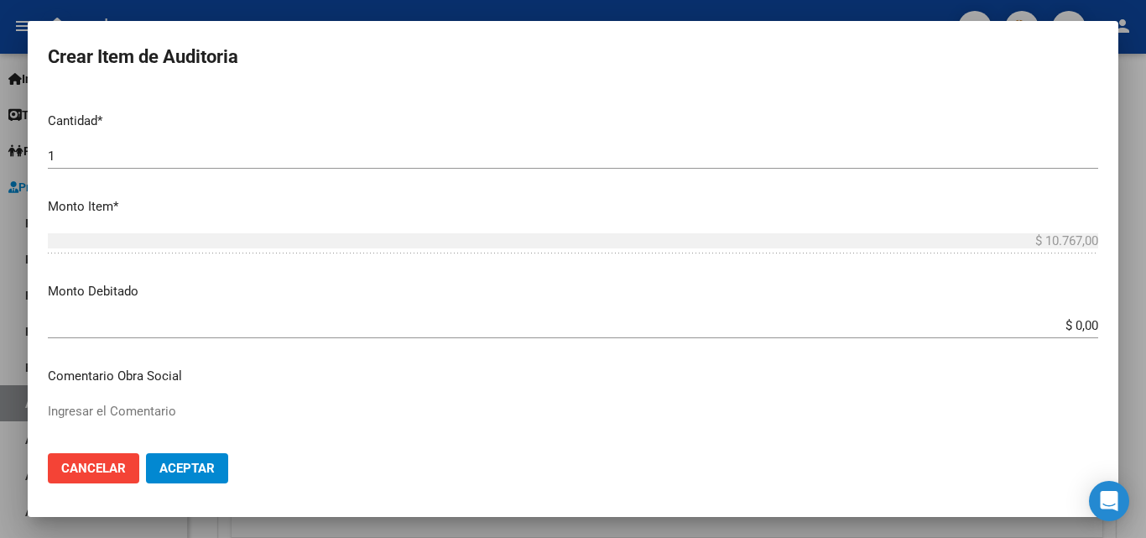
type input "TODOS"
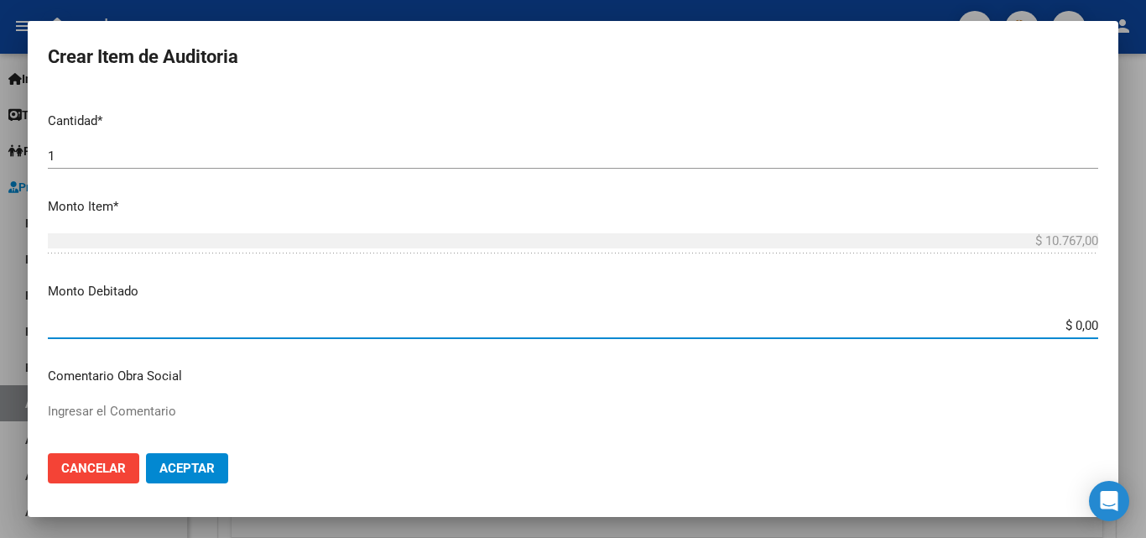
drag, startPoint x: 1032, startPoint y: 330, endPoint x: 1145, endPoint y: 327, distance: 113.3
click at [1145, 327] on div "Crear Item de Auditoria Nro Documento CUIL TODOS Nombre Completo Fec. Prestació…" at bounding box center [573, 269] width 1146 height 538
type input "$ 10.767,00"
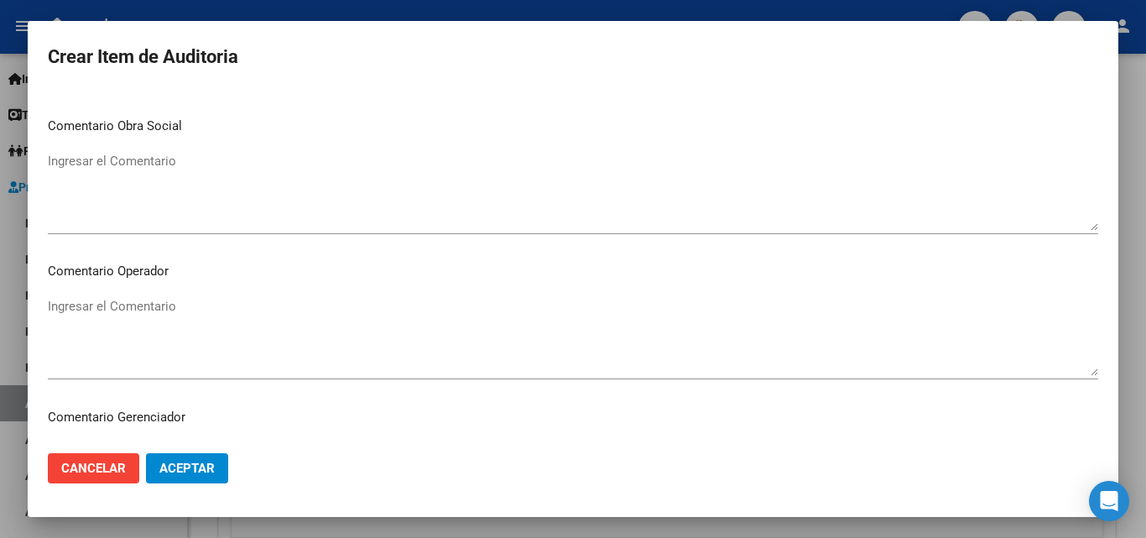
scroll to position [671, 0]
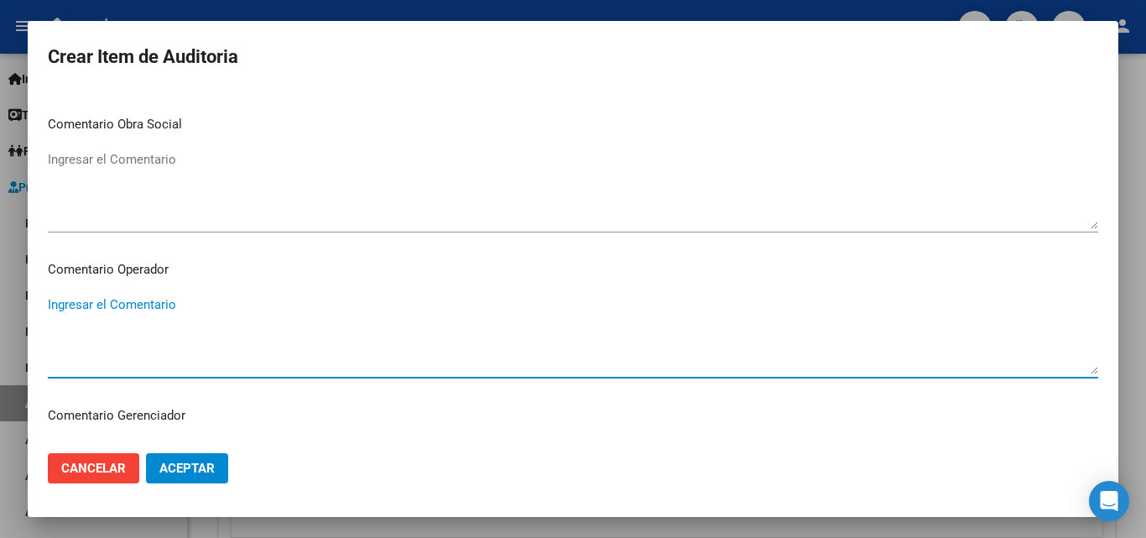
click at [205, 325] on textarea "Ingresar el Comentario" at bounding box center [573, 334] width 1050 height 79
type textarea "RECHAZADA POR NO PRESENTAR COPIA DE DNI QUE ACREDITE ATENCION MEDICA BRINDADA"
click at [200, 472] on span "Aceptar" at bounding box center [186, 468] width 55 height 15
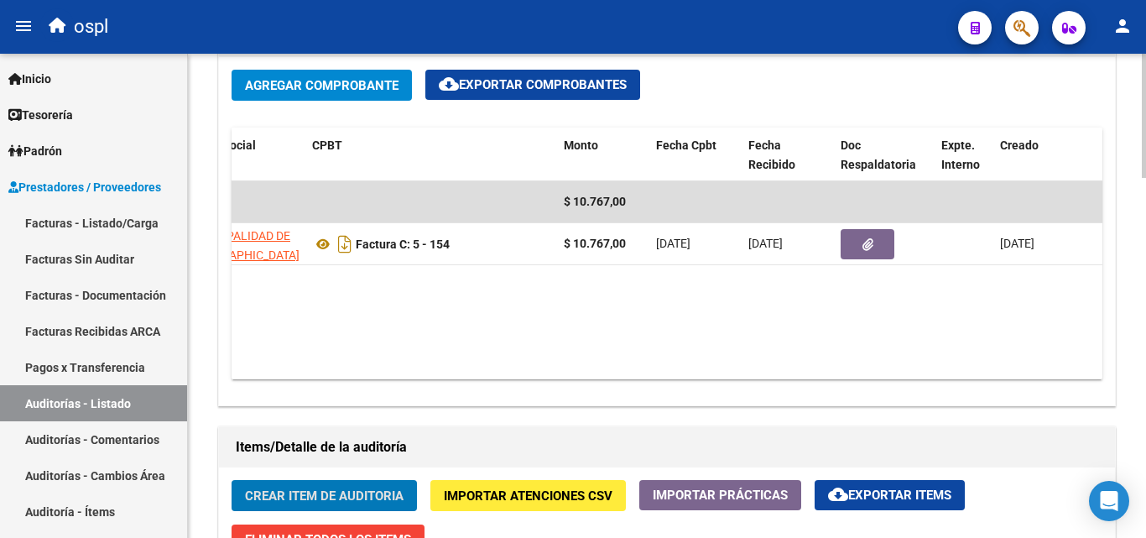
scroll to position [0, 433]
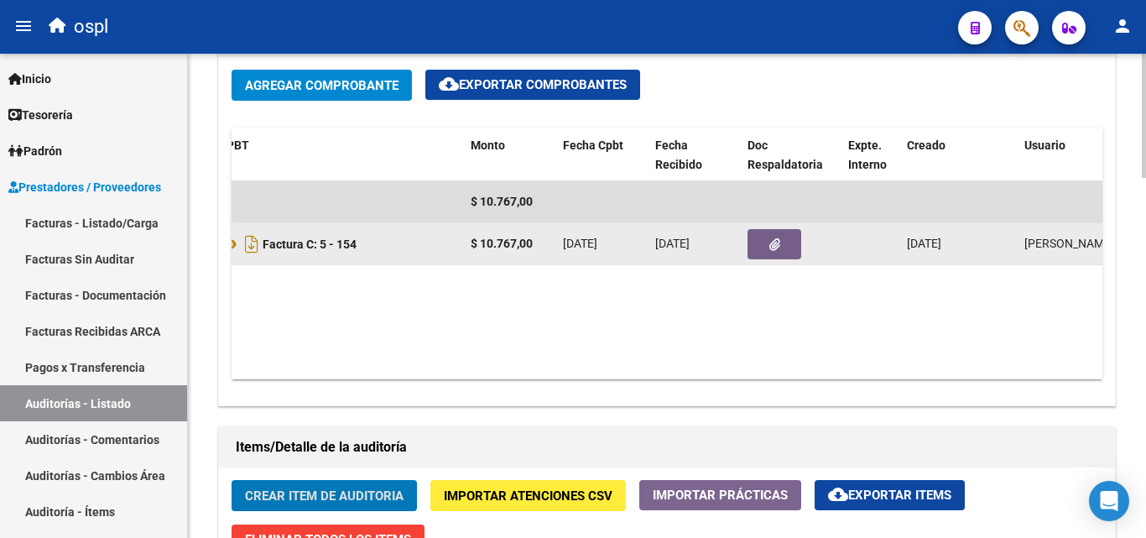
click at [763, 237] on button "button" at bounding box center [774, 244] width 54 height 30
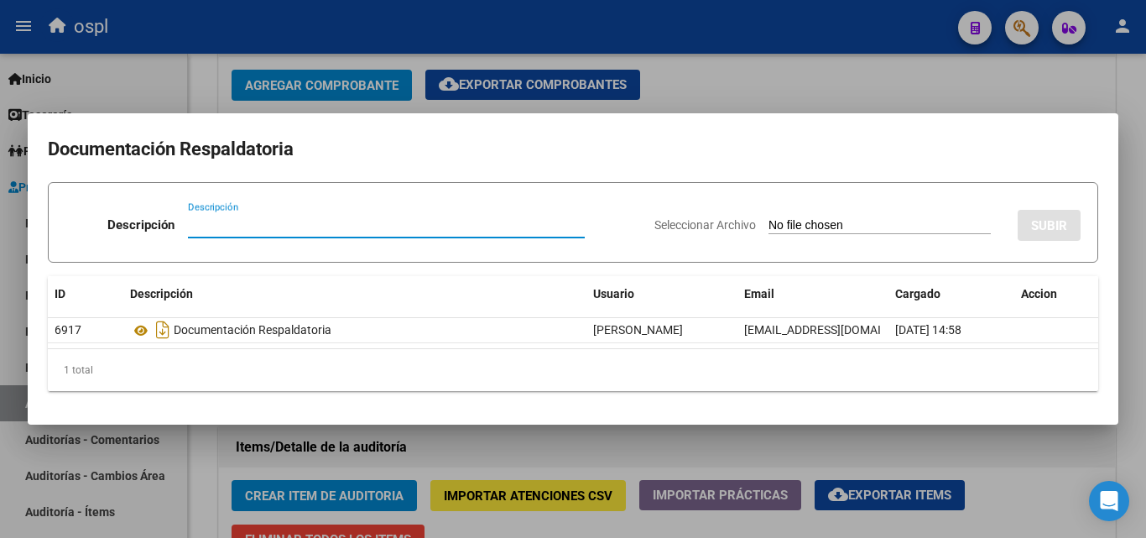
click at [792, 226] on input "Seleccionar Archivo" at bounding box center [879, 226] width 222 height 16
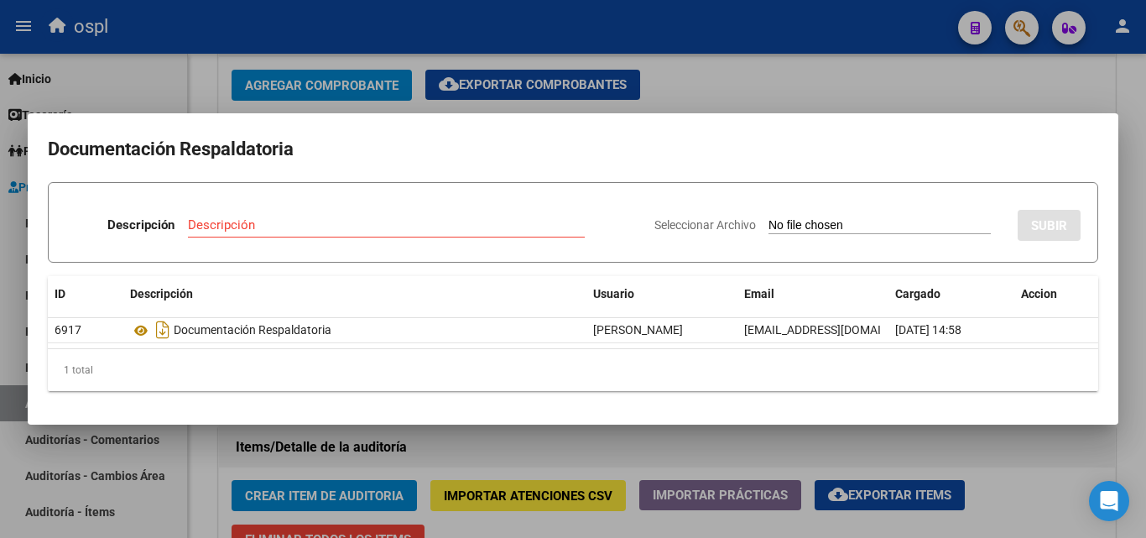
type input "C:\fakepath\RECHAZO X ILEGITIMA - FC 154.pdf"
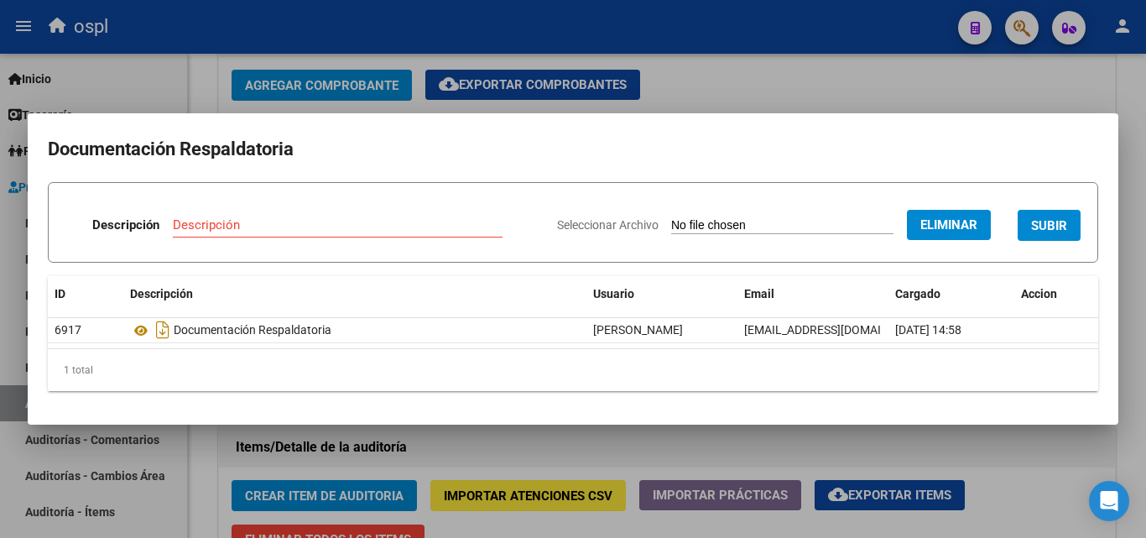
click at [210, 234] on div "Descripción" at bounding box center [338, 224] width 330 height 25
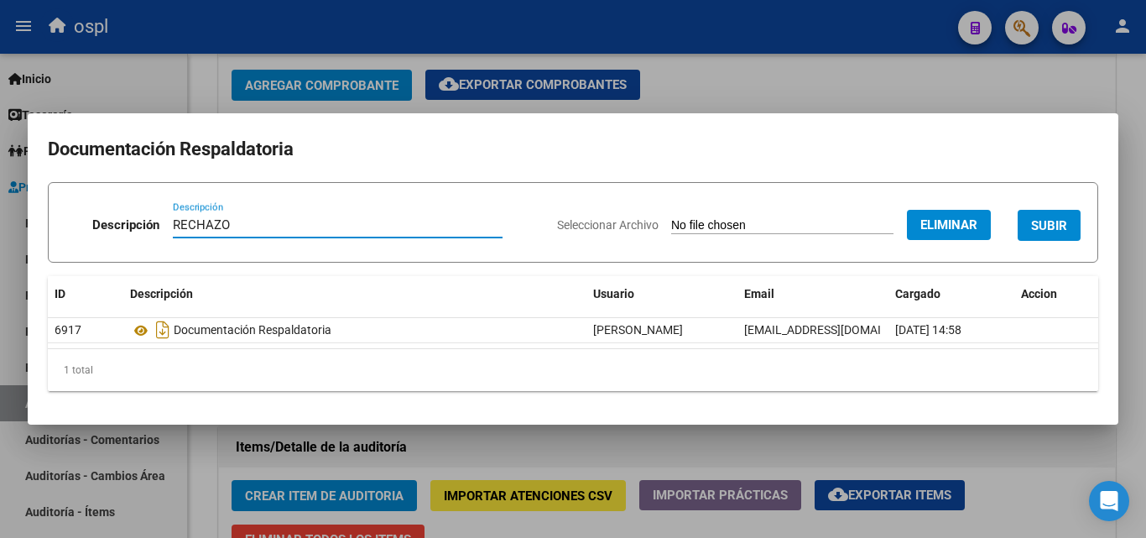
type input "RECHAZO"
click at [1061, 226] on span "SUBIR" at bounding box center [1049, 225] width 36 height 15
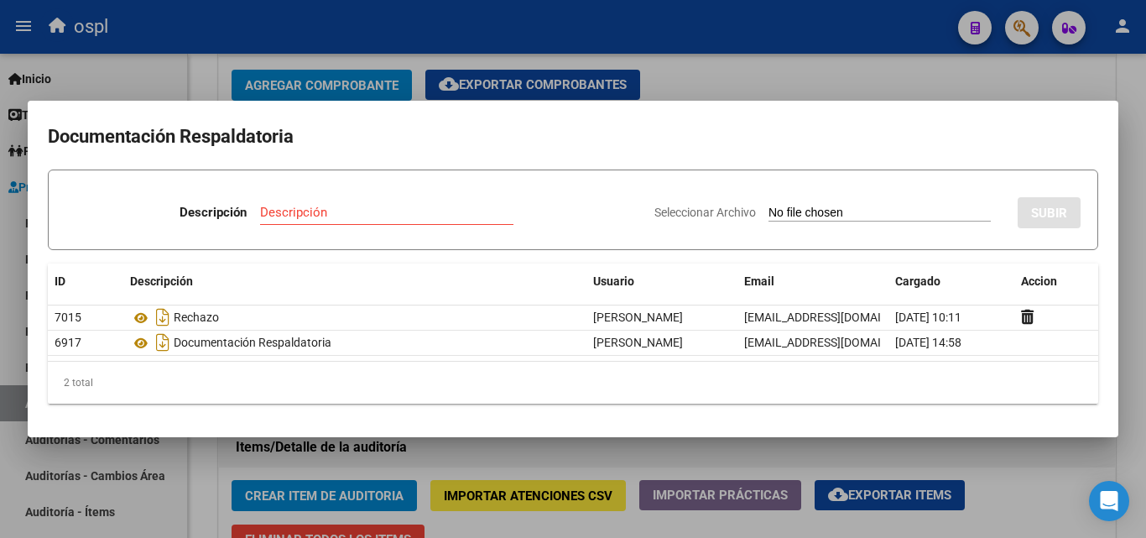
click at [909, 67] on div at bounding box center [573, 269] width 1146 height 538
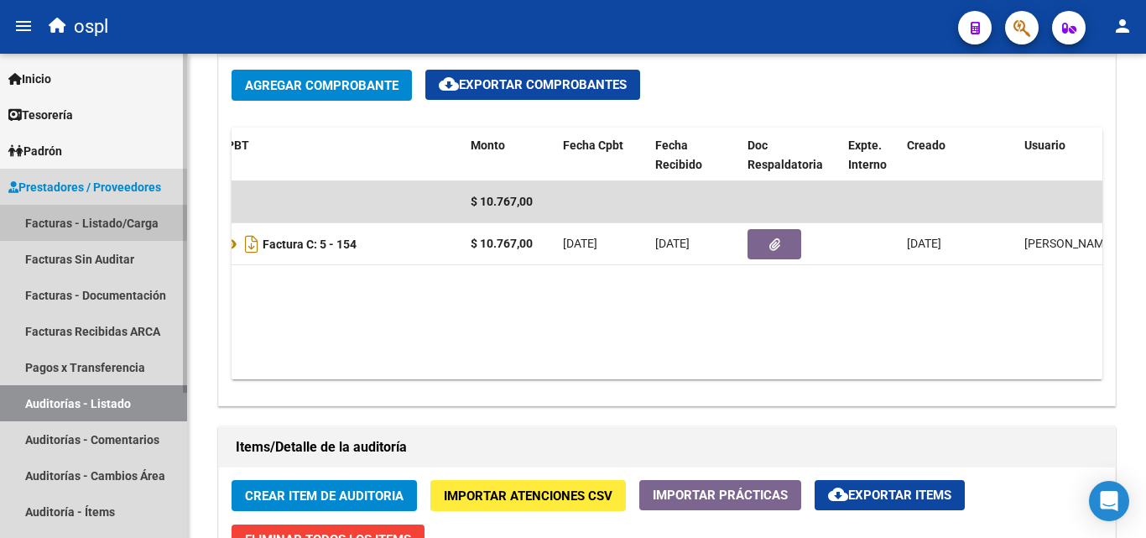
click at [87, 216] on link "Facturas - Listado/Carga" at bounding box center [93, 223] width 187 height 36
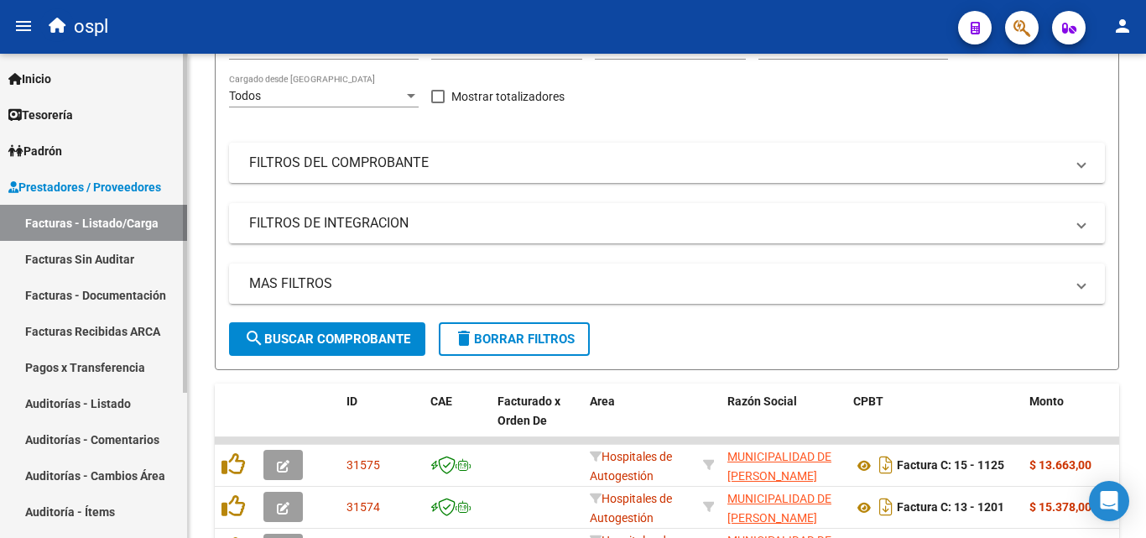
scroll to position [653, 0]
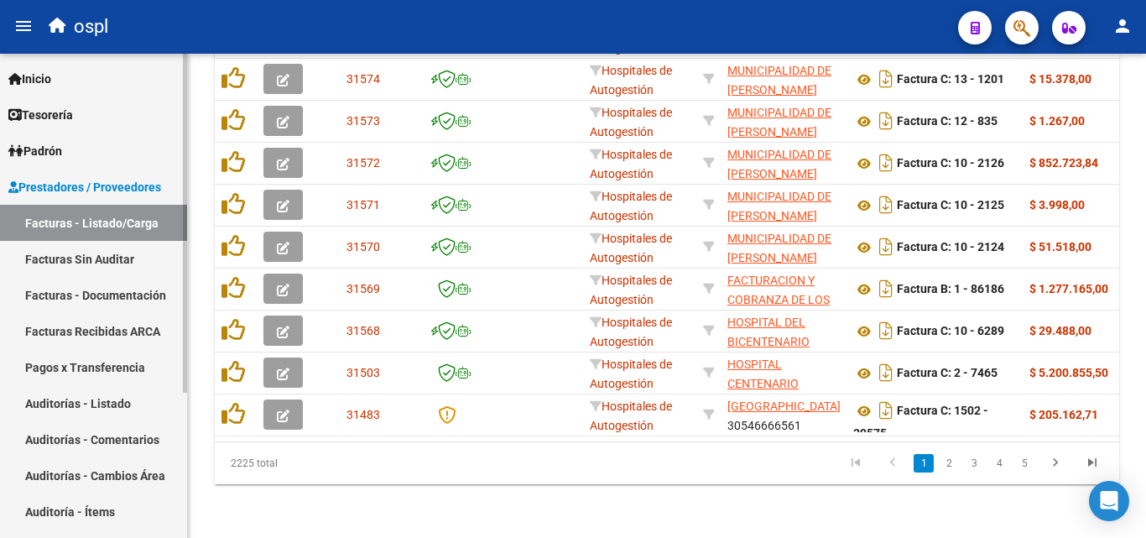
drag, startPoint x: 106, startPoint y: 398, endPoint x: 129, endPoint y: 414, distance: 28.9
click at [106, 400] on link "Auditorías - Listado" at bounding box center [93, 403] width 187 height 36
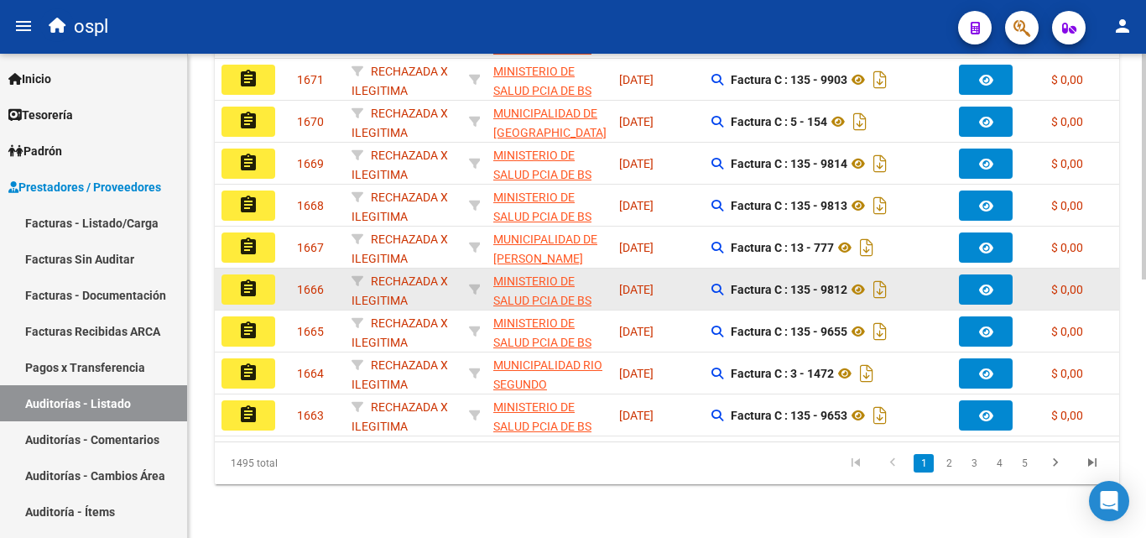
scroll to position [471, 0]
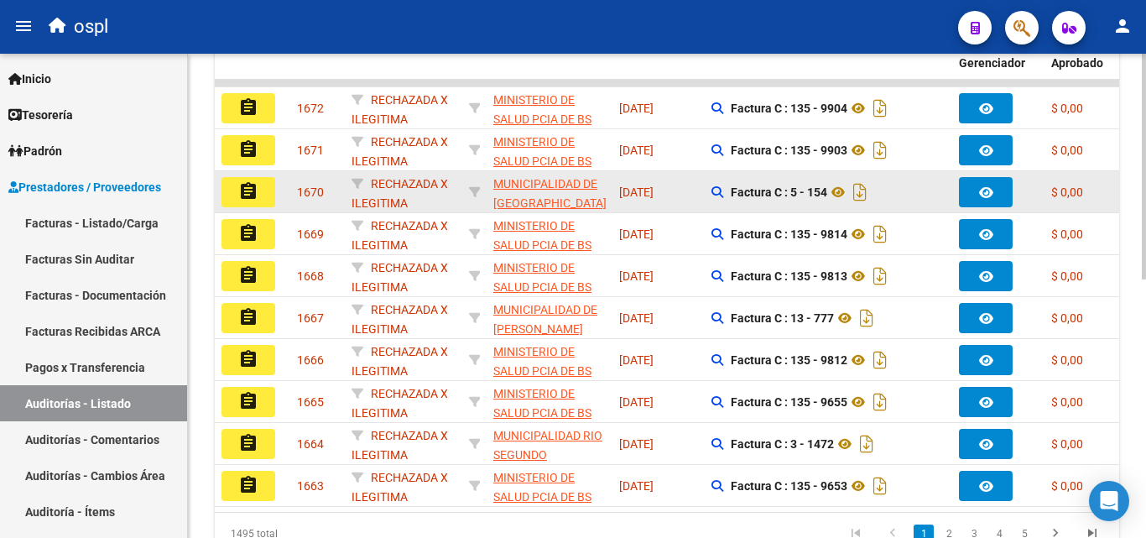
click at [265, 197] on button "assignment" at bounding box center [248, 192] width 54 height 30
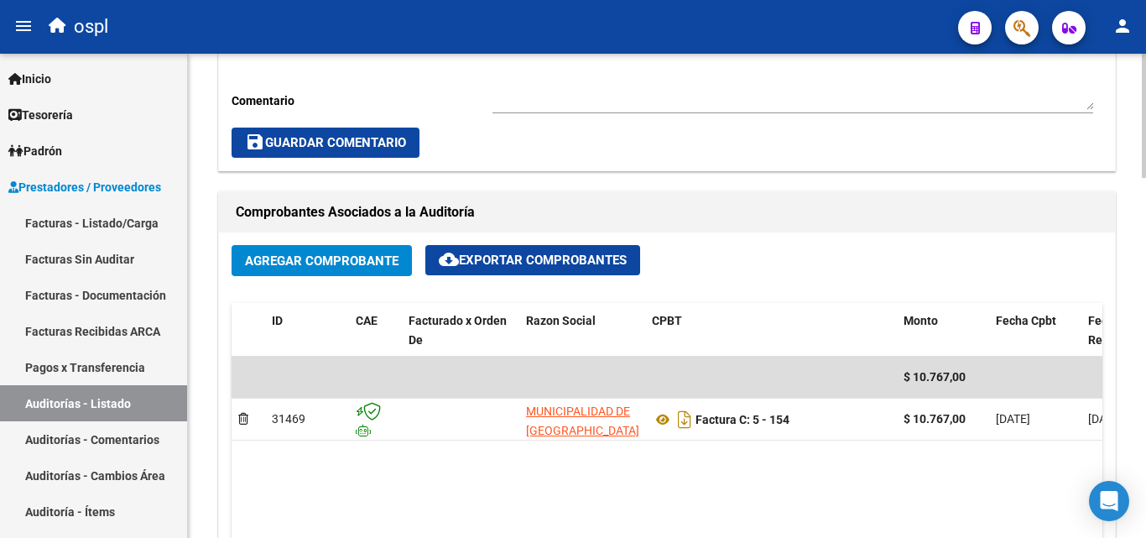
scroll to position [755, 0]
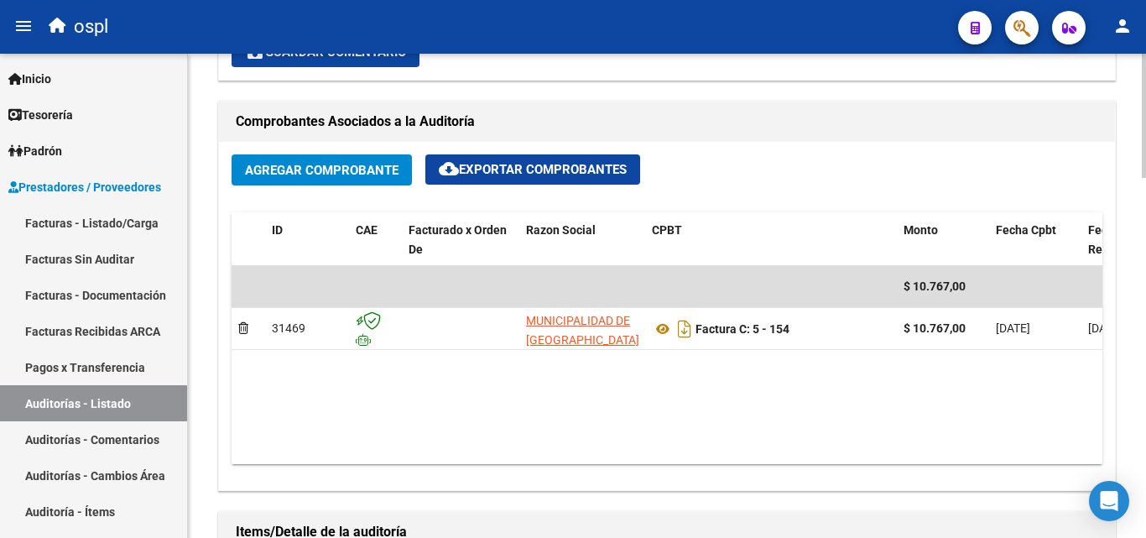
drag, startPoint x: 566, startPoint y: 450, endPoint x: 793, endPoint y: 460, distance: 226.7
click at [793, 460] on datatable-body "$ 10.767,00 31469 MUNICIPALIDAD DE MI GRANJA Factura C: 5 - 154 $ 10.767,00 [DA…" at bounding box center [667, 365] width 871 height 198
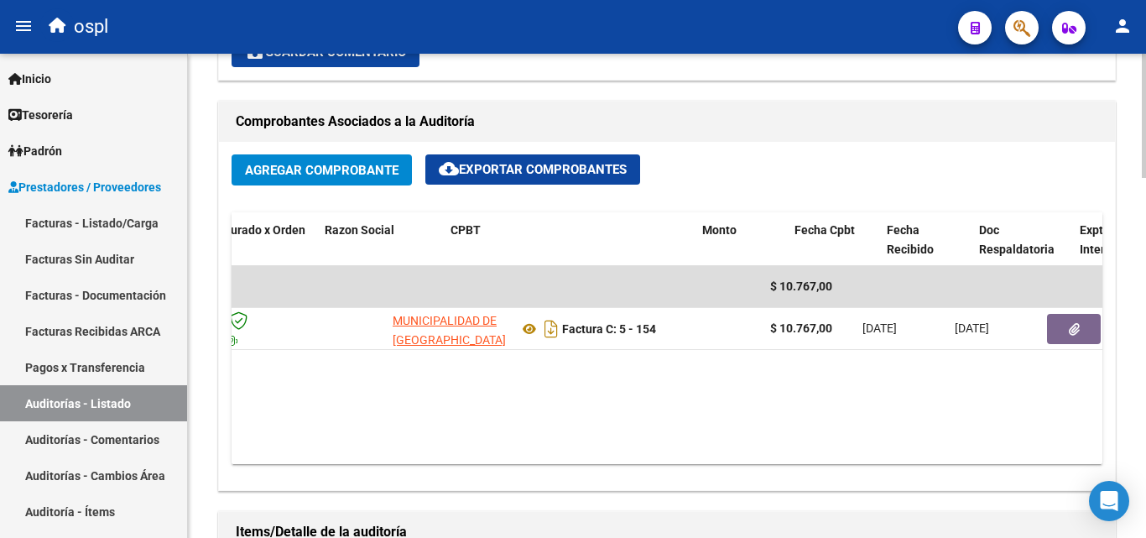
scroll to position [0, 280]
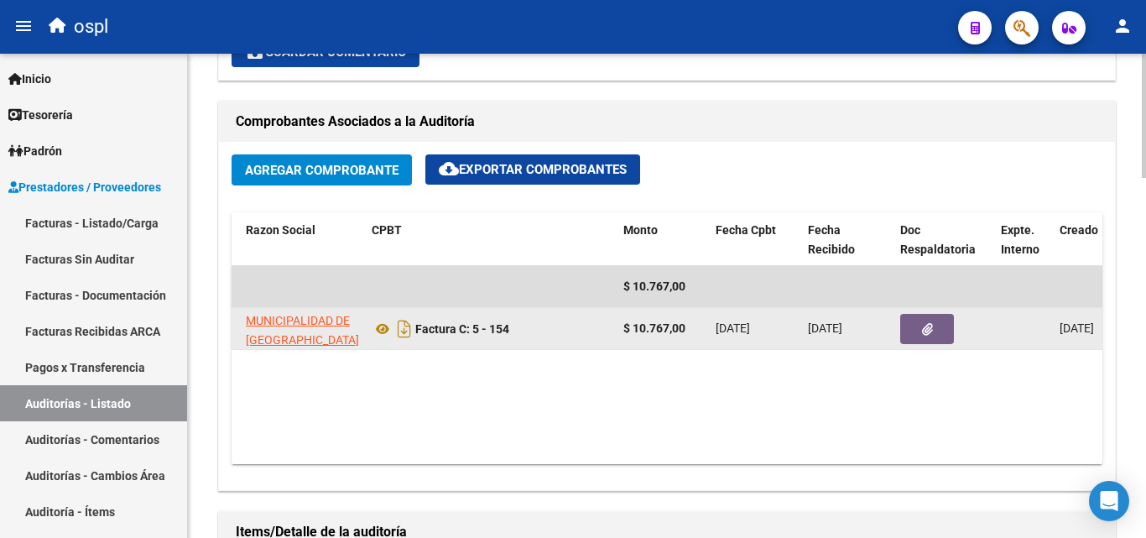
click at [909, 330] on button "button" at bounding box center [927, 329] width 54 height 30
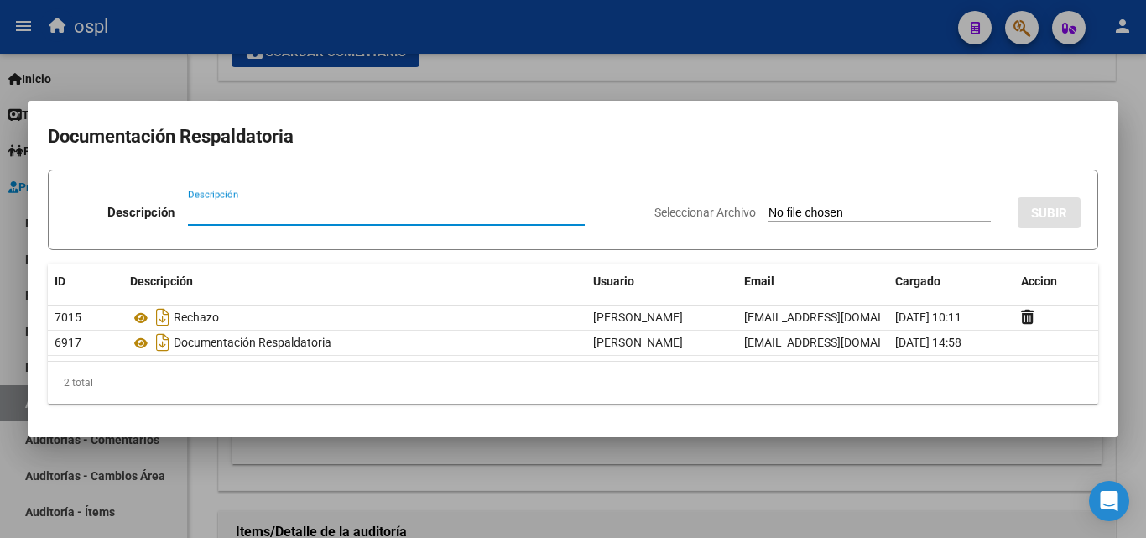
click at [565, 76] on div at bounding box center [573, 269] width 1146 height 538
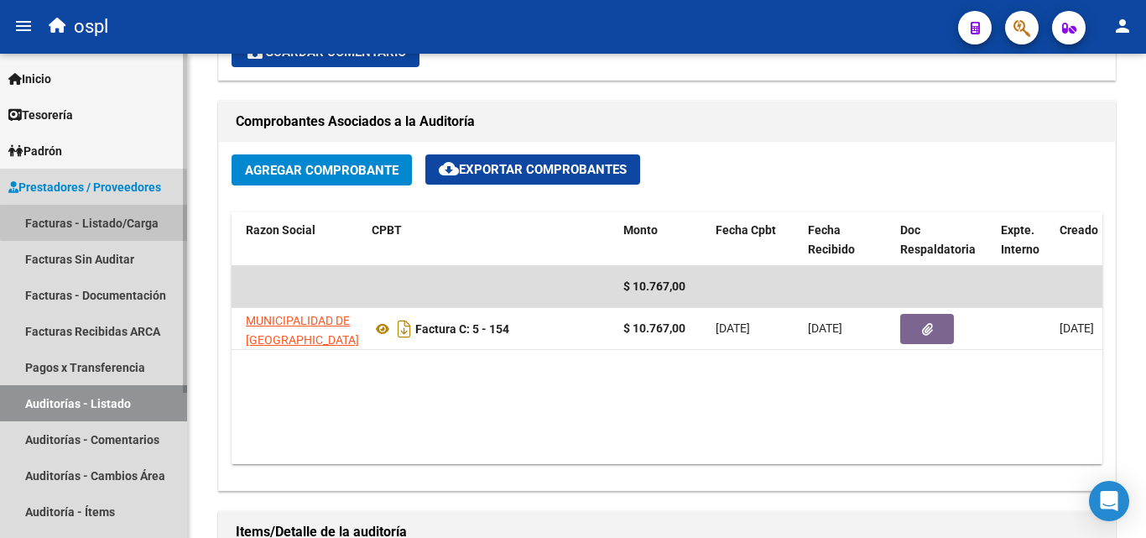
click at [152, 222] on link "Facturas - Listado/Carga" at bounding box center [93, 223] width 187 height 36
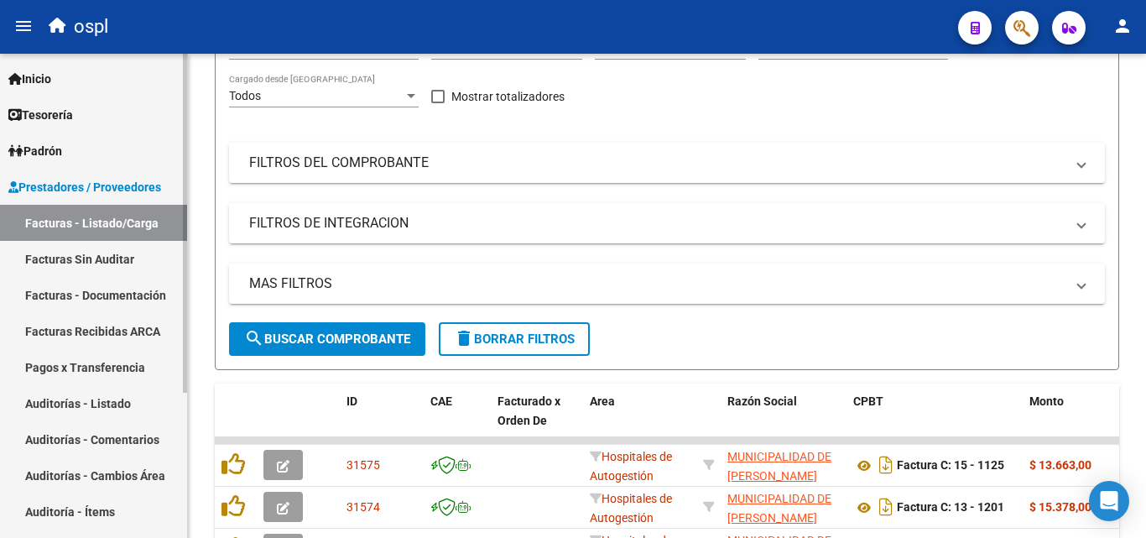
scroll to position [653, 0]
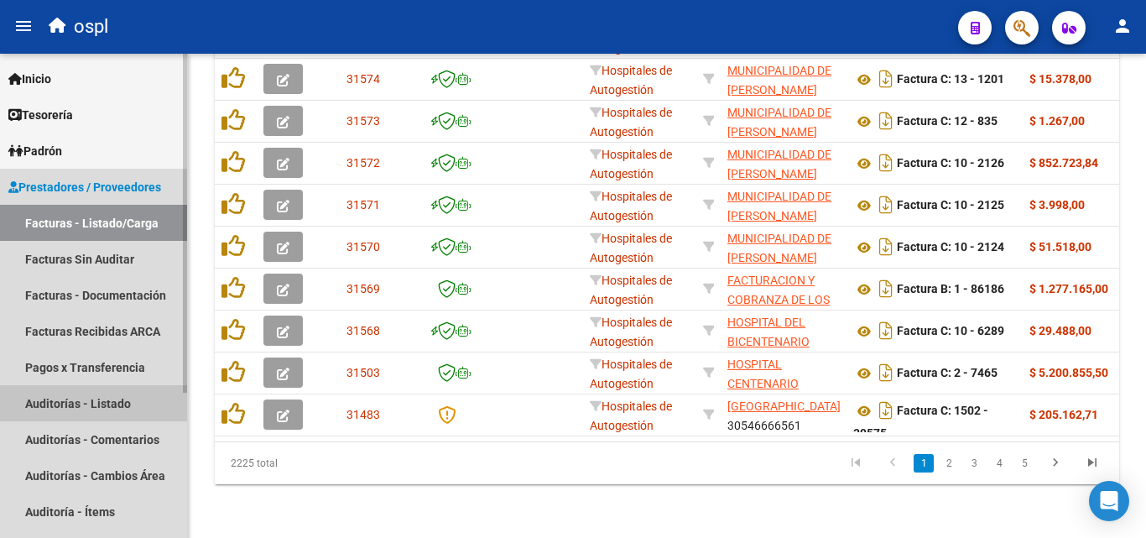
click at [106, 407] on link "Auditorías - Listado" at bounding box center [93, 403] width 187 height 36
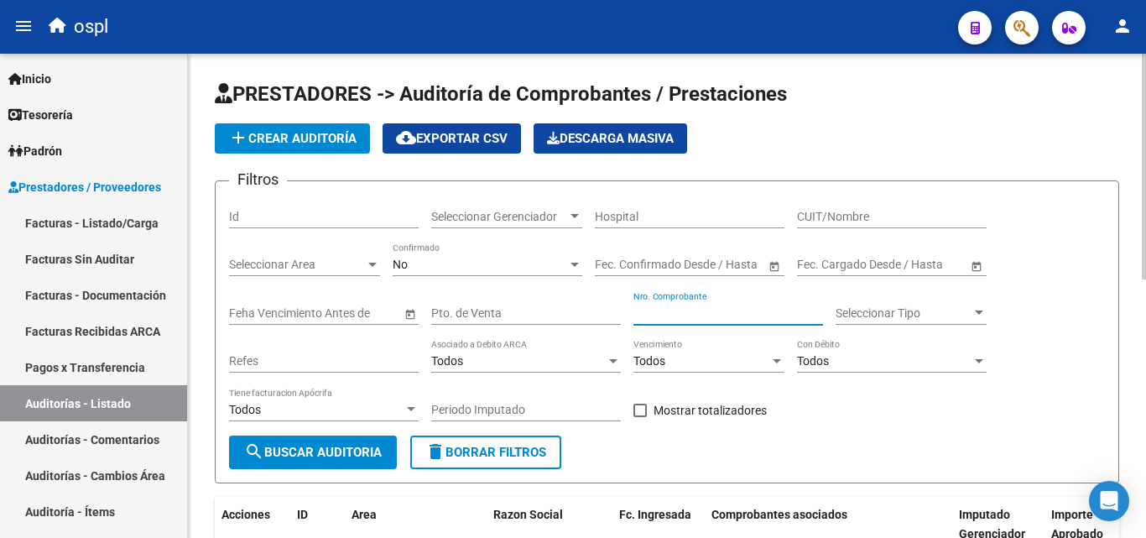
click at [697, 318] on input "Nro. Comprobante" at bounding box center [728, 313] width 190 height 14
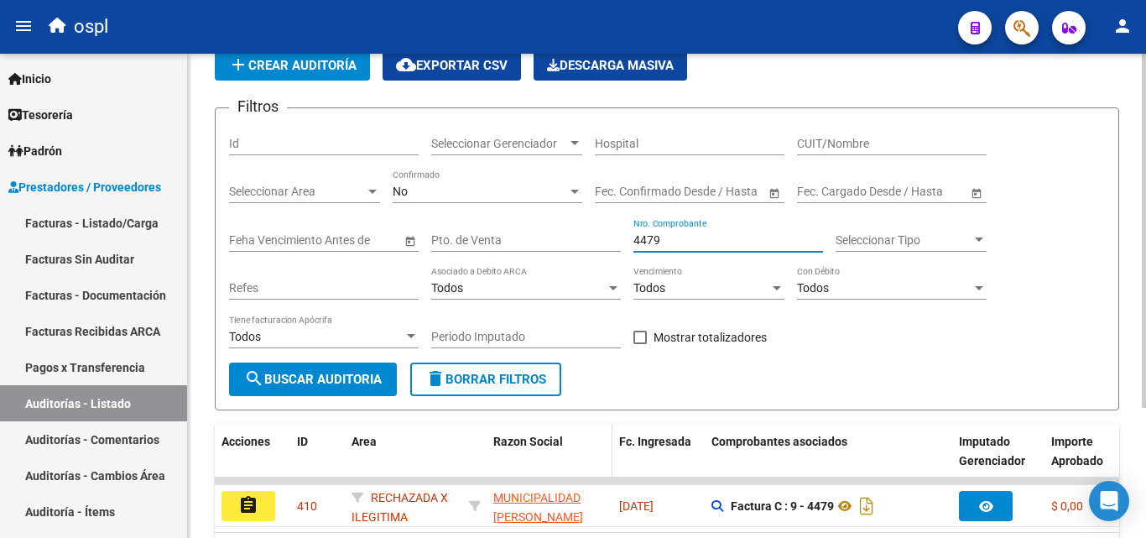
scroll to position [177, 0]
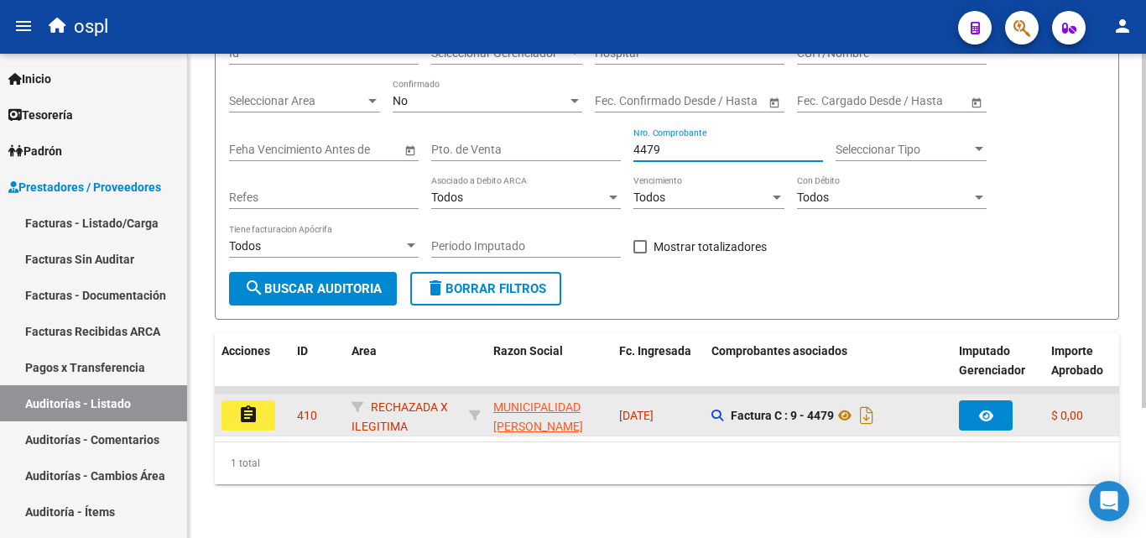
type input "4479"
click at [244, 407] on mat-icon "assignment" at bounding box center [248, 414] width 20 height 20
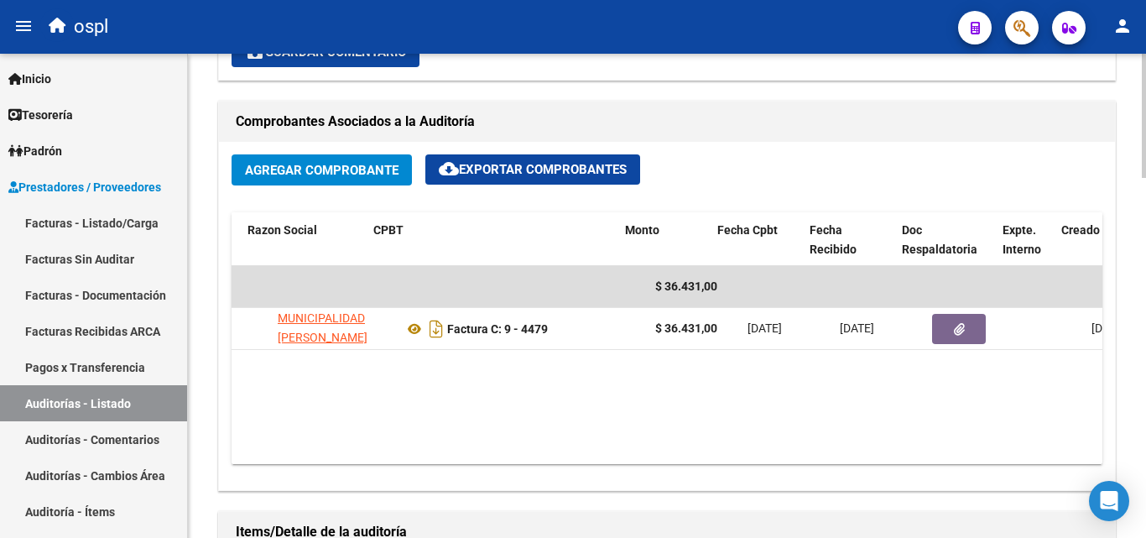
scroll to position [0, 409]
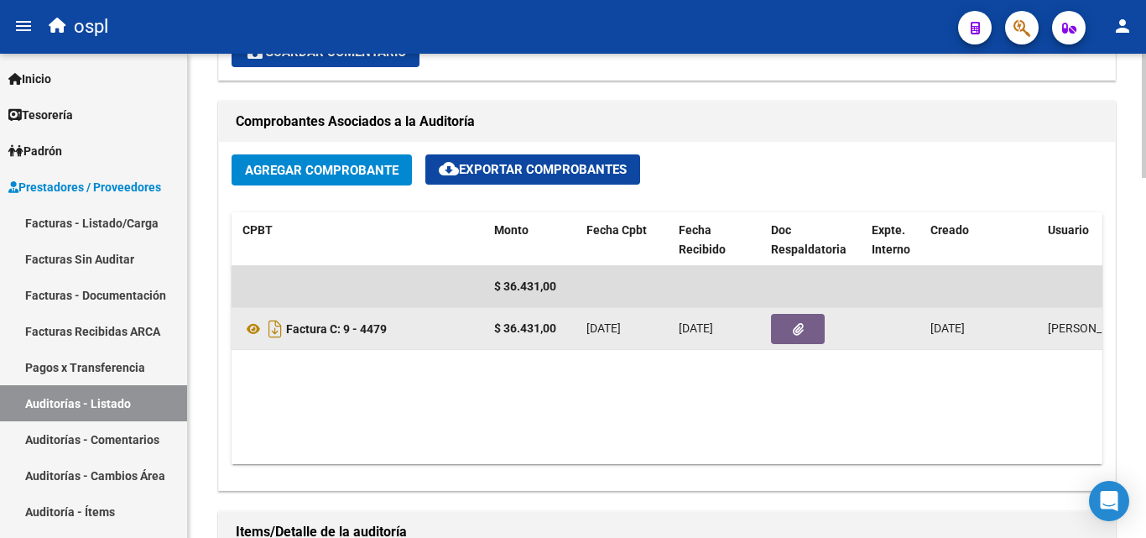
click at [804, 323] on button "button" at bounding box center [798, 329] width 54 height 30
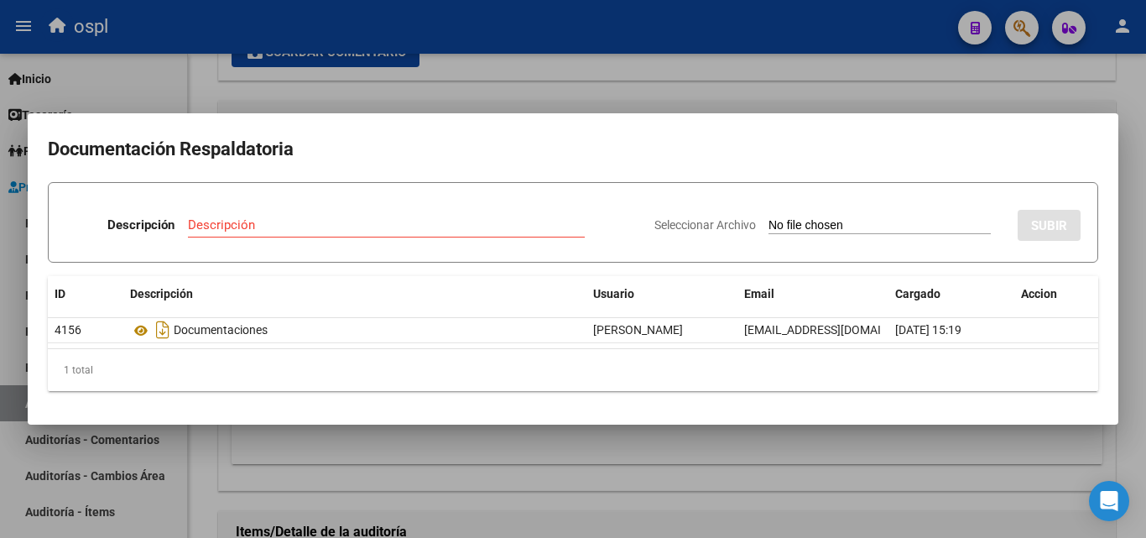
click at [847, 221] on input "Seleccionar Archivo" at bounding box center [879, 226] width 222 height 16
type input "C:\fakepath\RECHAZO X ILEGITIMA - Jaqui - Rechazo x ilegitimas.pdf"
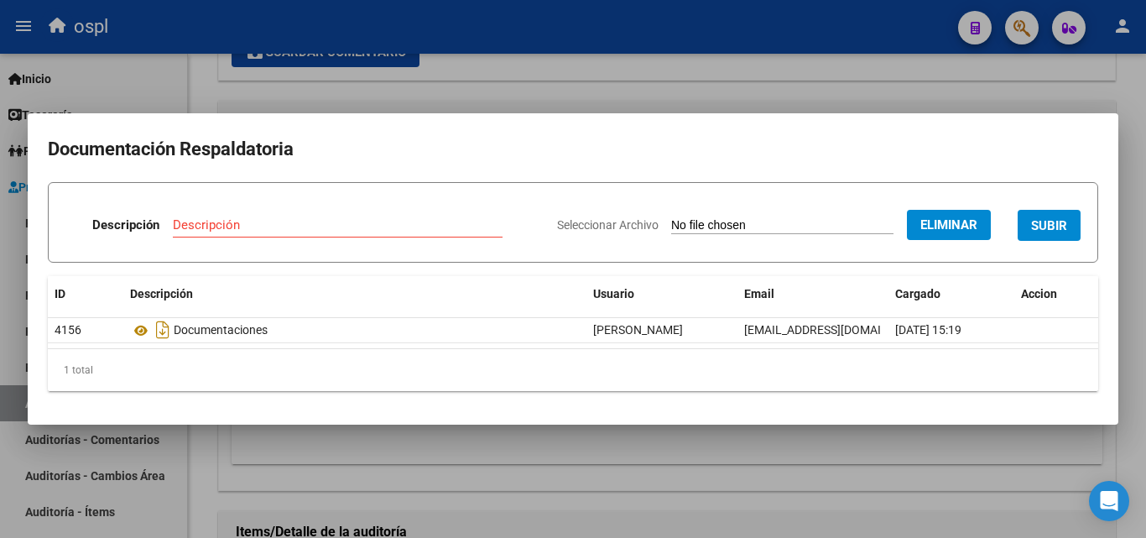
click at [259, 214] on div "Descripción" at bounding box center [338, 224] width 330 height 25
click at [259, 224] on input "Descripción" at bounding box center [338, 224] width 330 height 15
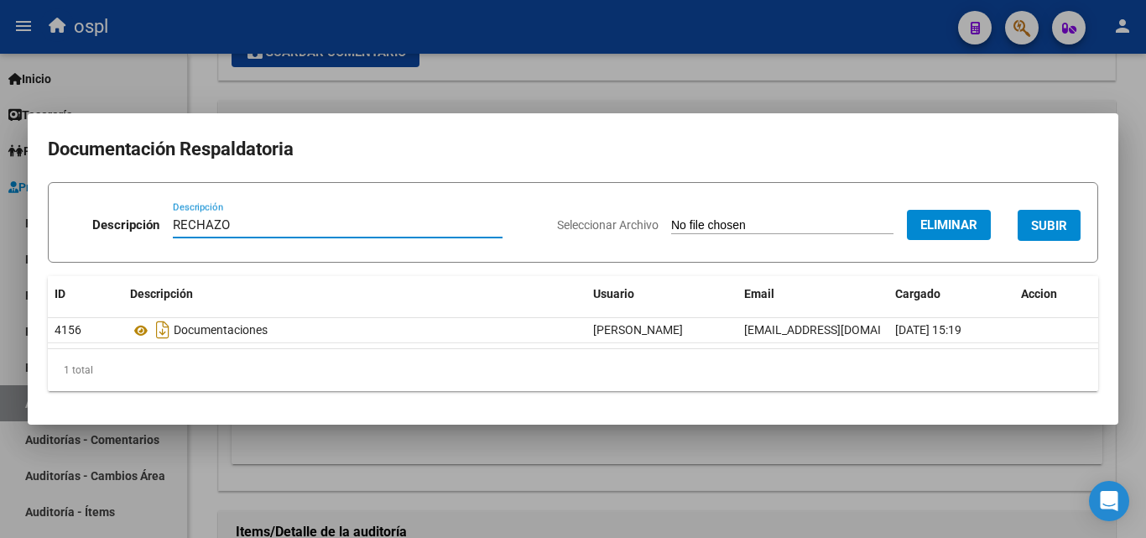
type input "RECHAZO"
click at [1049, 229] on span "SUBIR" at bounding box center [1049, 225] width 36 height 15
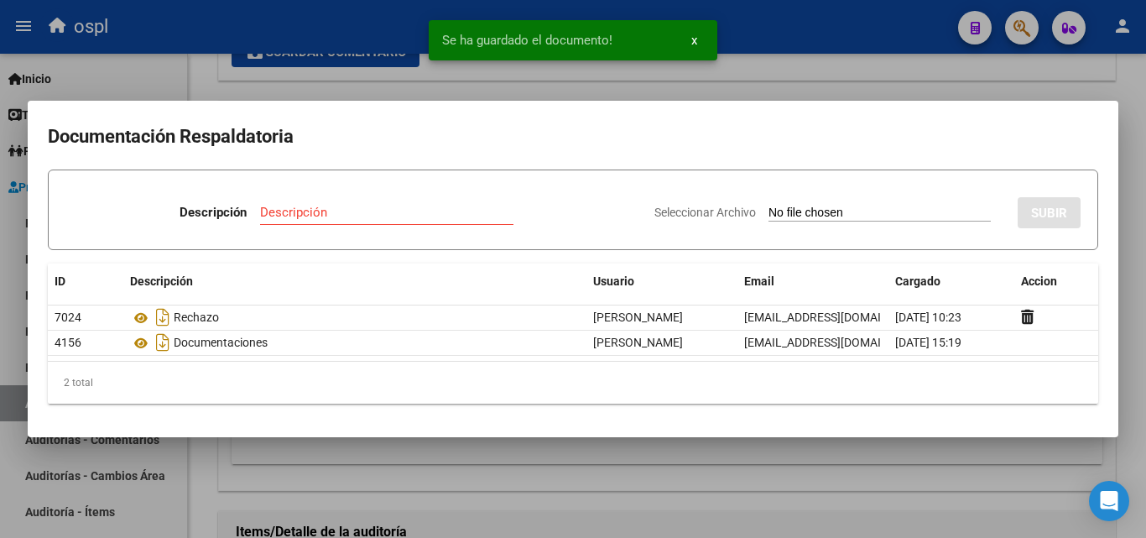
click at [164, 508] on div at bounding box center [573, 269] width 1146 height 538
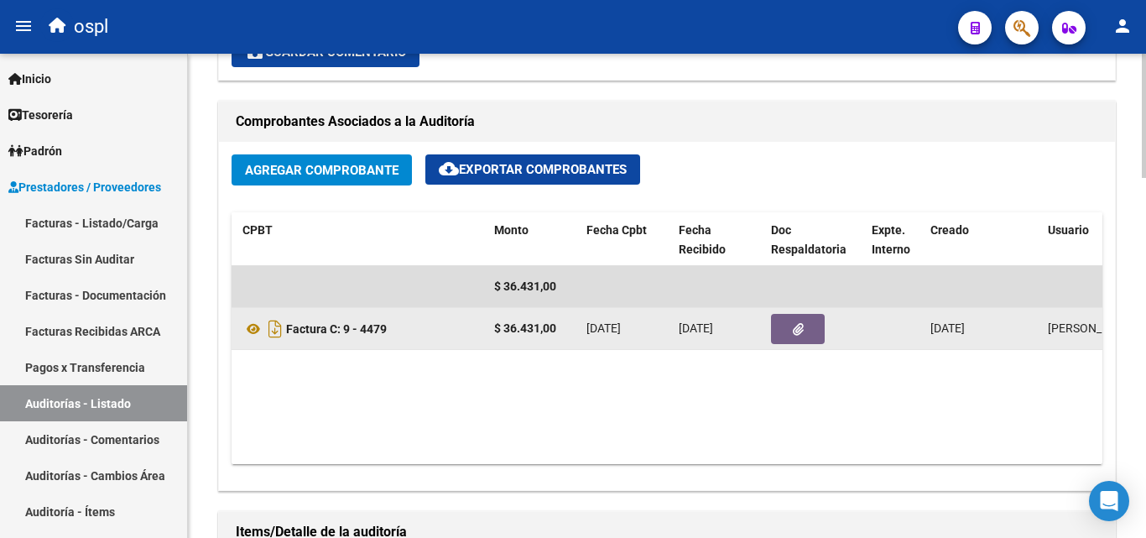
click at [796, 331] on icon "button" at bounding box center [798, 329] width 11 height 13
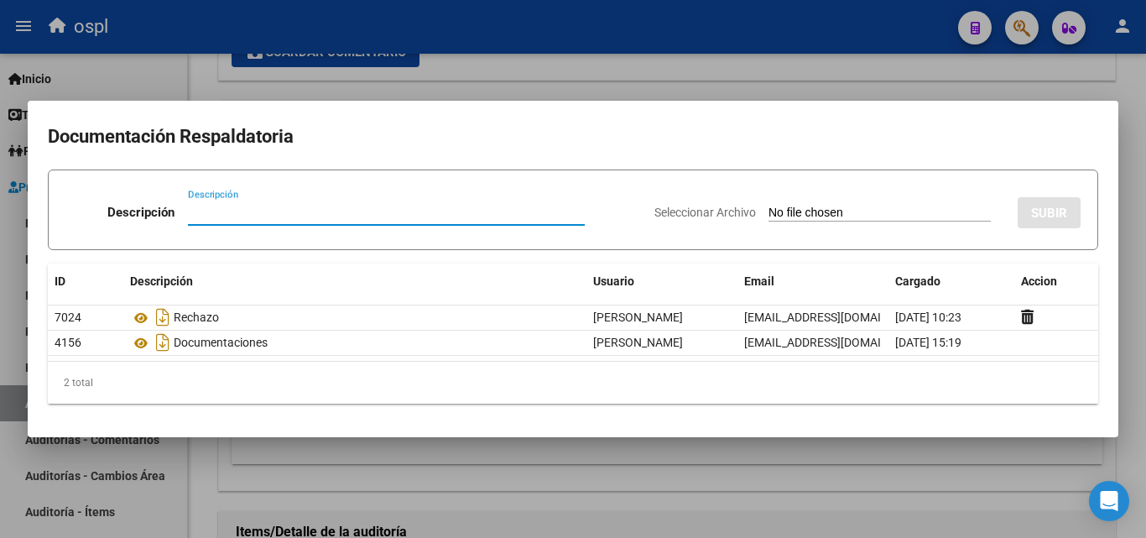
click at [357, 445] on div at bounding box center [573, 269] width 1146 height 538
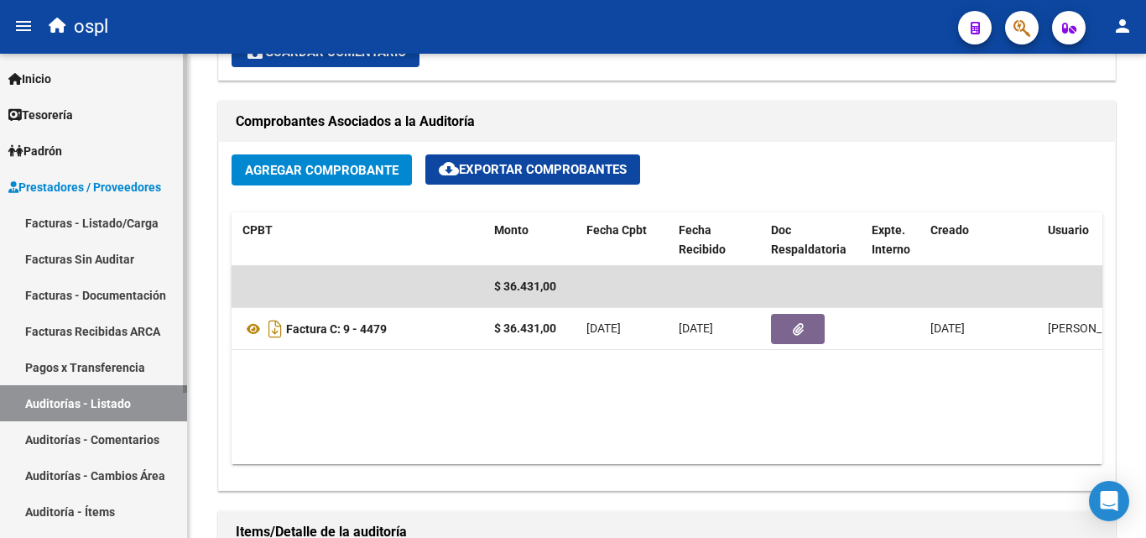
click at [101, 232] on link "Facturas - Listado/Carga" at bounding box center [93, 223] width 187 height 36
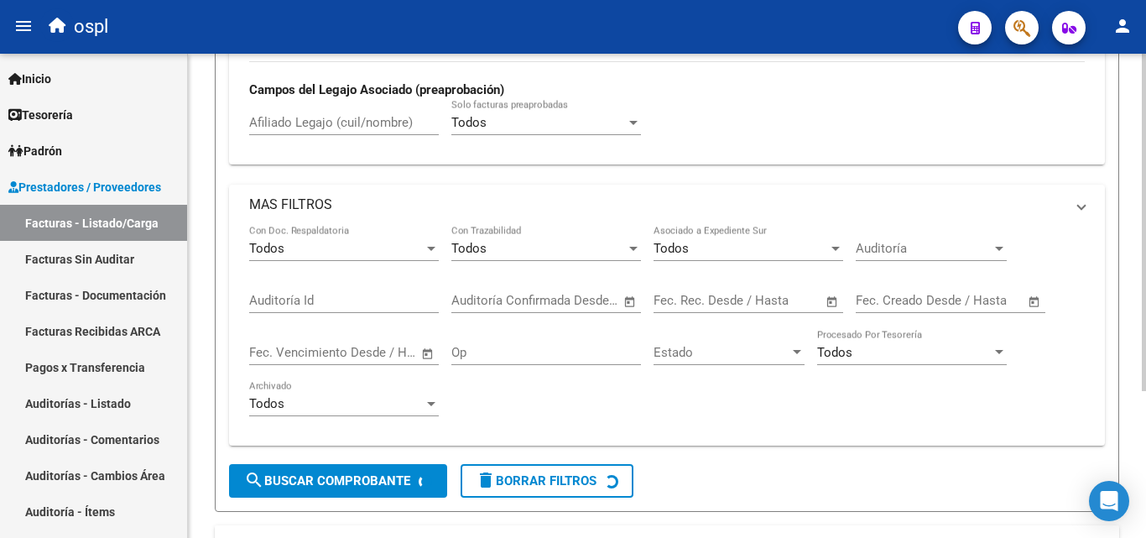
scroll to position [211, 0]
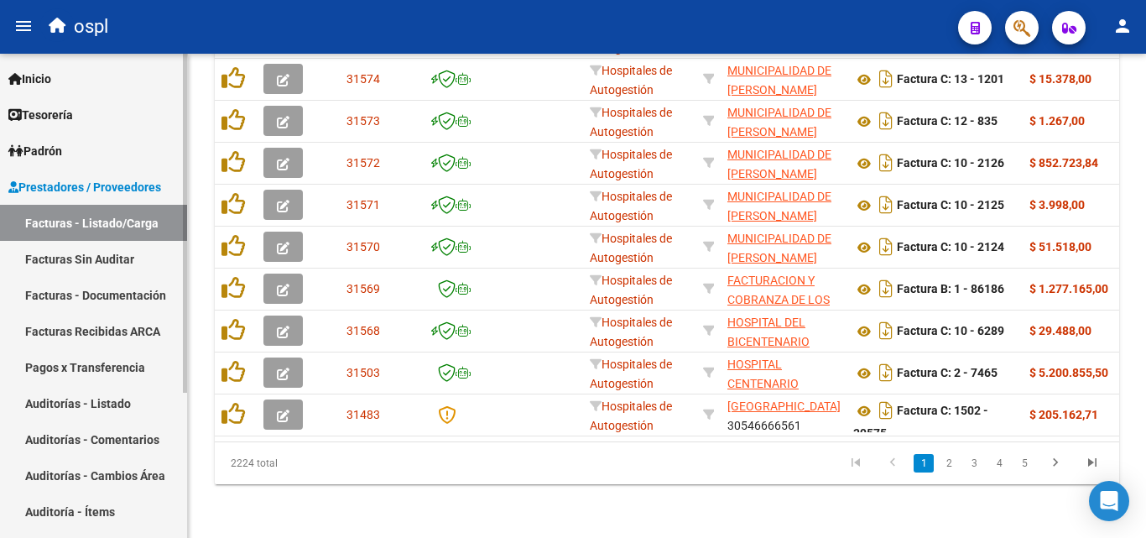
click at [126, 408] on link "Auditorías - Listado" at bounding box center [93, 403] width 187 height 36
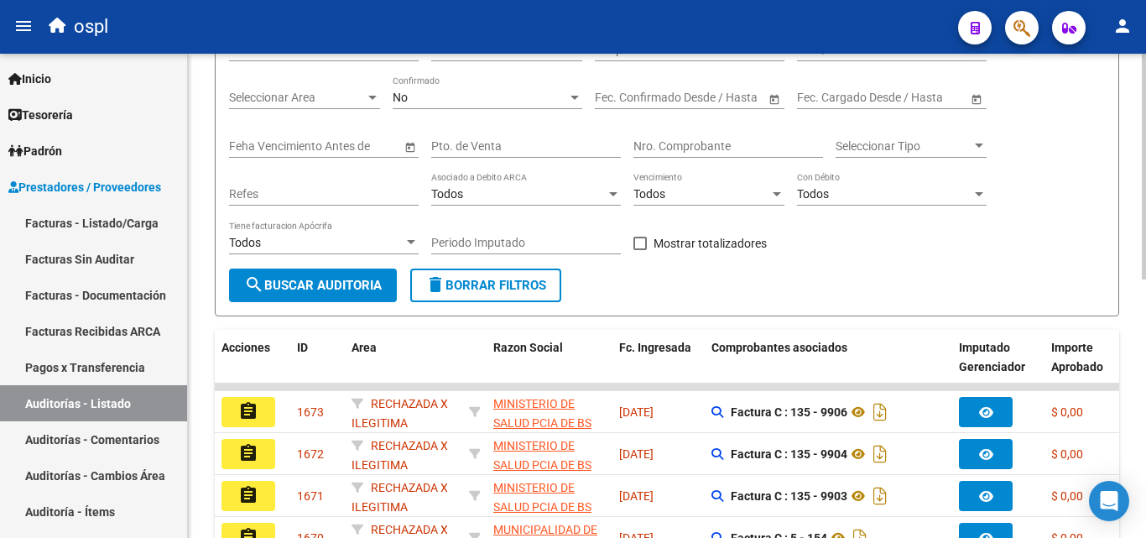
scroll to position [135, 0]
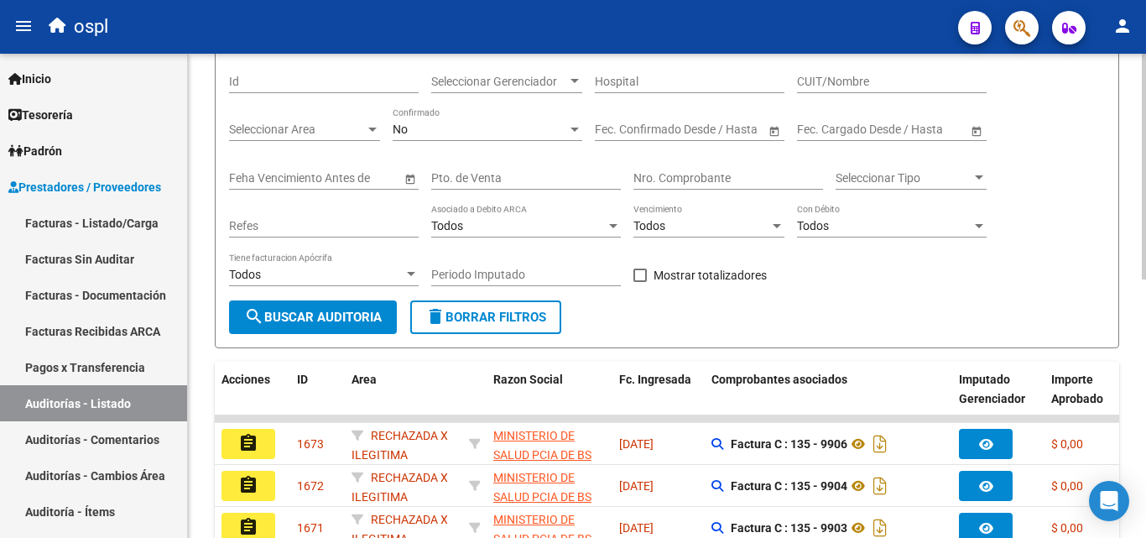
click at [682, 181] on input "Nro. Comprobante" at bounding box center [728, 178] width 190 height 14
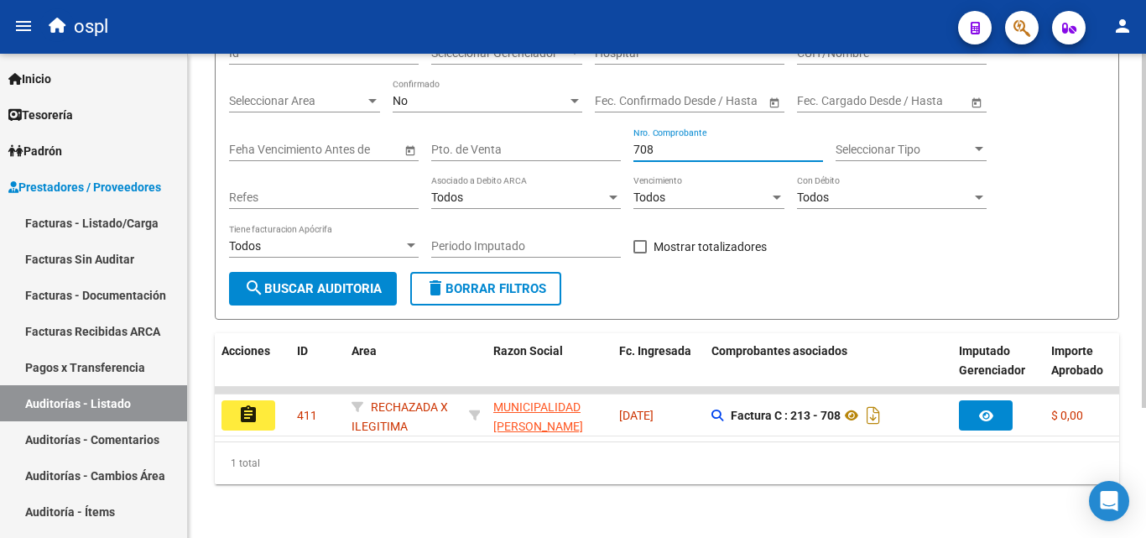
scroll to position [177, 0]
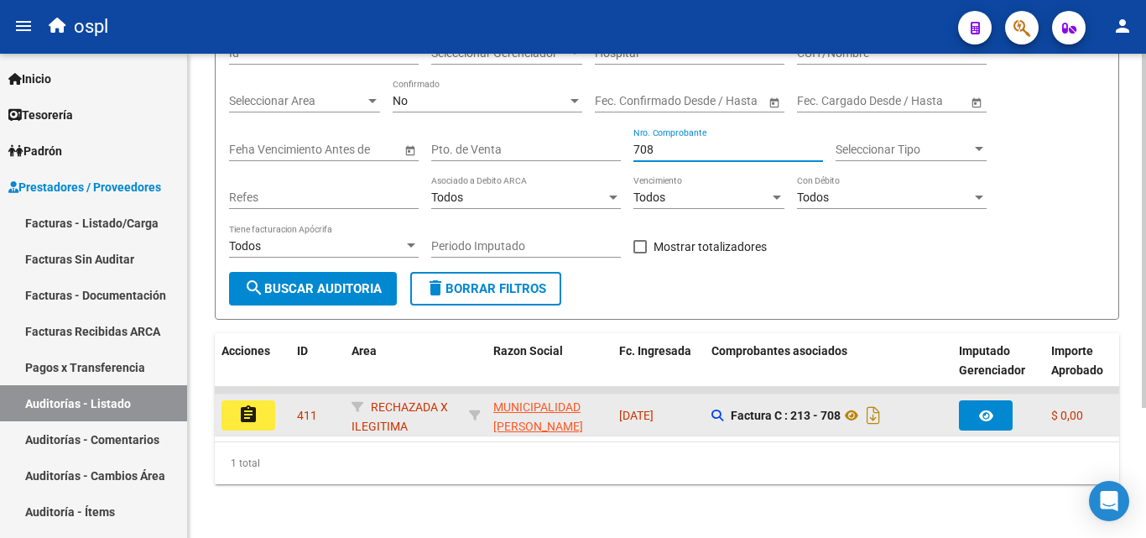
type input "708"
click at [232, 400] on button "assignment" at bounding box center [248, 415] width 54 height 30
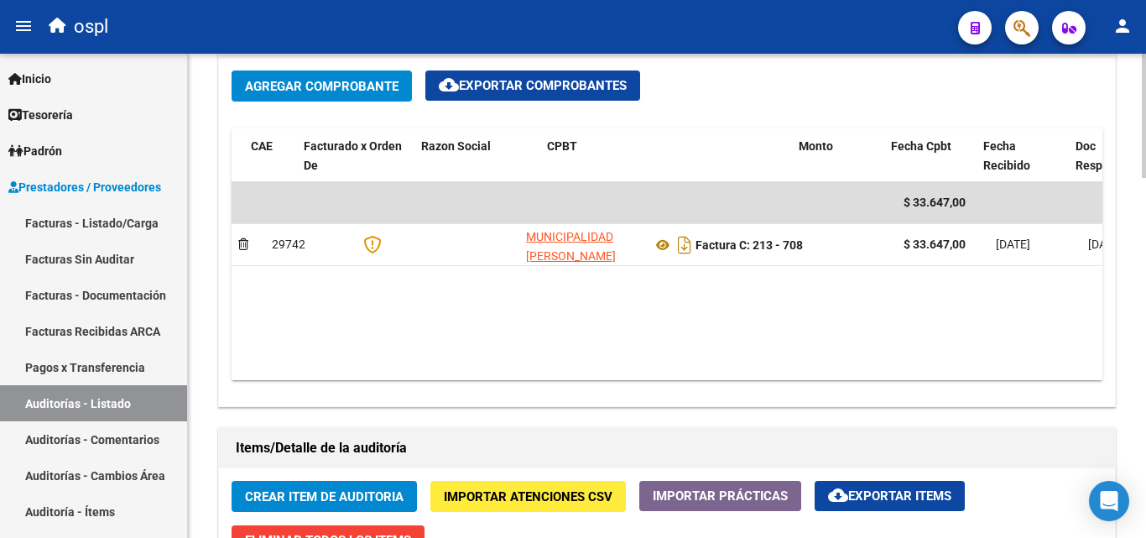
scroll to position [0, 485]
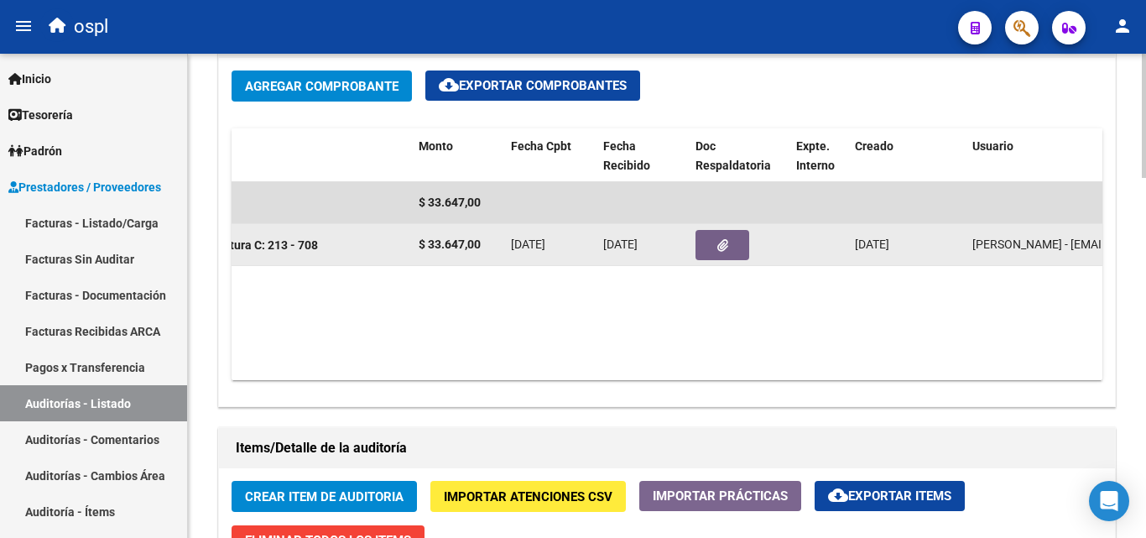
click at [726, 243] on icon "button" at bounding box center [722, 245] width 11 height 13
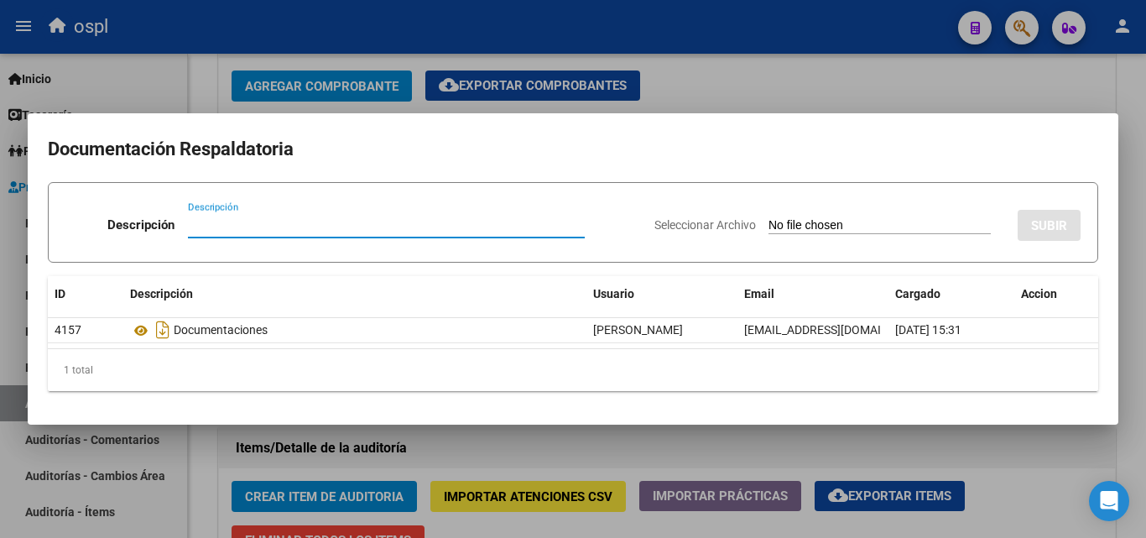
click at [768, 227] on input "Seleccionar Archivo" at bounding box center [879, 226] width 222 height 16
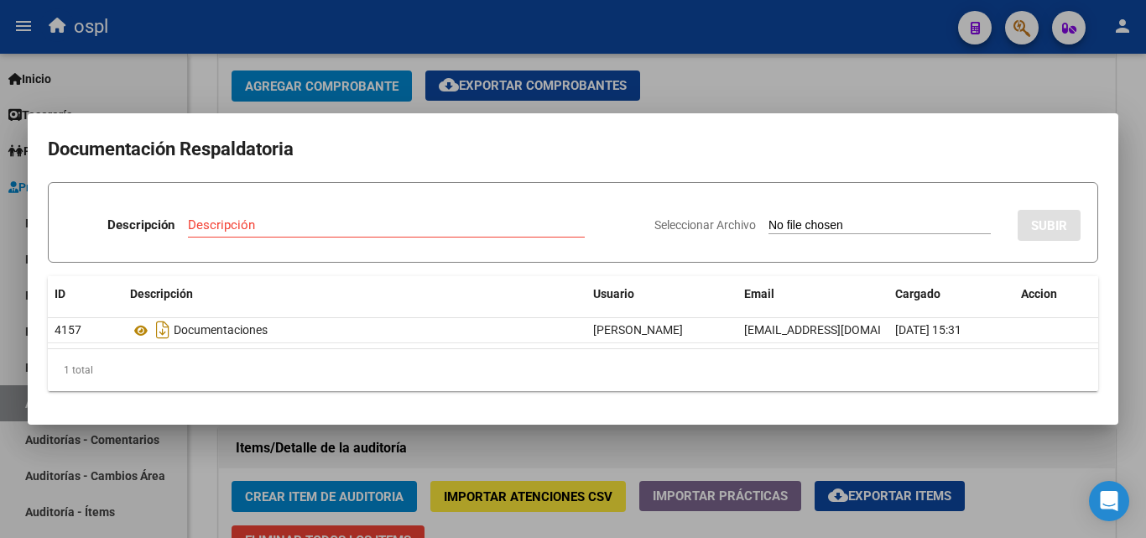
type input "C:\fakepath\RECHAZO X ILEGITIMA - FC 708.pdf"
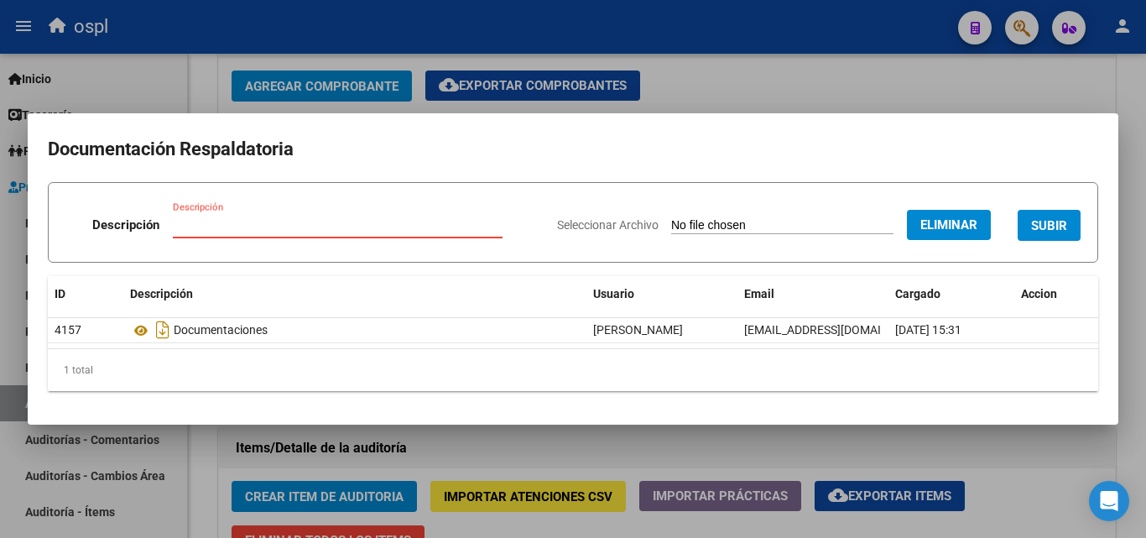
click at [208, 224] on input "Descripción" at bounding box center [338, 224] width 330 height 15
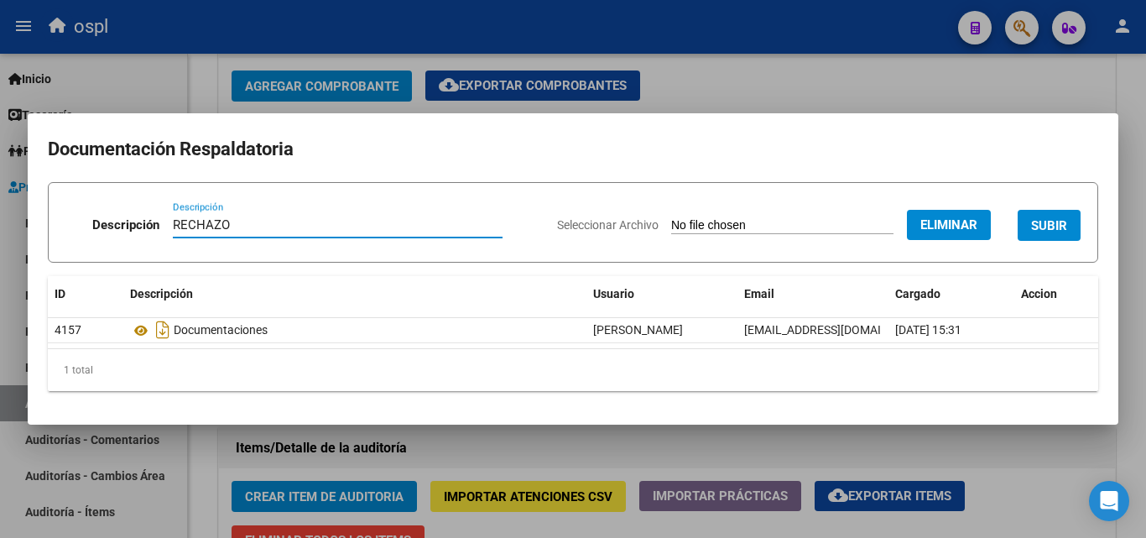
type input "RECHAZO"
click at [1049, 212] on button "SUBIR" at bounding box center [1049, 225] width 63 height 31
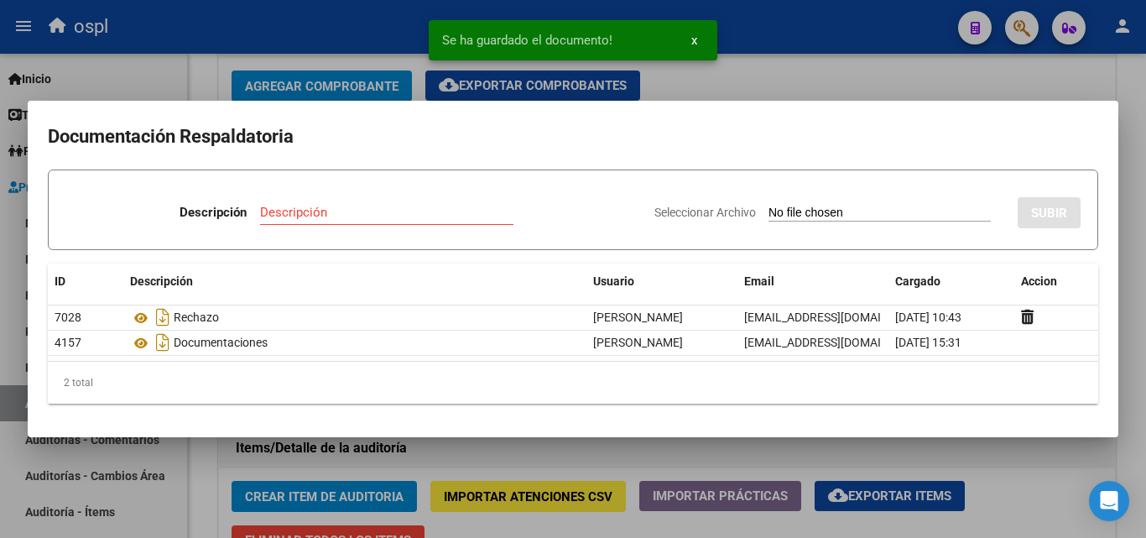
click at [777, 70] on div at bounding box center [573, 269] width 1146 height 538
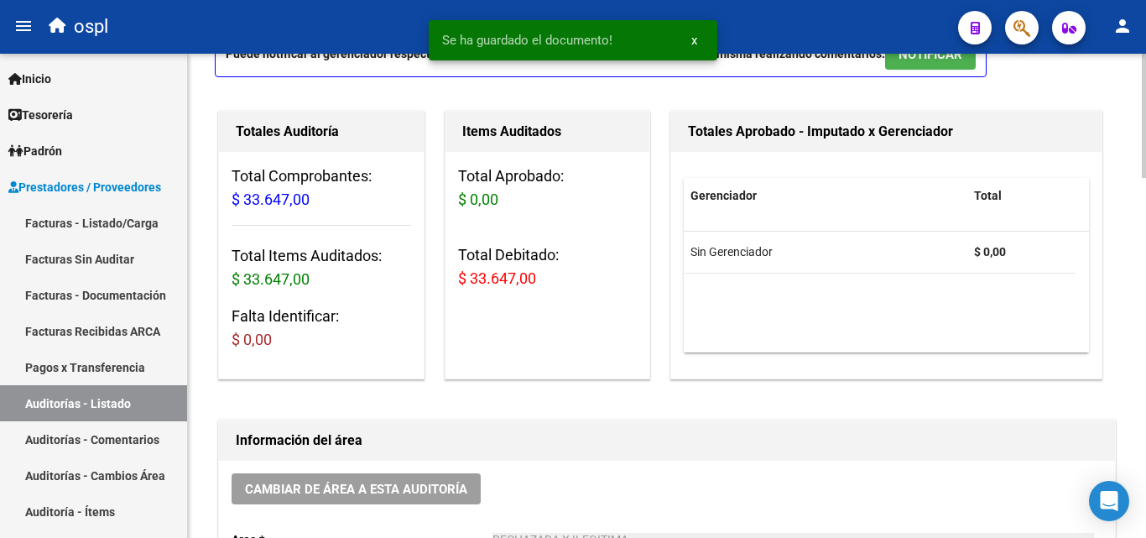
scroll to position [0, 0]
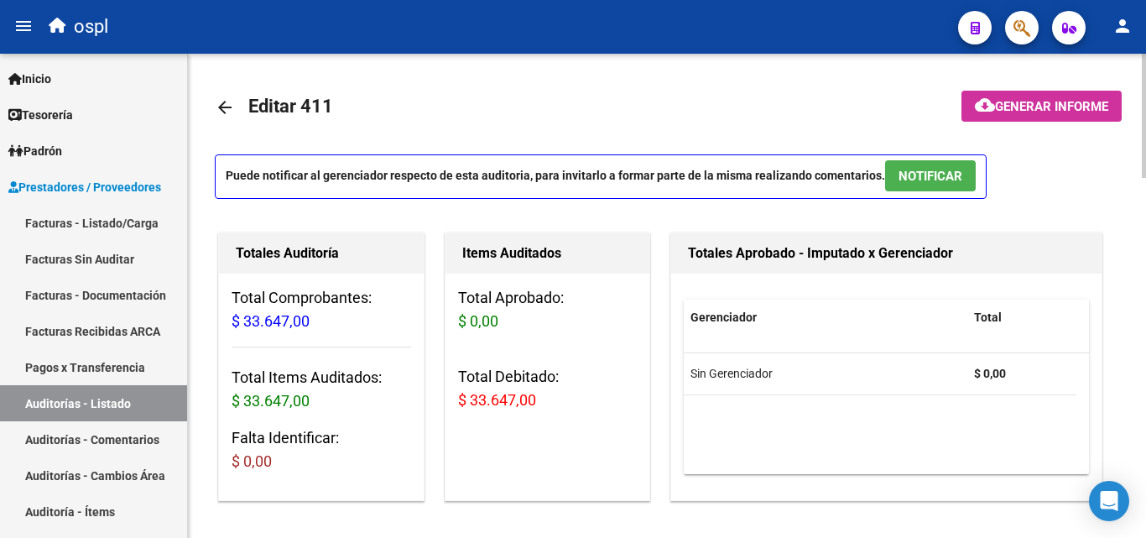
click at [228, 104] on mat-icon "arrow_back" at bounding box center [225, 107] width 20 height 20
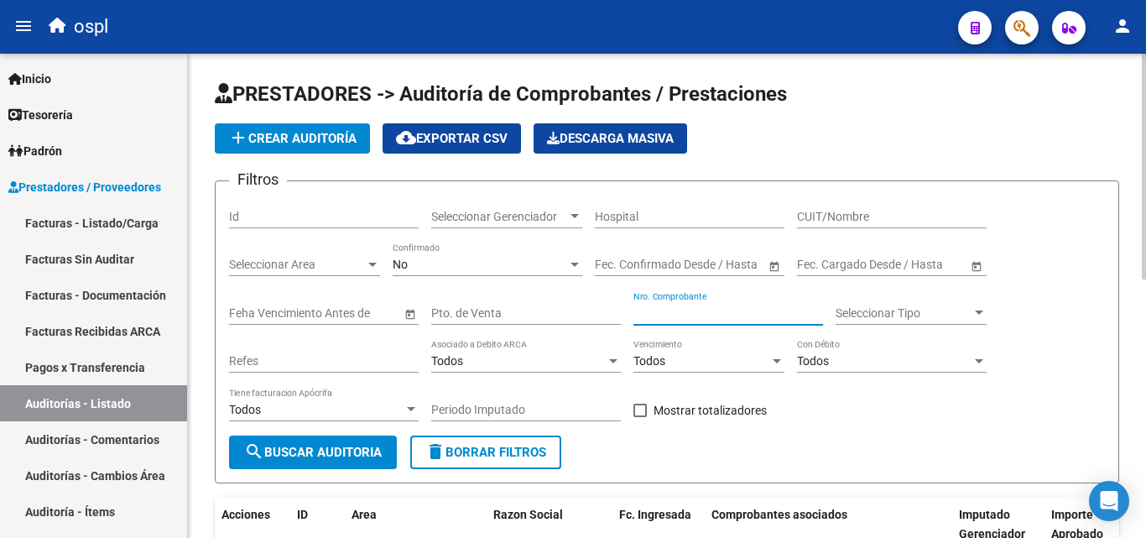
click at [698, 315] on input "Nro. Comprobante" at bounding box center [728, 313] width 190 height 14
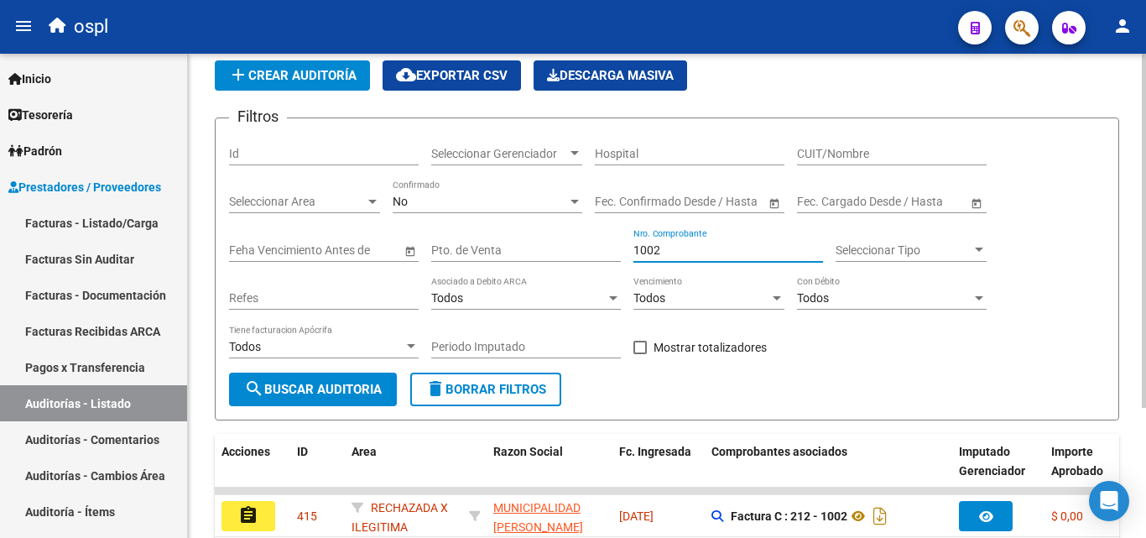
scroll to position [177, 0]
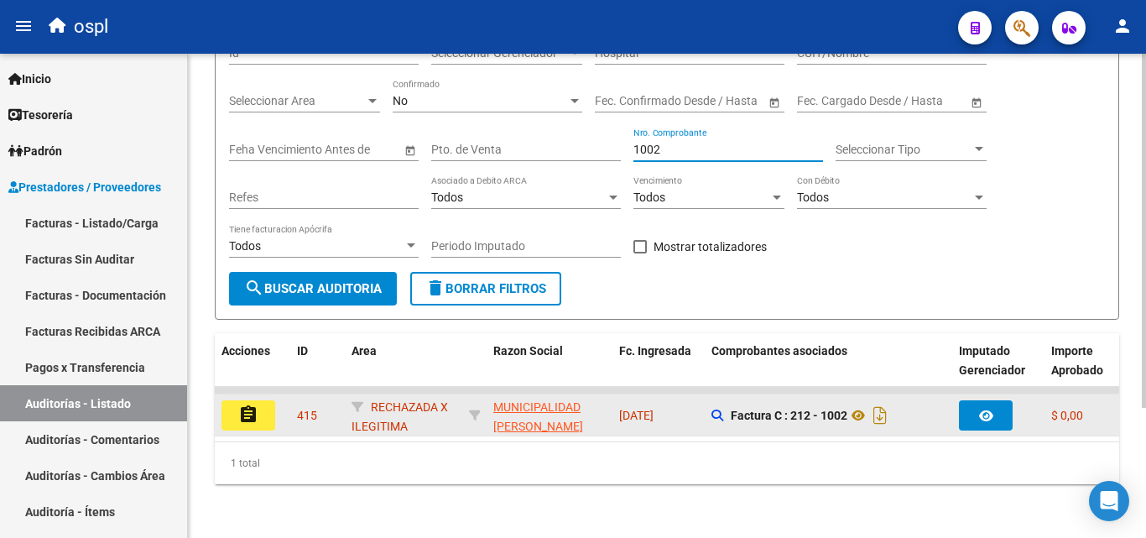
type input "1002"
click at [254, 404] on mat-icon "assignment" at bounding box center [248, 414] width 20 height 20
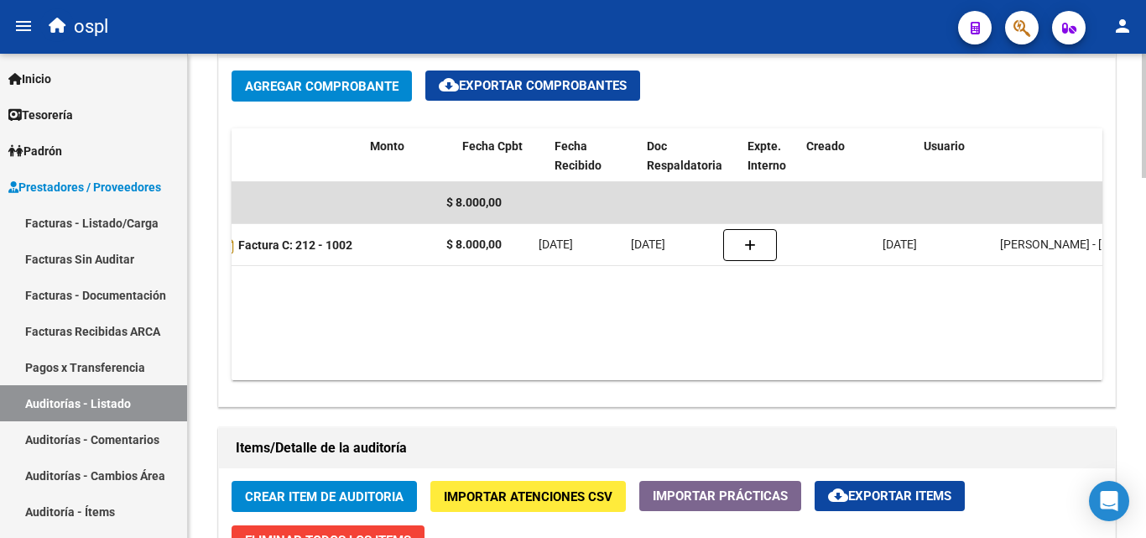
scroll to position [0, 539]
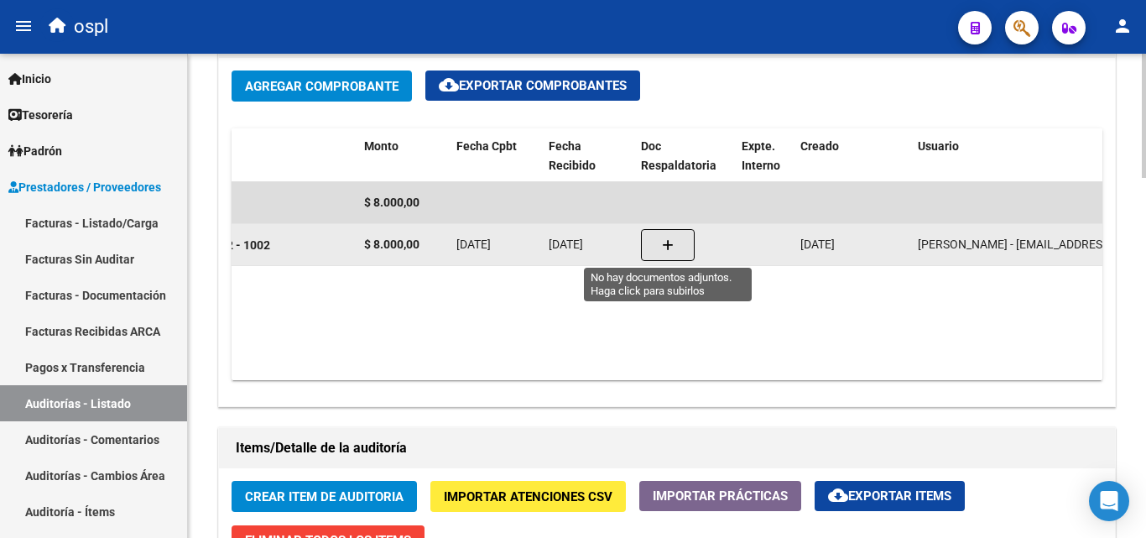
click at [665, 243] on icon "button" at bounding box center [668, 245] width 12 height 13
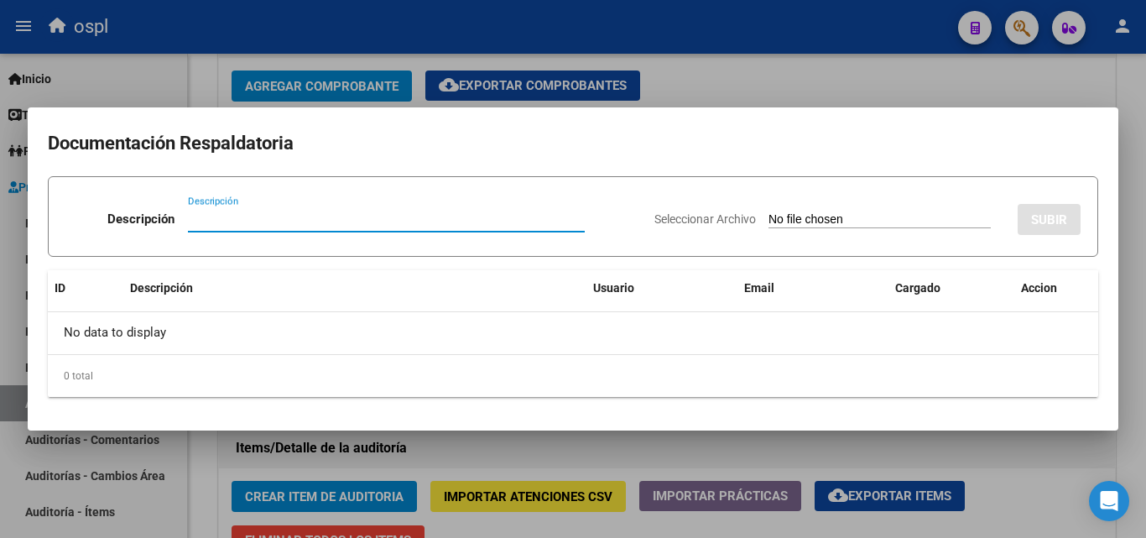
click at [800, 221] on input "Seleccionar Archivo" at bounding box center [879, 220] width 222 height 16
type input "C:\fakepath\RECHAZO X ILEGITIMA - FC 1002.pdf"
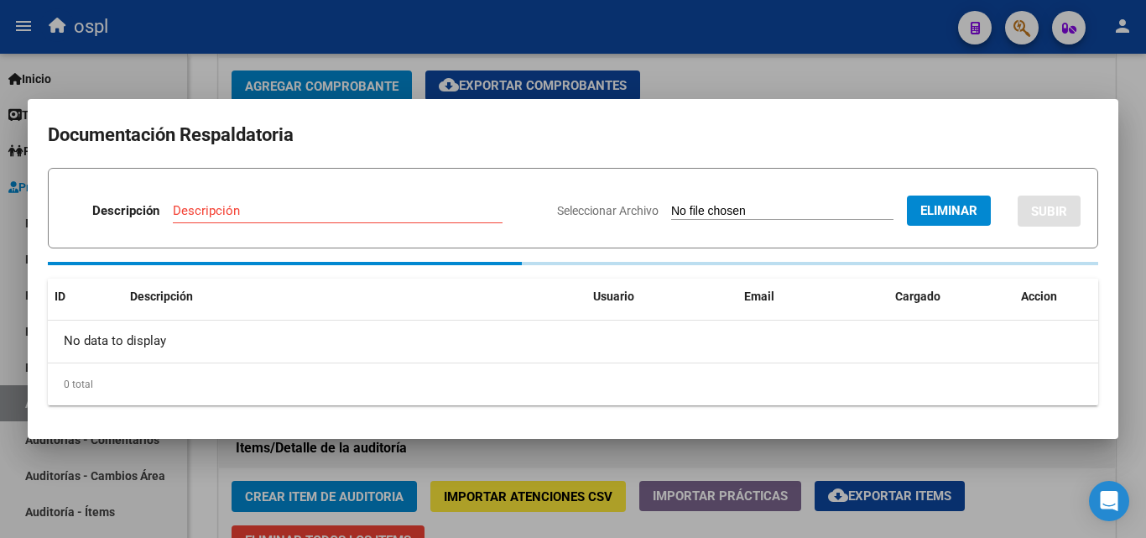
click at [322, 211] on div "Descripción" at bounding box center [338, 210] width 330 height 25
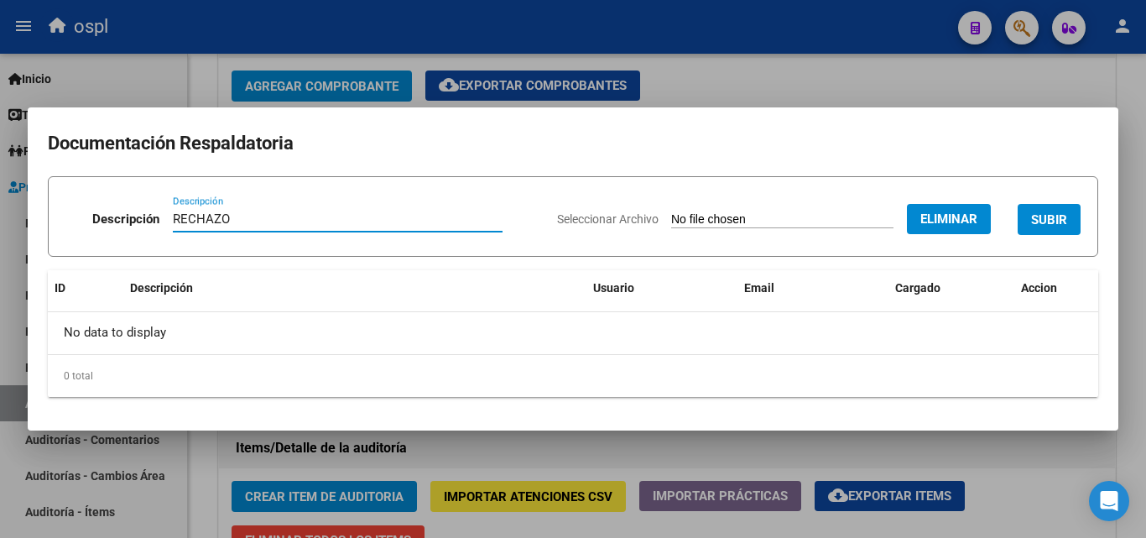
type input "RECHAZO"
click at [1065, 221] on span "SUBIR" at bounding box center [1049, 219] width 36 height 15
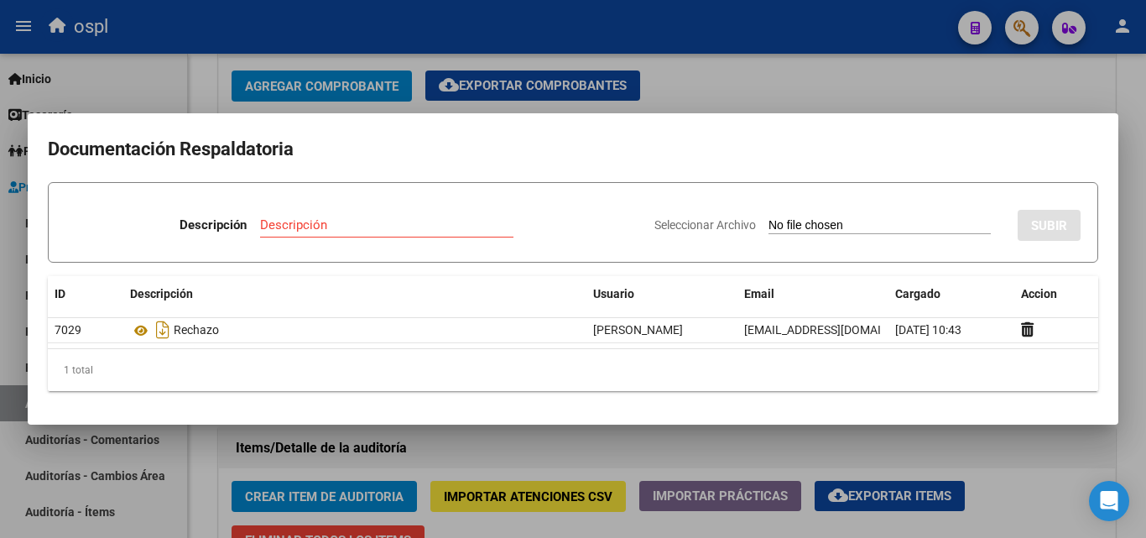
click at [817, 77] on div at bounding box center [573, 269] width 1146 height 538
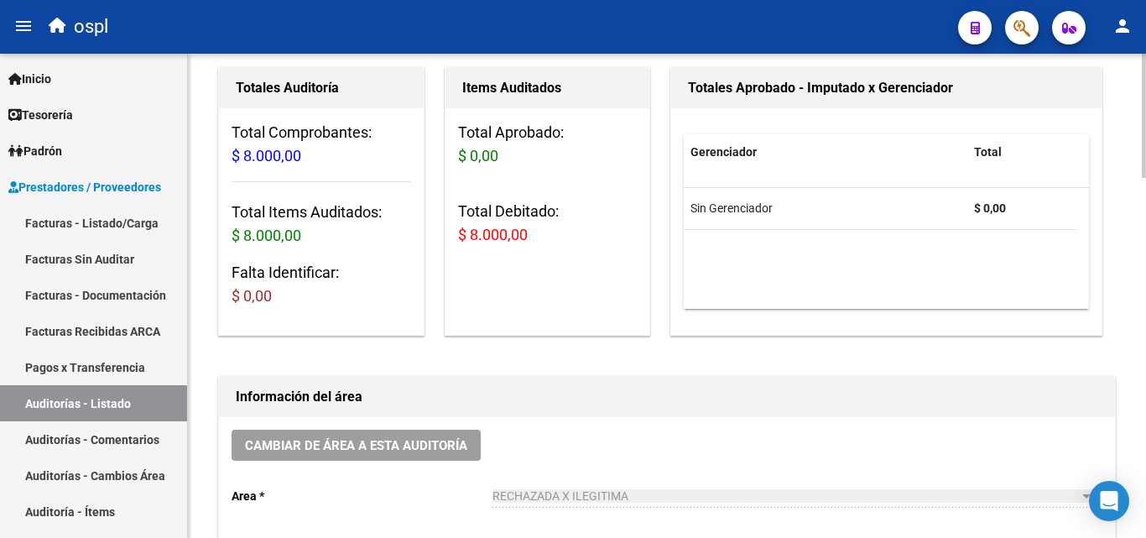
scroll to position [0, 0]
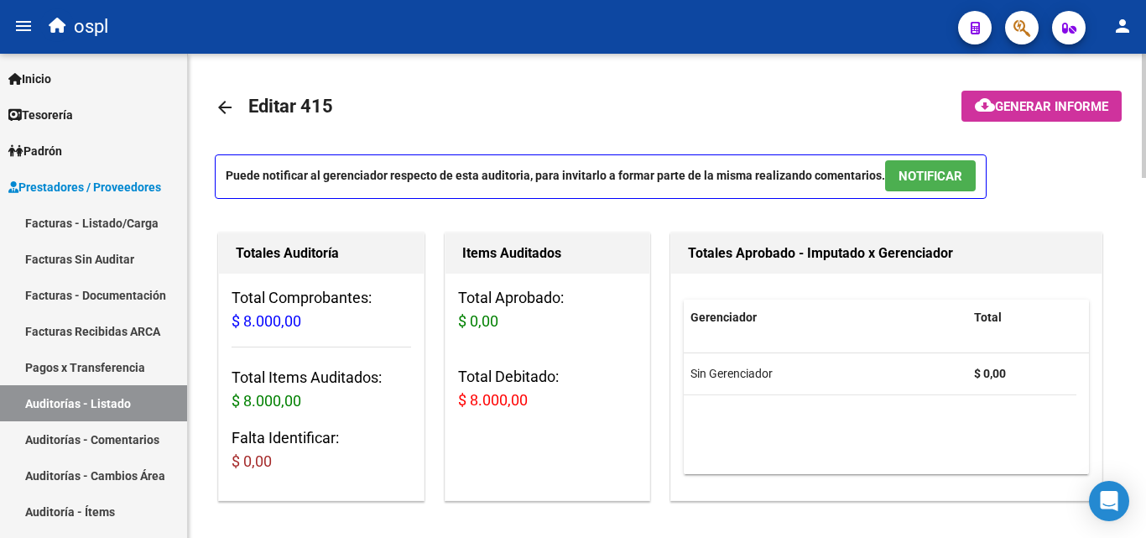
click at [234, 99] on mat-icon "arrow_back" at bounding box center [225, 107] width 20 height 20
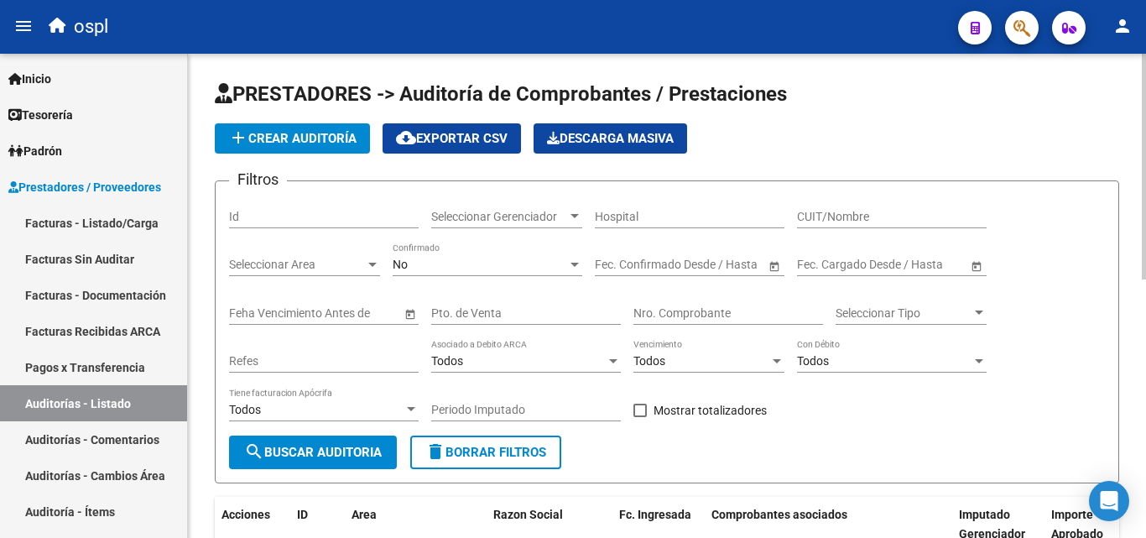
click at [711, 310] on input "Nro. Comprobante" at bounding box center [728, 313] width 190 height 14
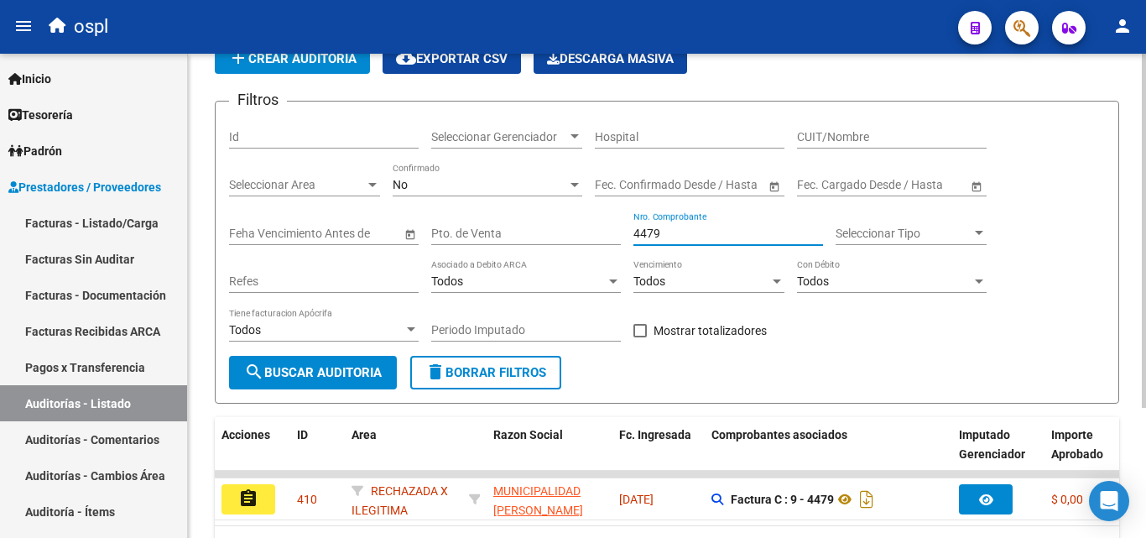
scroll to position [177, 0]
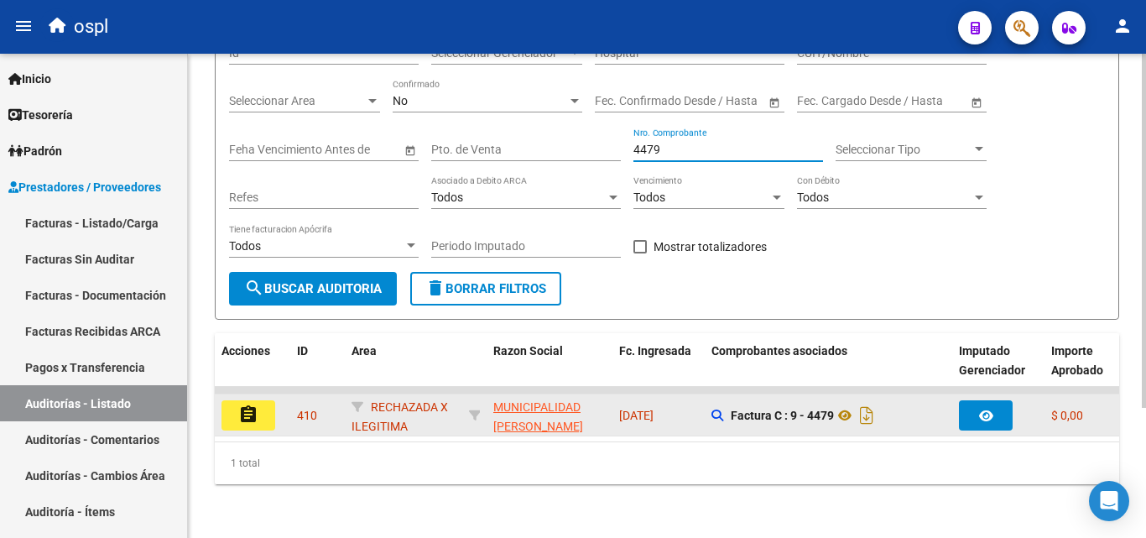
type input "4479"
click at [254, 404] on mat-icon "assignment" at bounding box center [248, 414] width 20 height 20
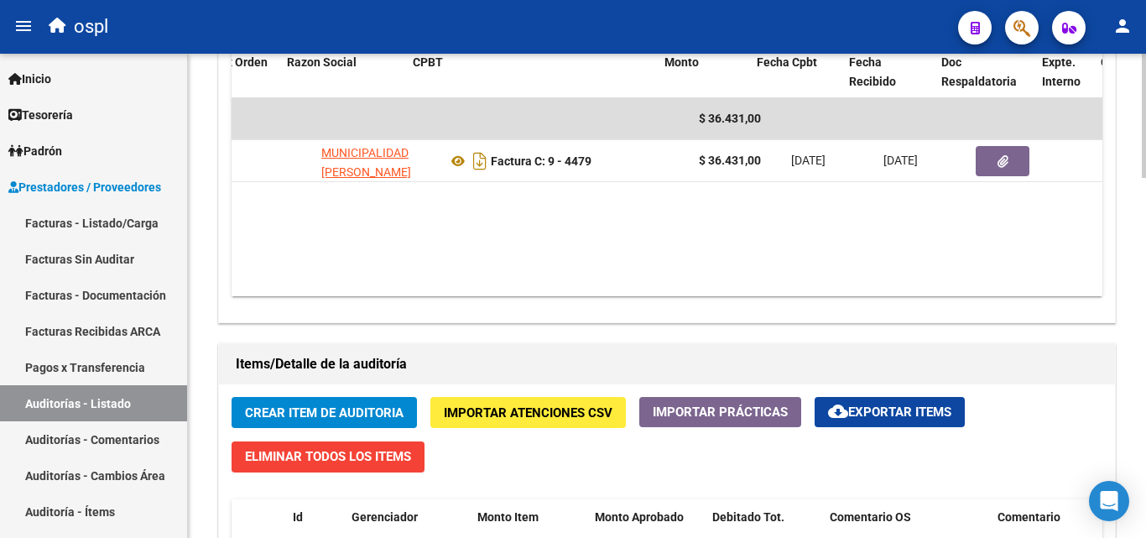
scroll to position [0, 251]
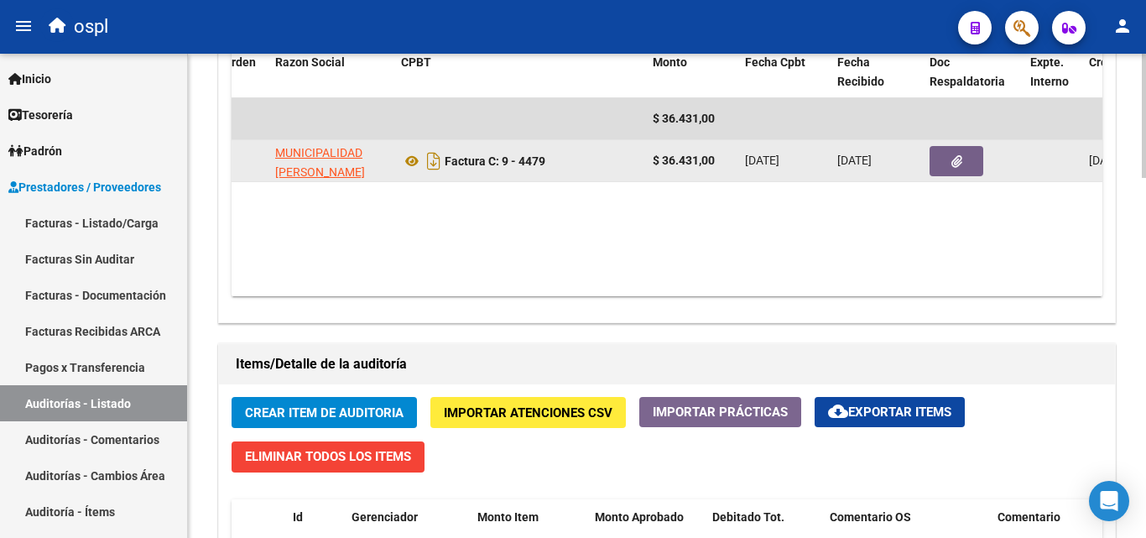
click at [951, 160] on icon "button" at bounding box center [956, 161] width 11 height 13
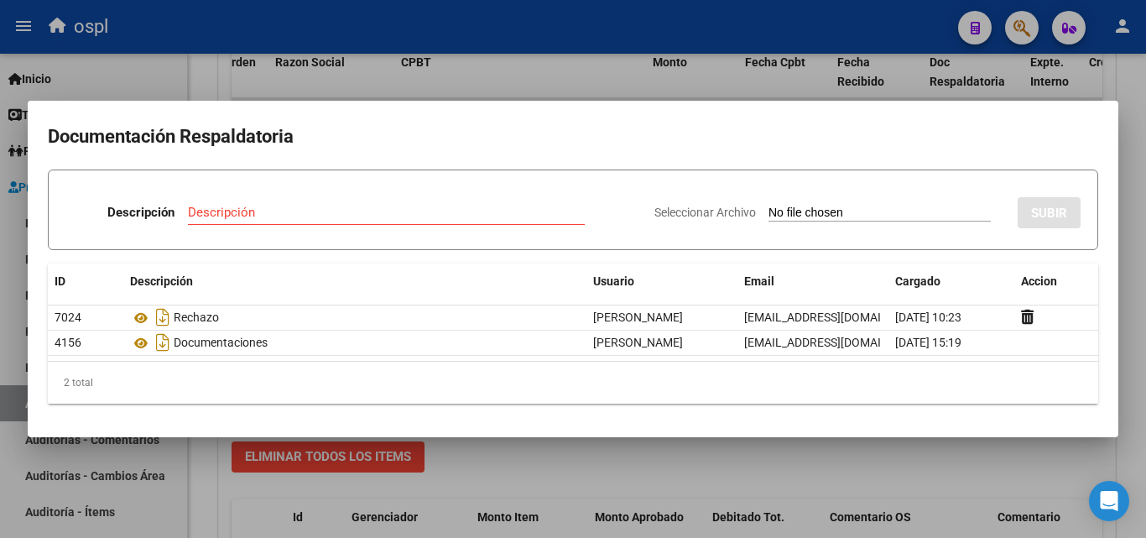
click at [531, 456] on div at bounding box center [573, 269] width 1146 height 538
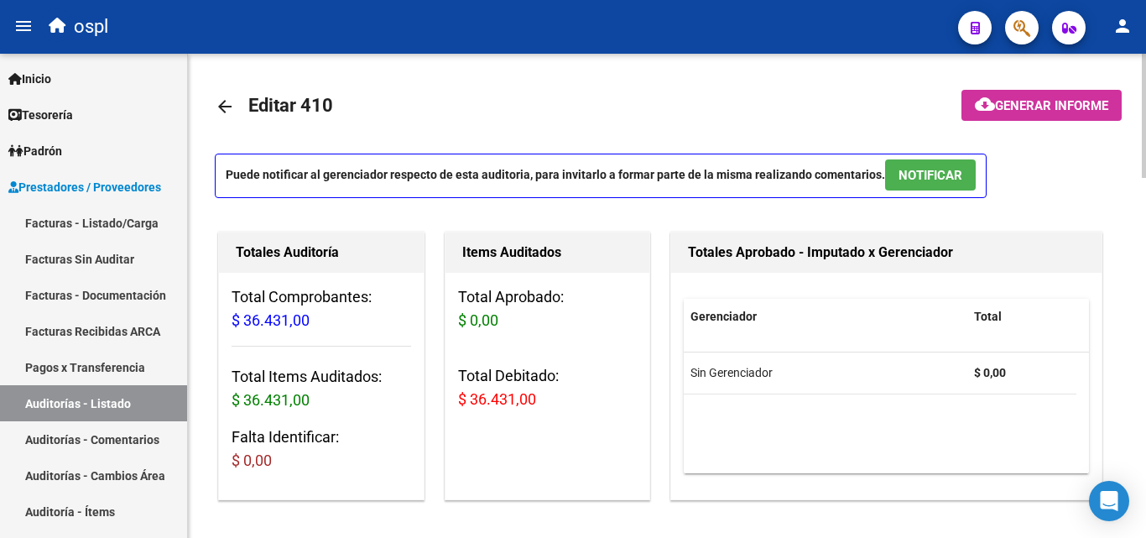
scroll to position [0, 0]
click at [229, 107] on mat-icon "arrow_back" at bounding box center [225, 107] width 20 height 20
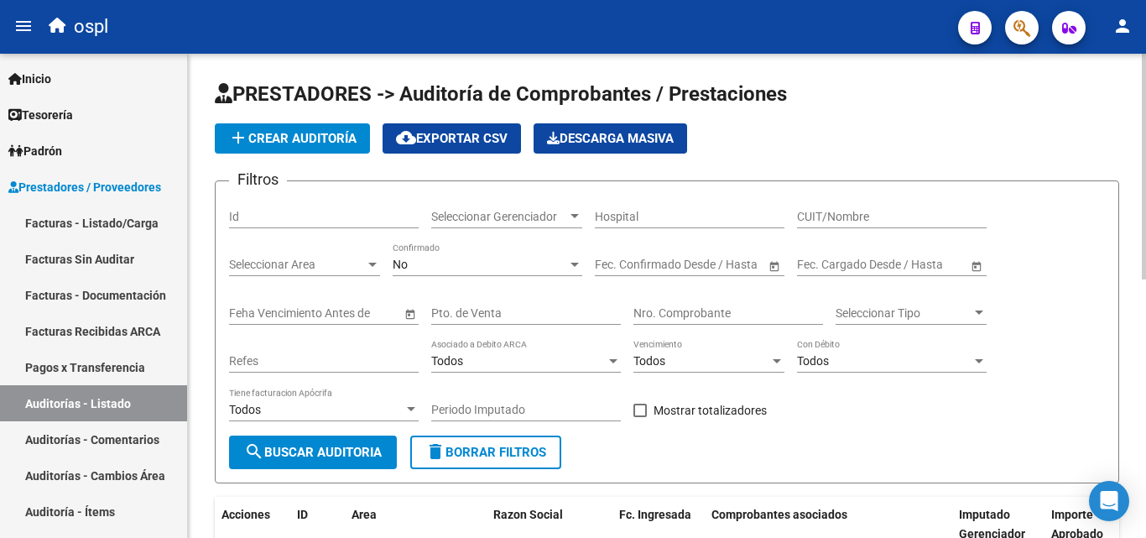
click at [704, 321] on div "Nro. Comprobante" at bounding box center [728, 308] width 190 height 34
click at [706, 316] on input "Nro. Comprobante" at bounding box center [728, 313] width 190 height 14
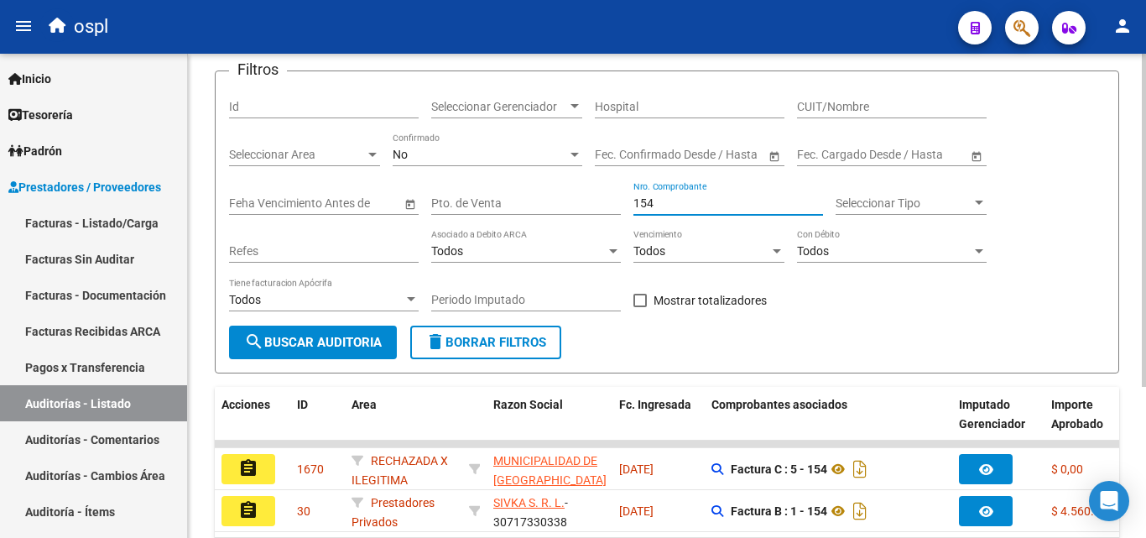
scroll to position [219, 0]
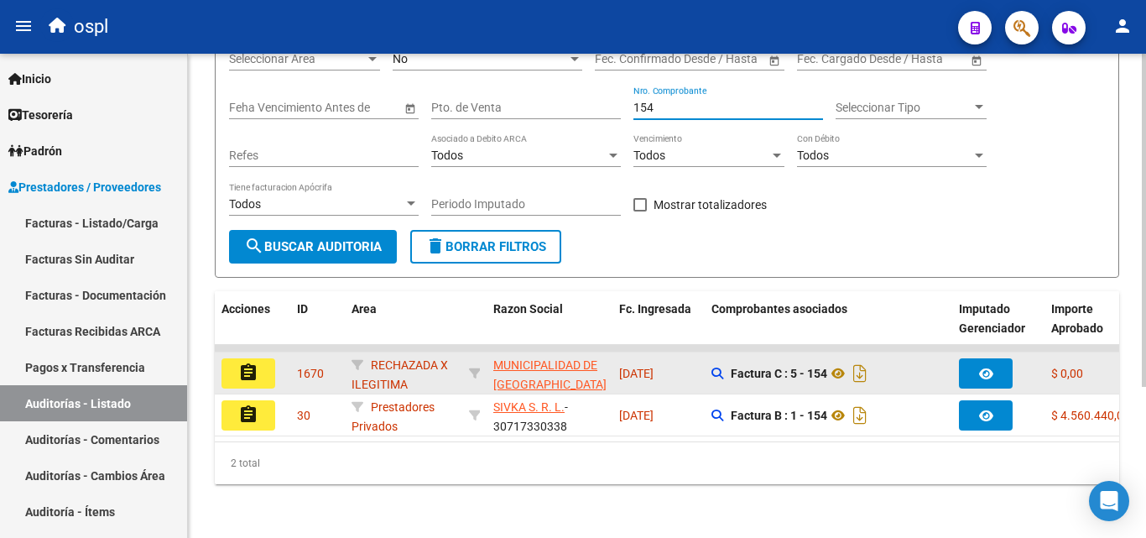
type input "154"
click at [267, 359] on button "assignment" at bounding box center [248, 373] width 54 height 30
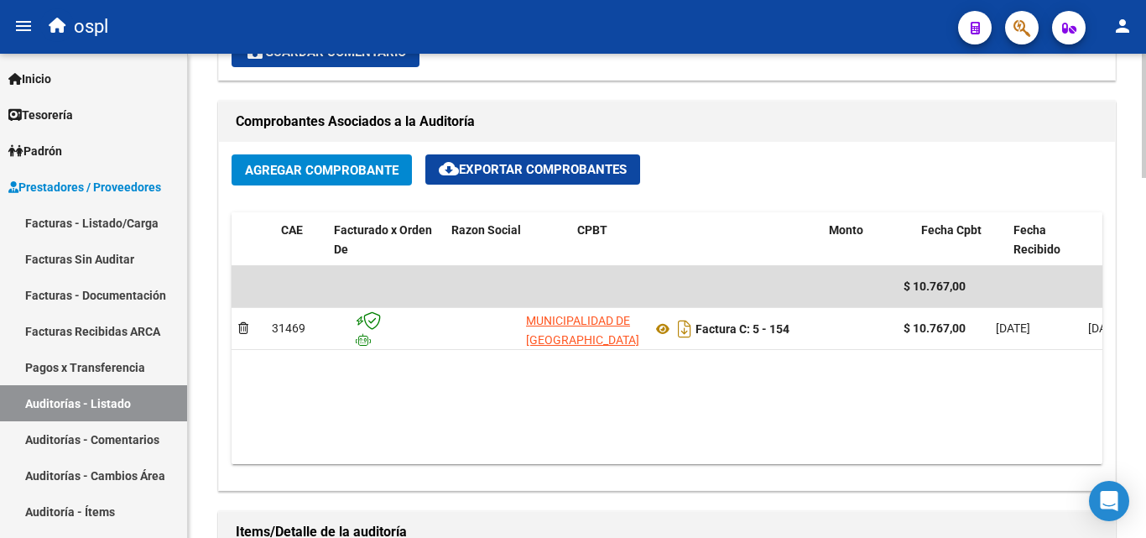
scroll to position [0, 210]
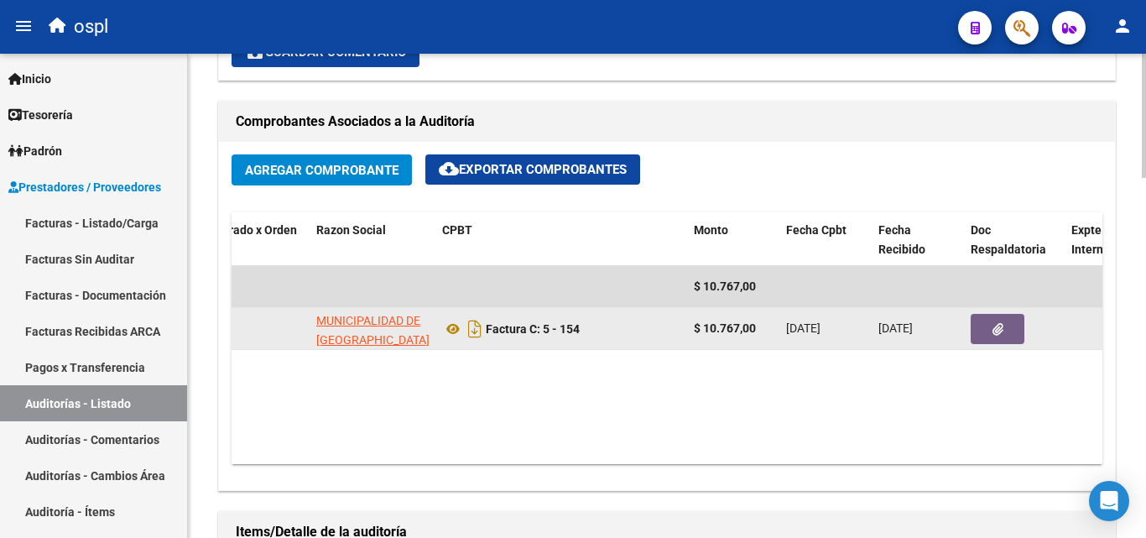
click at [998, 328] on icon "button" at bounding box center [997, 329] width 11 height 13
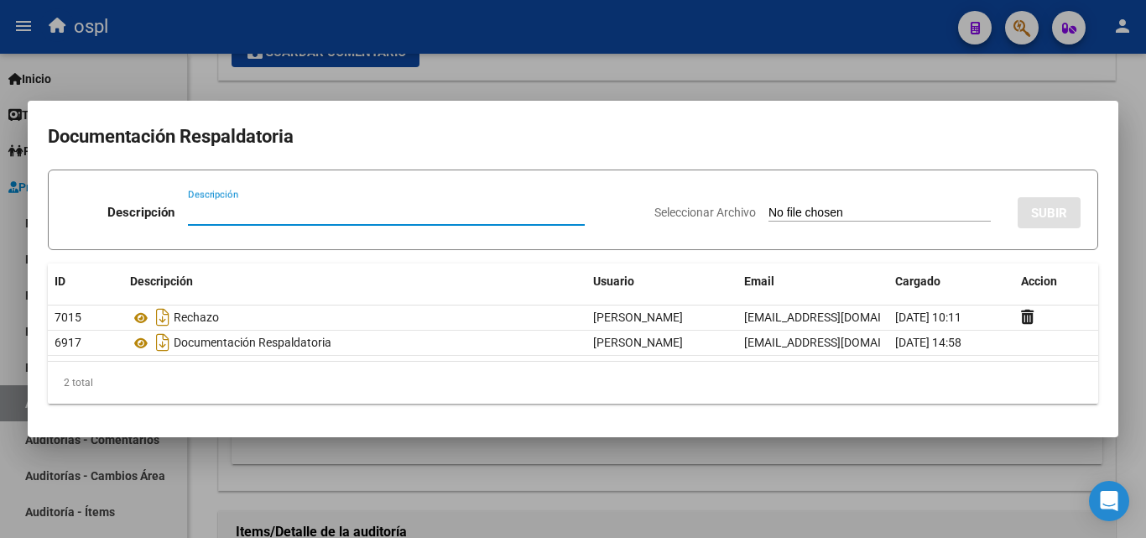
click at [430, 449] on div at bounding box center [573, 269] width 1146 height 538
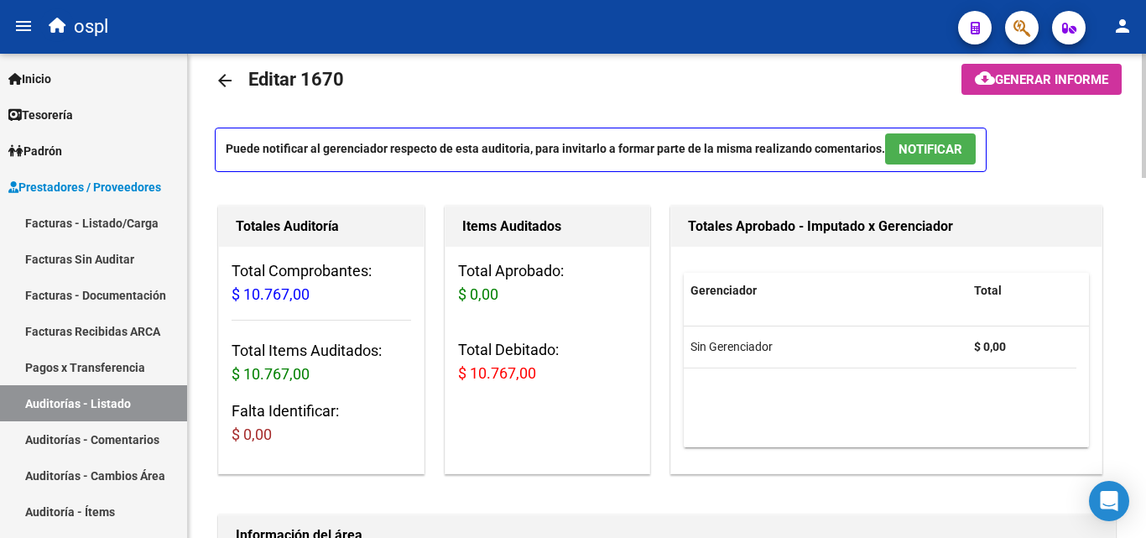
scroll to position [0, 0]
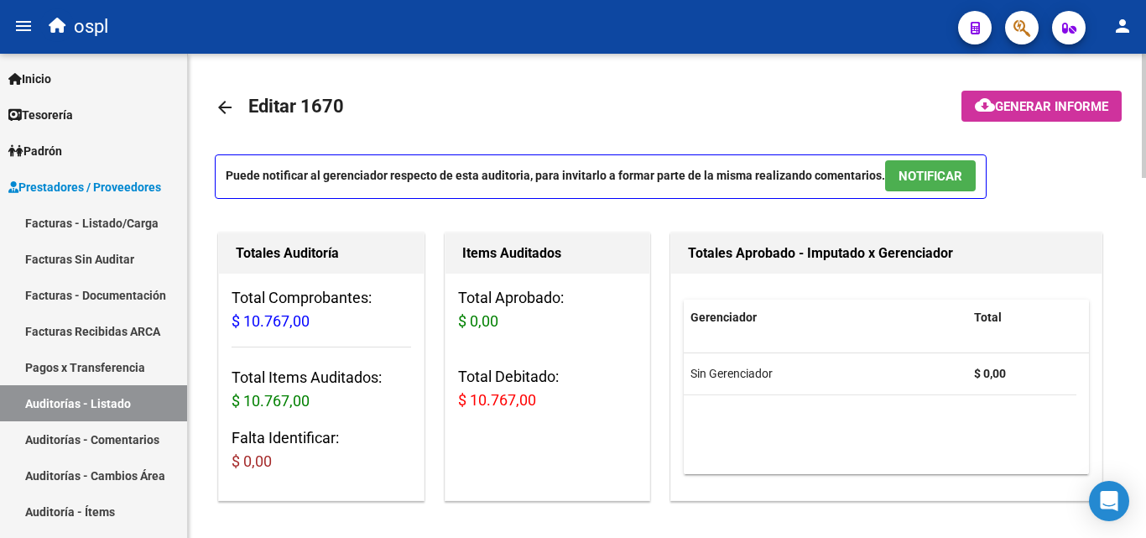
click at [218, 107] on mat-icon "arrow_back" at bounding box center [225, 107] width 20 height 20
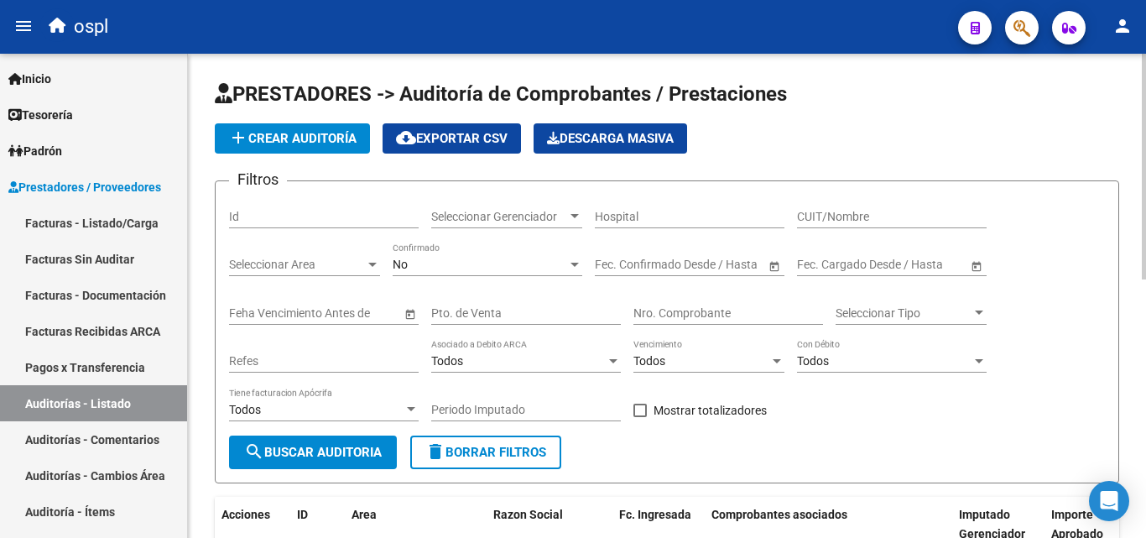
click at [716, 320] on input "Nro. Comprobante" at bounding box center [728, 313] width 190 height 14
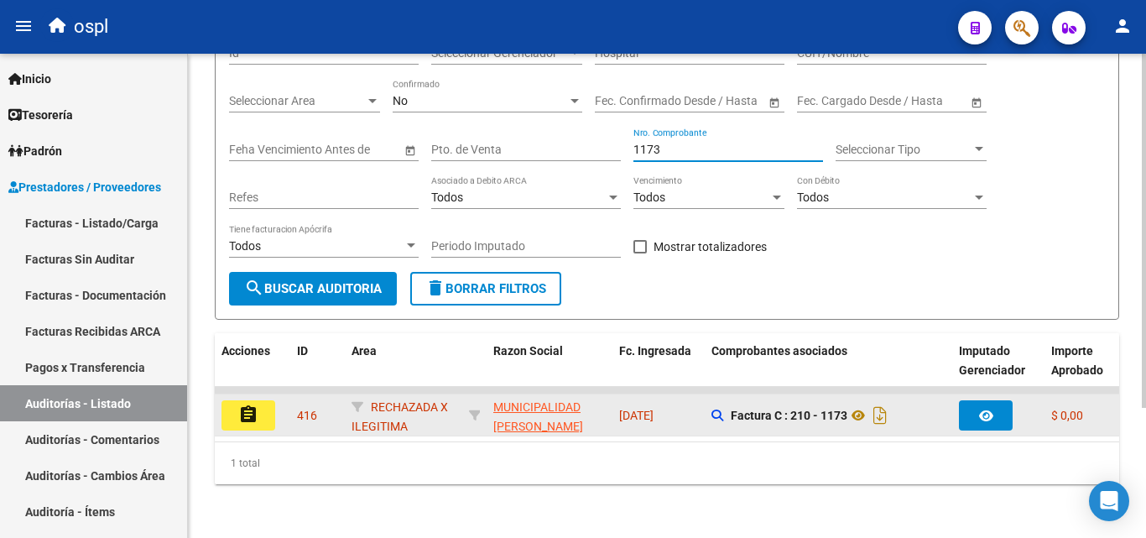
scroll to position [177, 0]
type input "1173"
click at [247, 404] on mat-icon "assignment" at bounding box center [248, 414] width 20 height 20
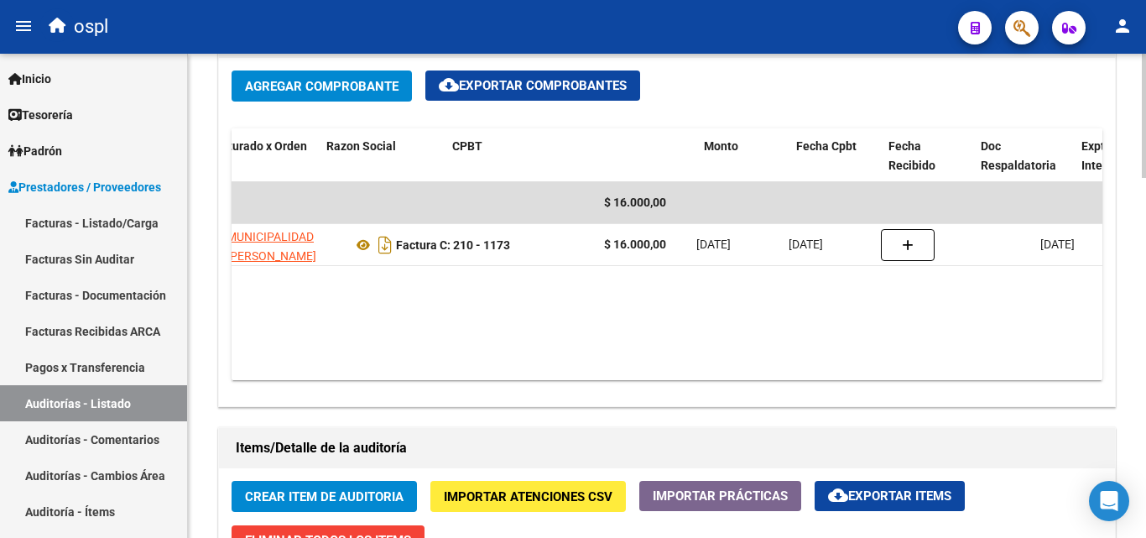
scroll to position [0, 339]
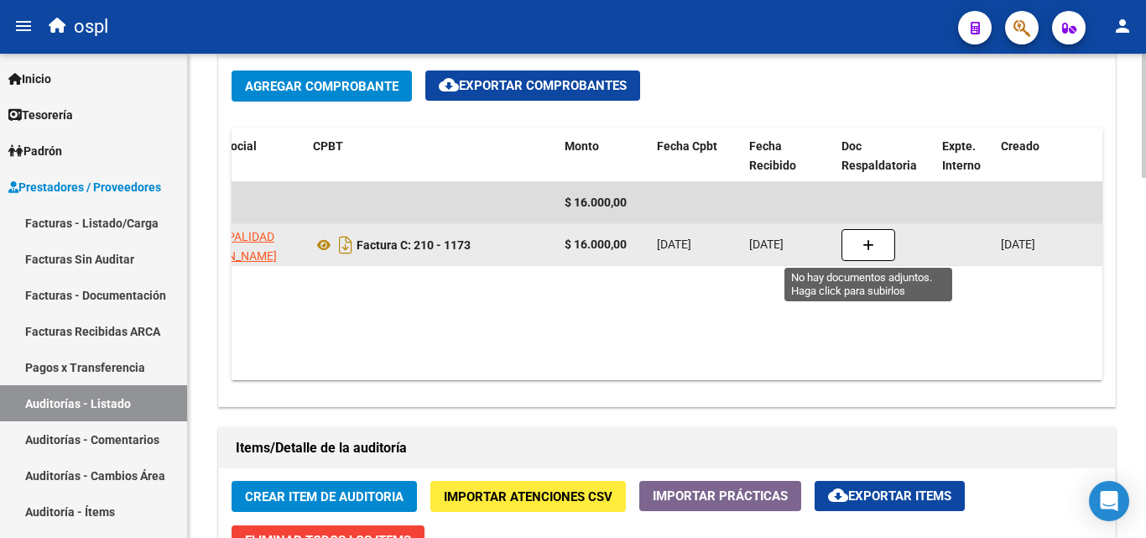
click at [873, 242] on icon "button" at bounding box center [868, 245] width 12 height 13
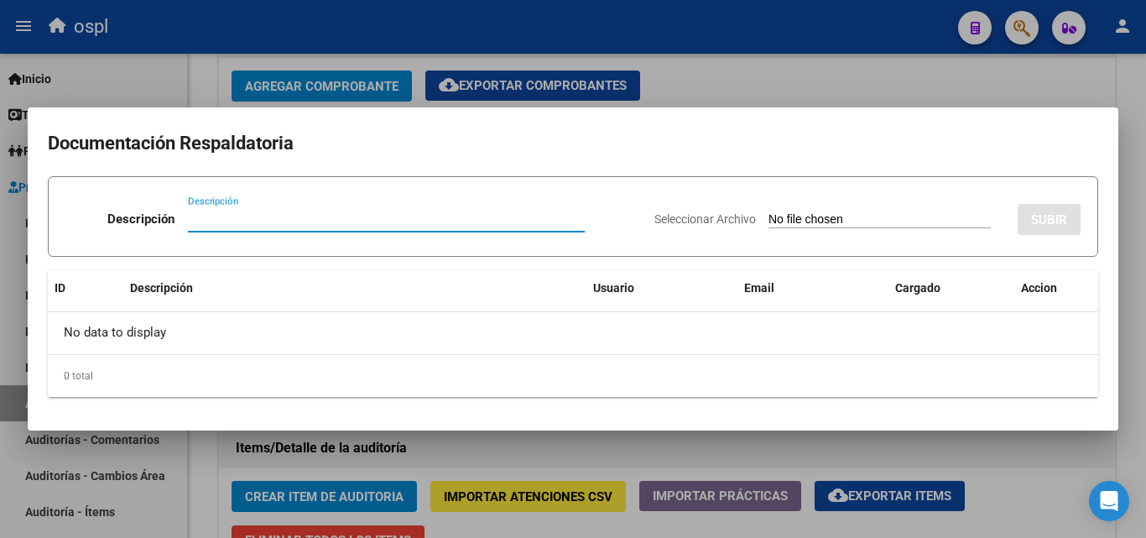
click at [778, 210] on div "Seleccionar Archivo SUBIR" at bounding box center [867, 215] width 426 height 51
click at [820, 221] on input "Seleccionar Archivo" at bounding box center [879, 220] width 222 height 16
type input "C:\fakepath\RECHAZO X ILEGITIMA - FC 1173.pdf"
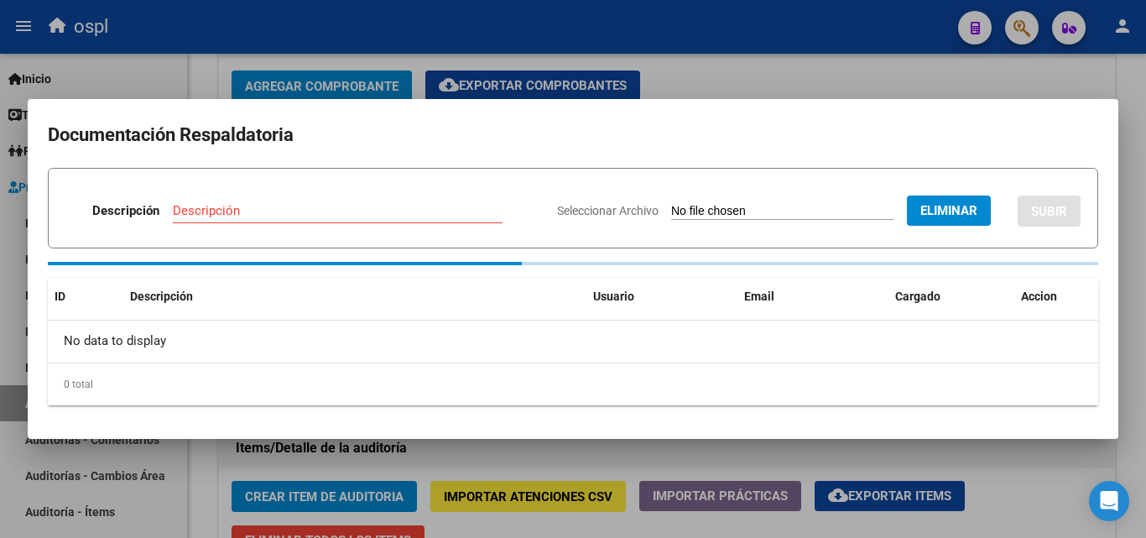
click at [205, 211] on div "Descripción" at bounding box center [338, 210] width 330 height 25
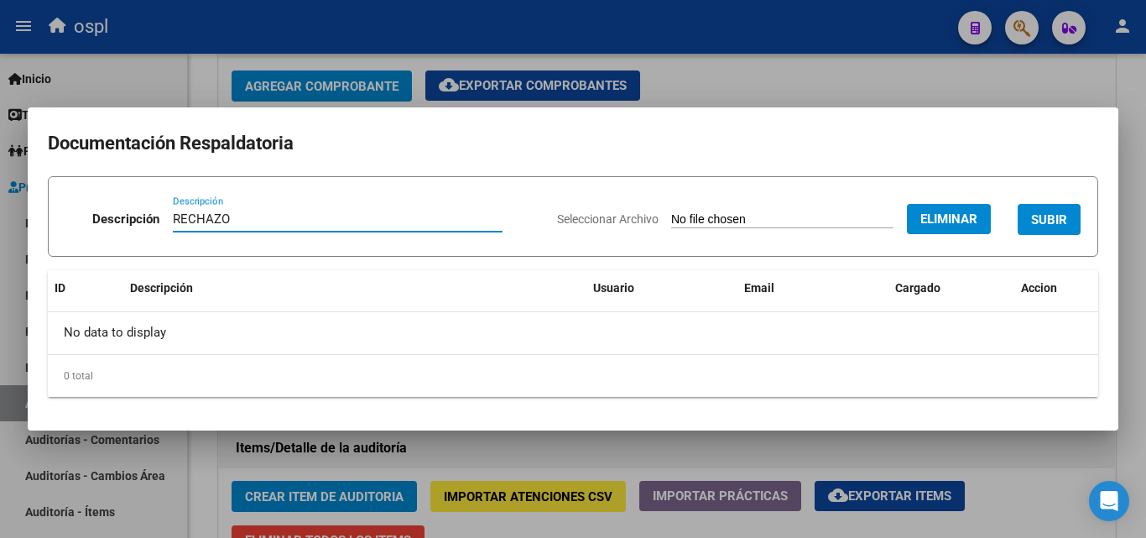
type input "RECHAZO"
click at [1060, 221] on span "SUBIR" at bounding box center [1049, 219] width 36 height 15
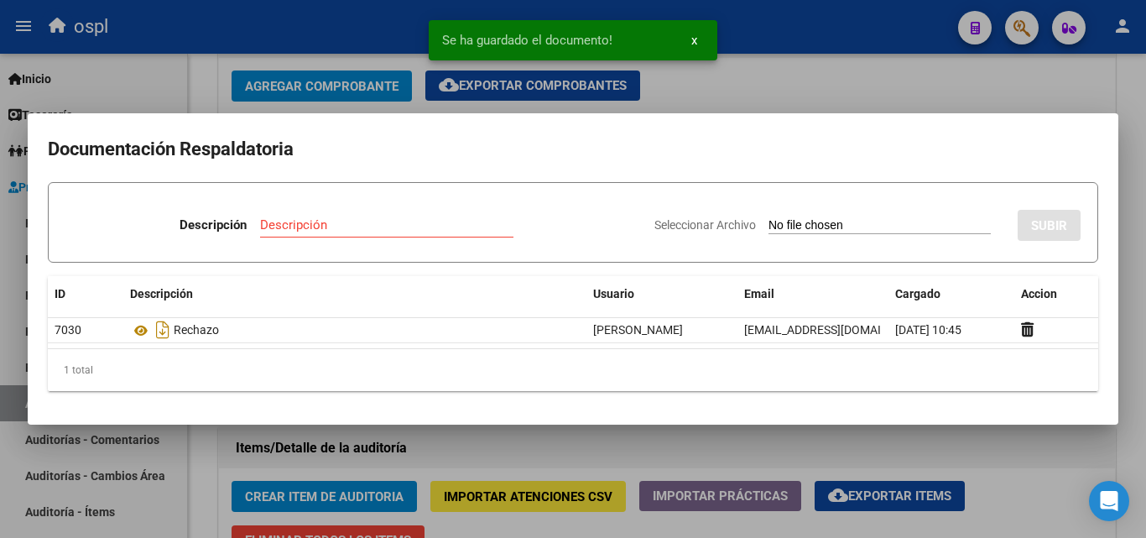
click at [1038, 457] on div at bounding box center [573, 269] width 1146 height 538
